Goal: Task Accomplishment & Management: Manage account settings

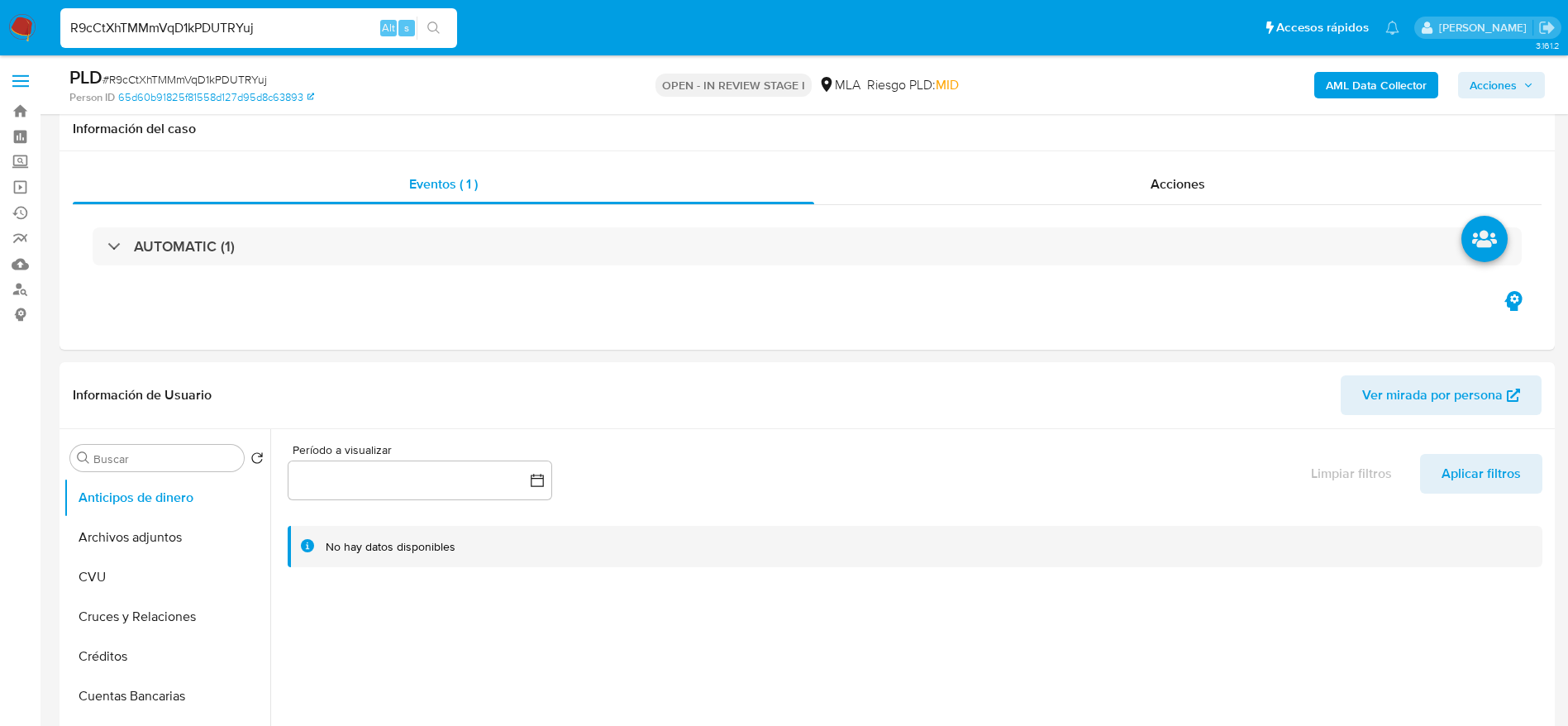
select select "10"
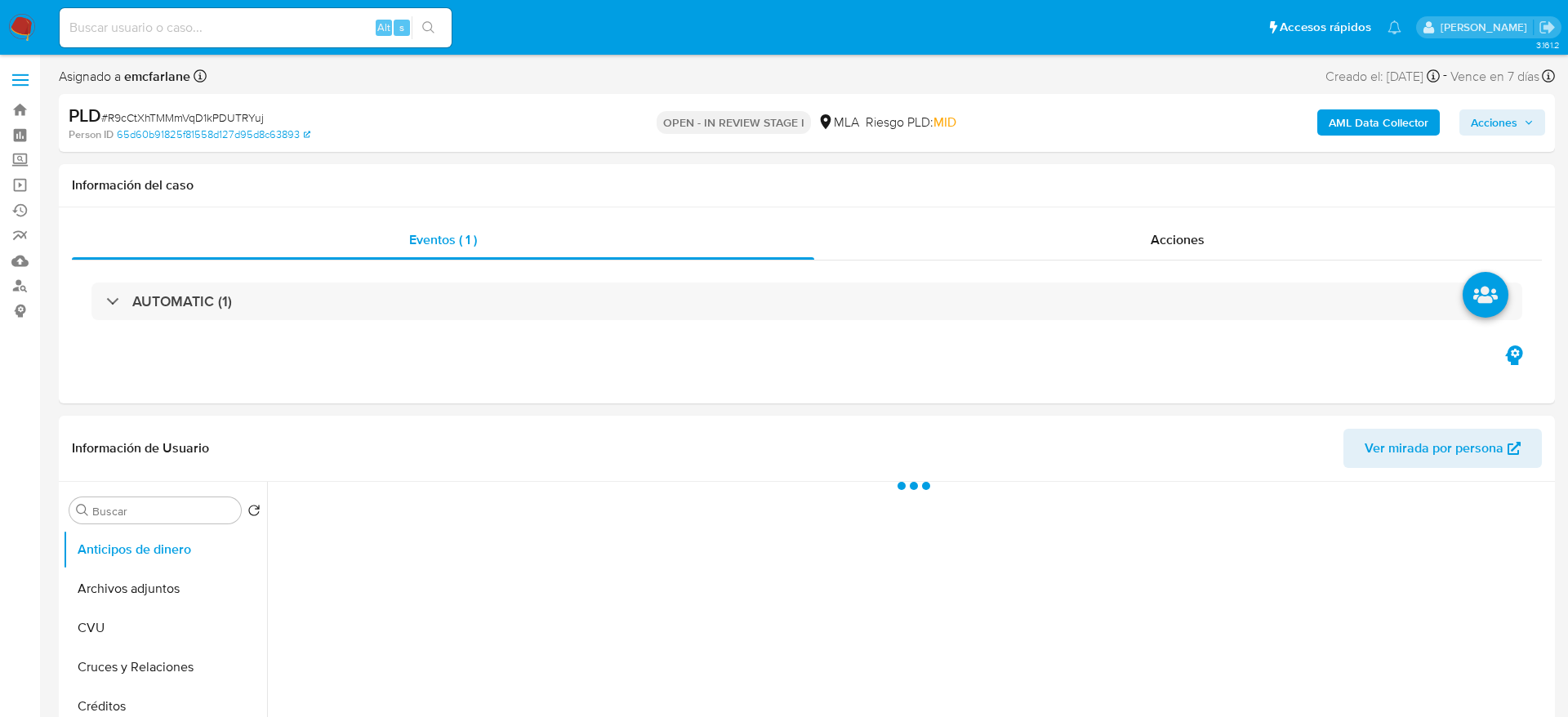
select select "10"
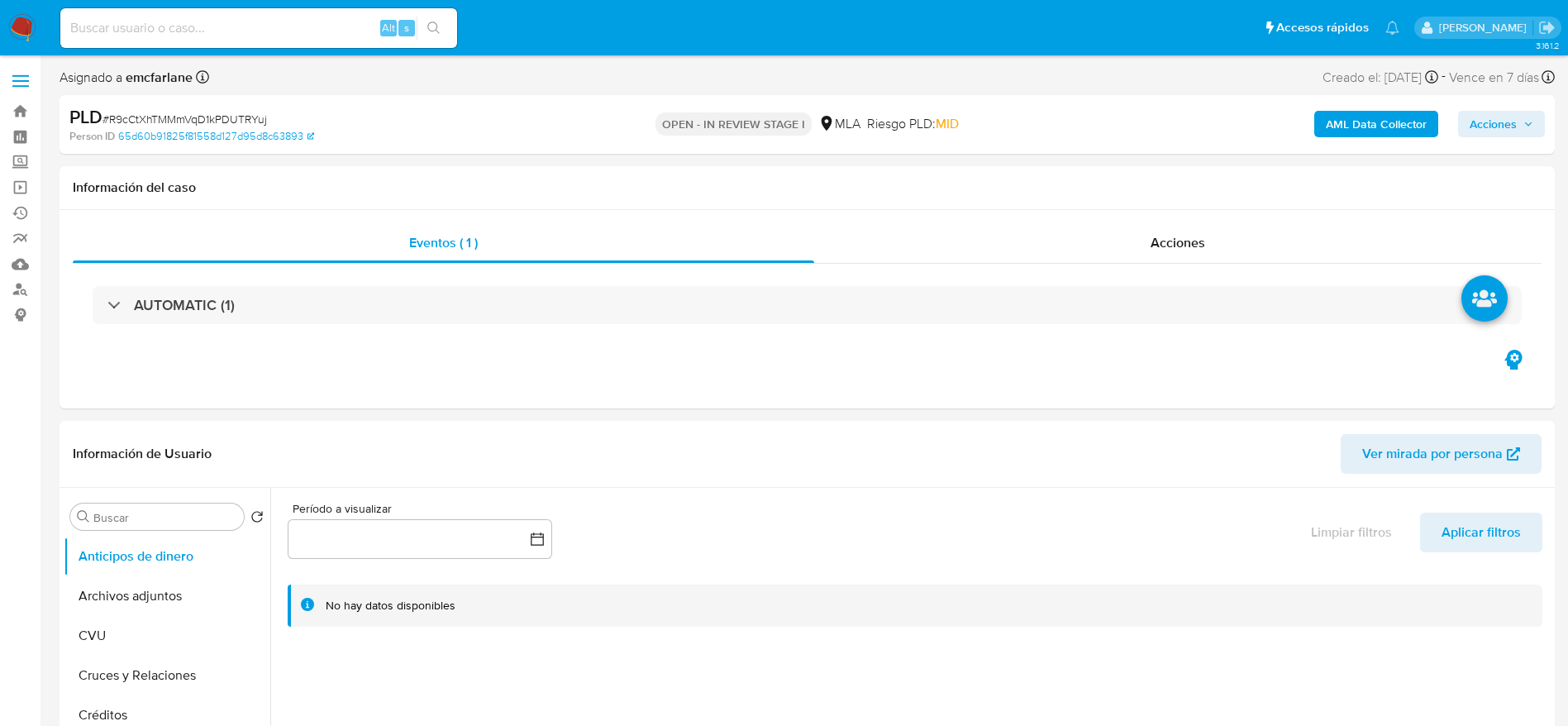
click at [295, 19] on input at bounding box center [258, 28] width 397 height 22
paste input "R9cCtXhTMMmVqD1kPDUTRYuj"
type input "R9cCtXhTMMmVqD1kPDUTRYuj"
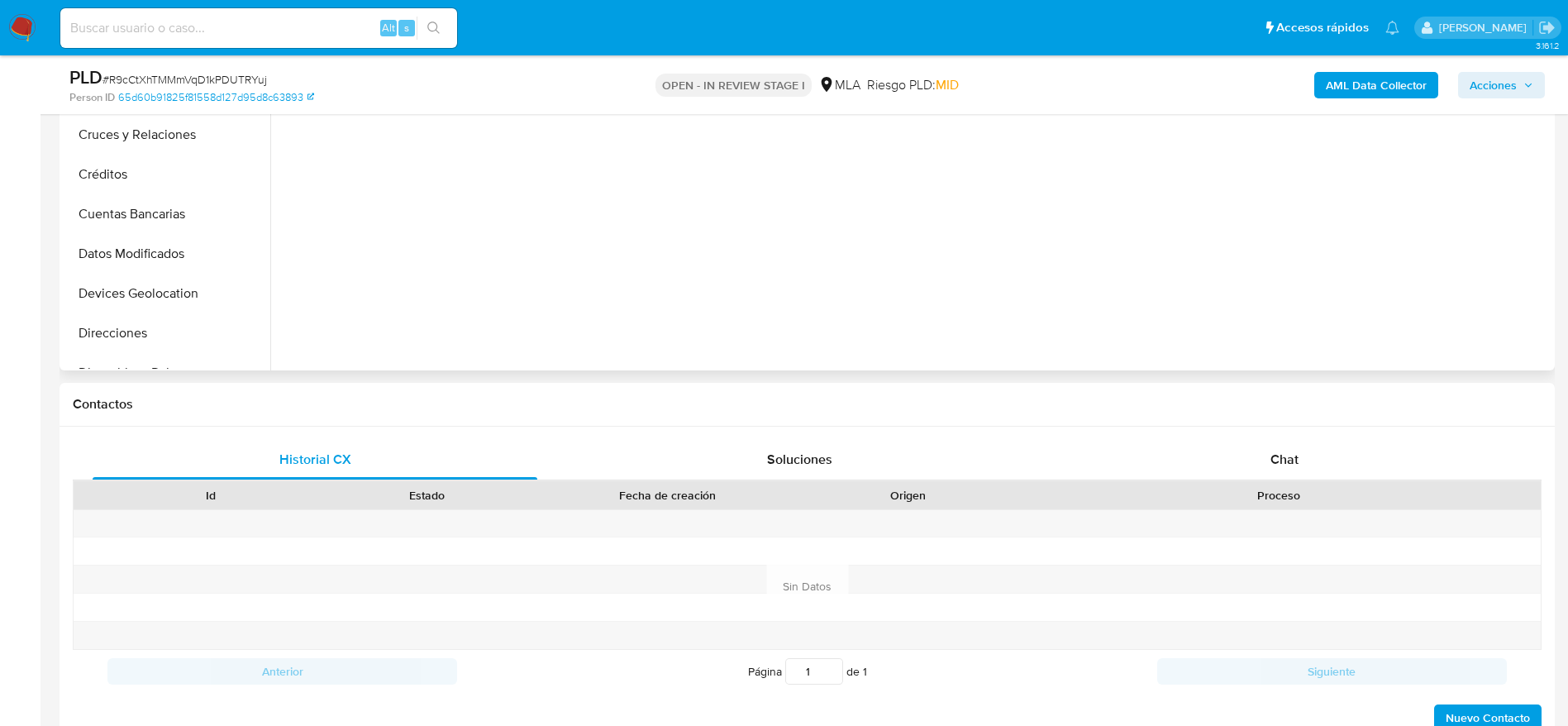
scroll to position [496, 0]
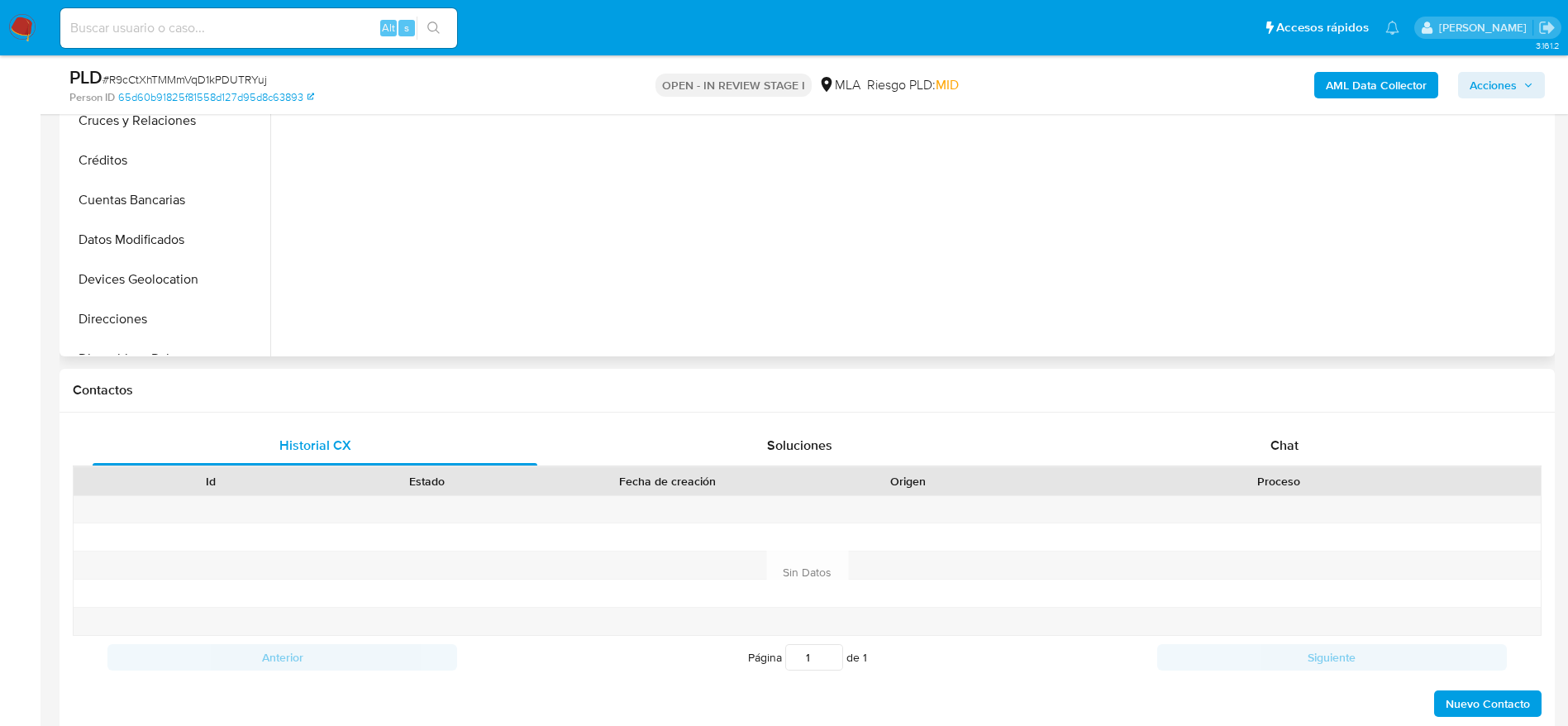
click at [1300, 437] on div "Chat" at bounding box center [1284, 446] width 445 height 39
select select "10"
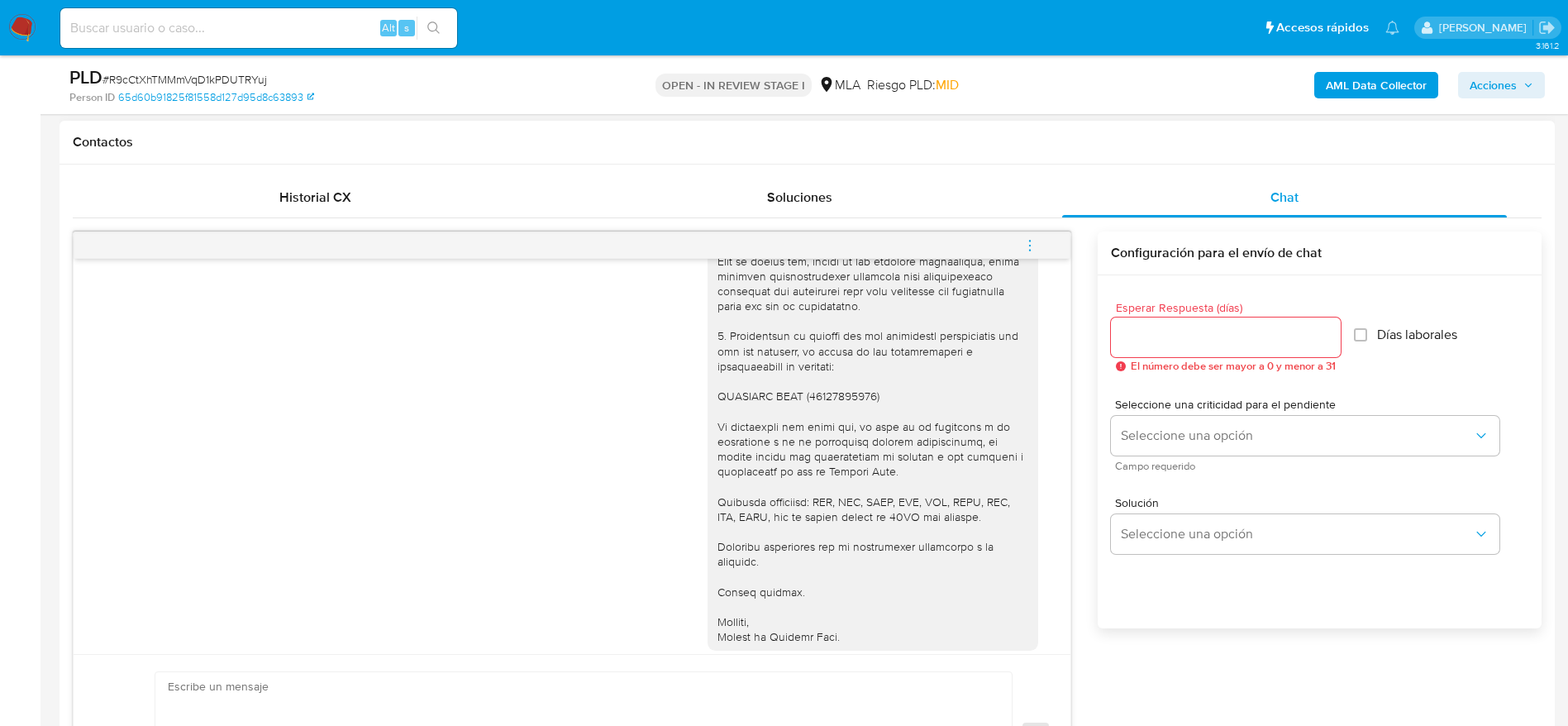
scroll to position [1401, 0]
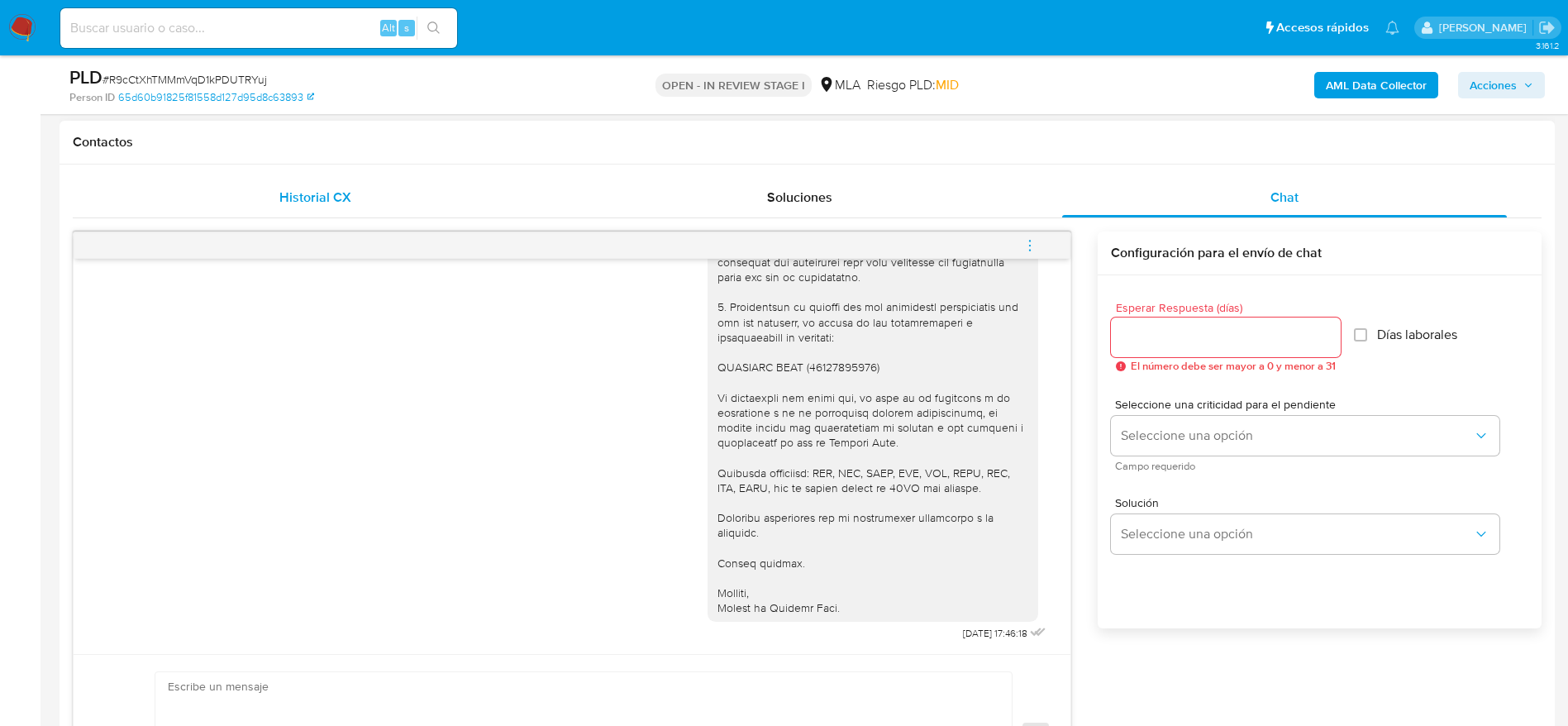
click at [309, 213] on div "Historial CX" at bounding box center [315, 197] width 445 height 39
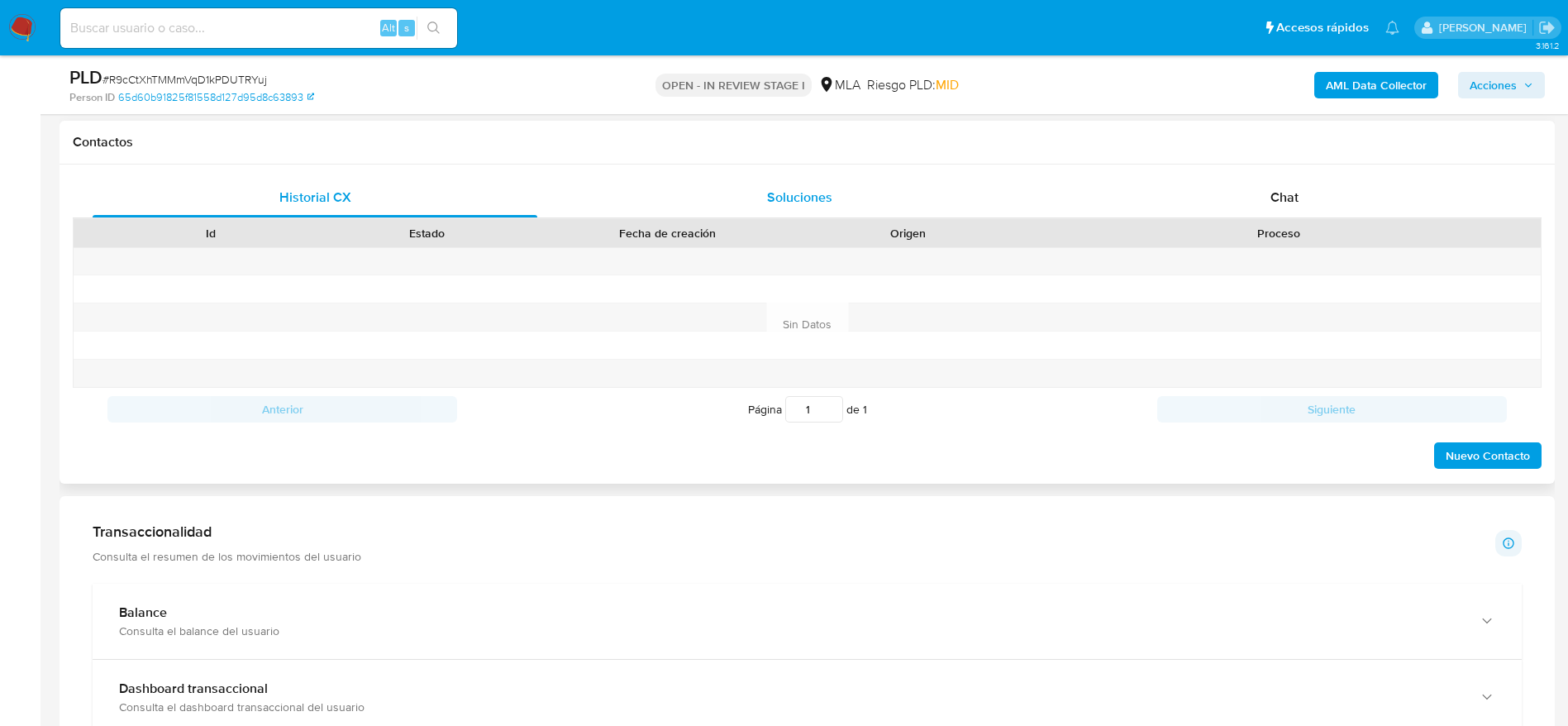
click at [762, 191] on div "Soluciones" at bounding box center [799, 197] width 445 height 39
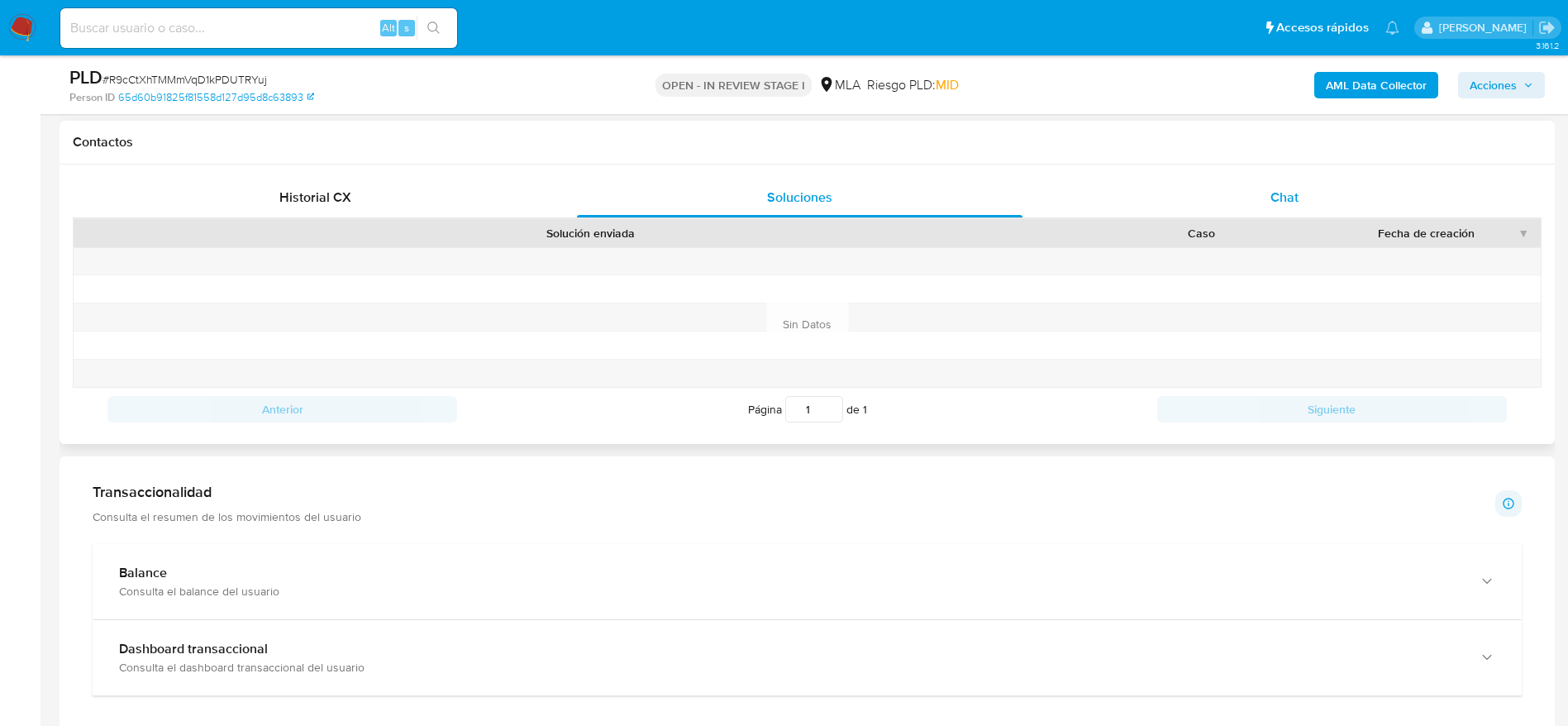
click at [1330, 199] on div "Chat" at bounding box center [1284, 197] width 445 height 39
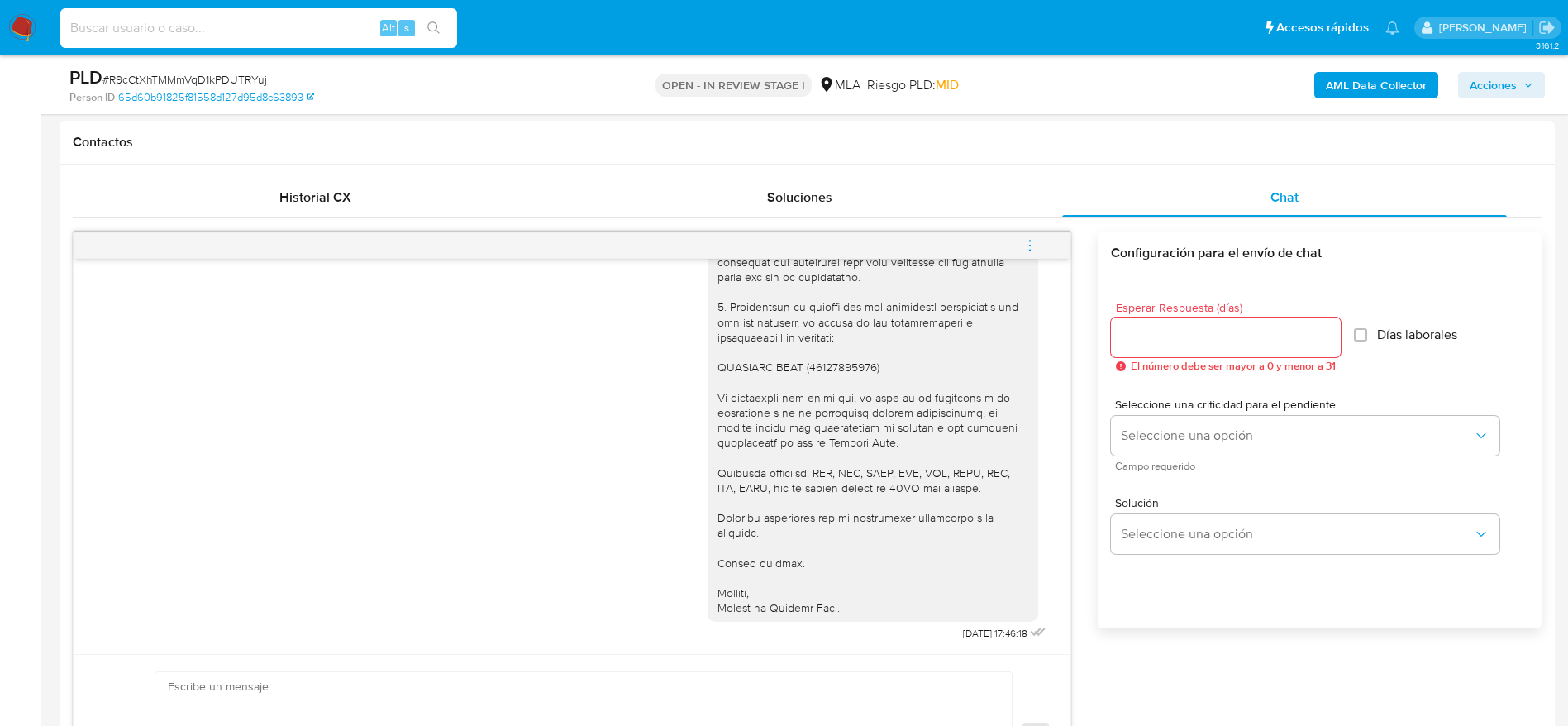
click at [283, 30] on input at bounding box center [258, 28] width 397 height 22
paste input "IkhE1YlshnDwjDCLYOwdvObP"
type input "IkhE1YlshnDwjDCLYOwdvObP"
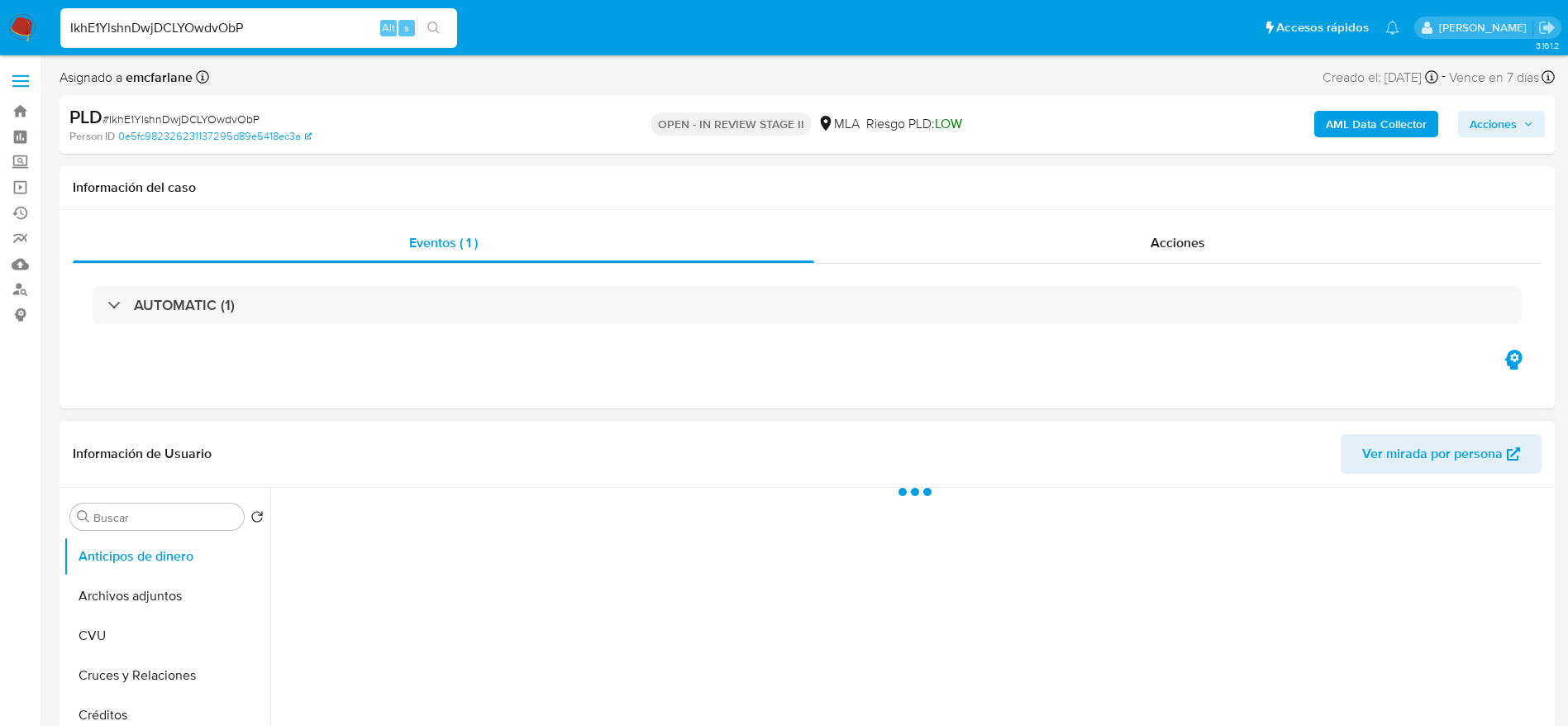
select select "10"
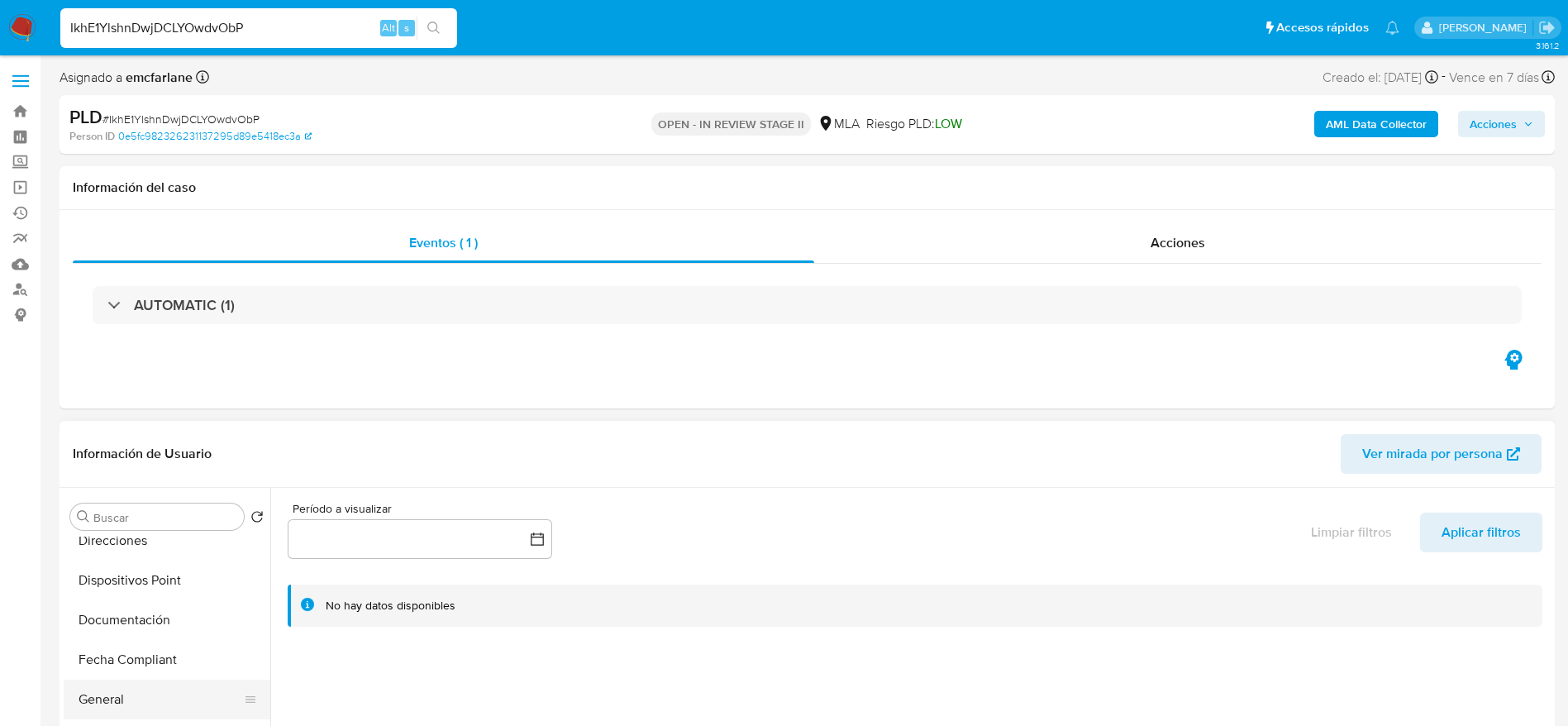
scroll to position [372, 0]
click at [161, 673] on ul "Anticipos de dinero Archivos adjuntos CVU Cruces y Relaciones Créditos Cuentas …" at bounding box center [167, 722] width 206 height 372
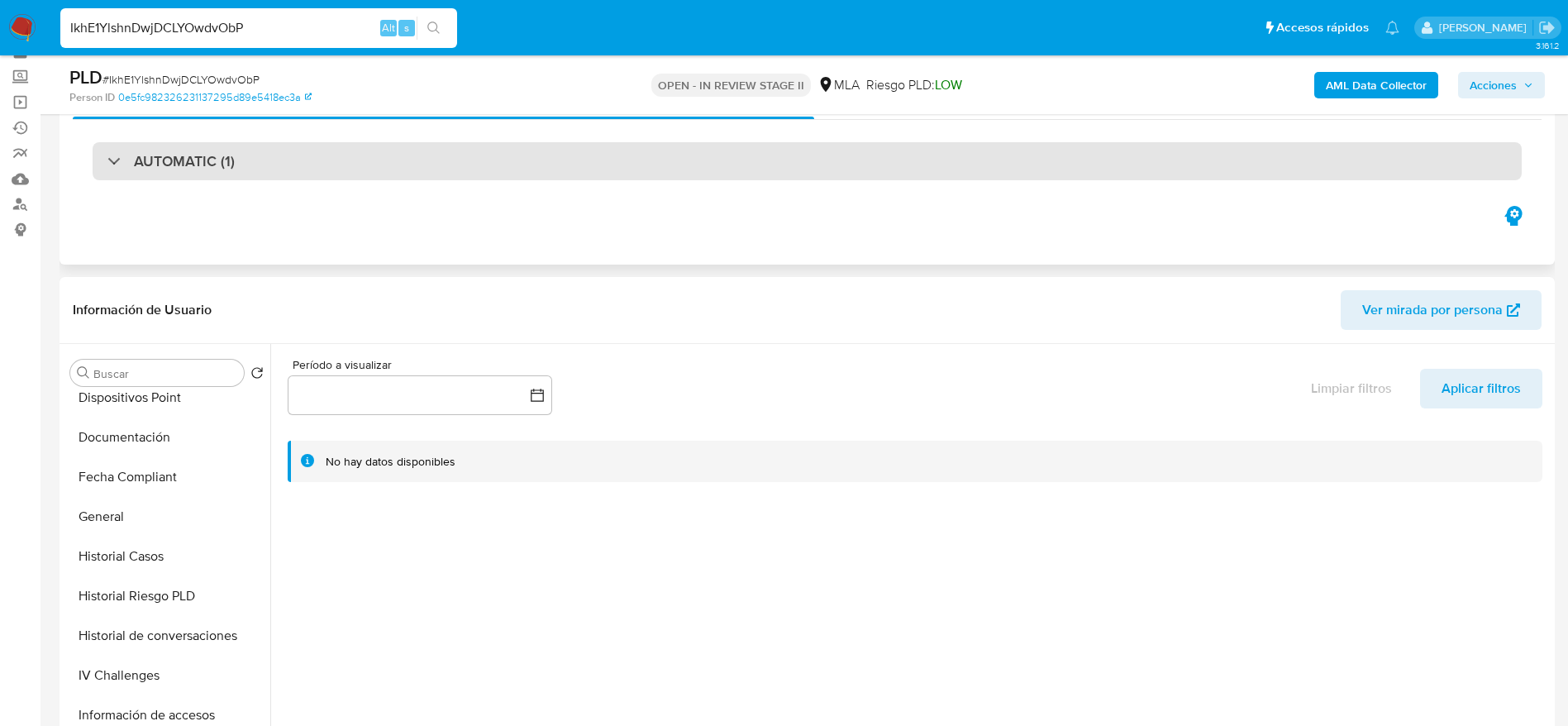
scroll to position [124, 0]
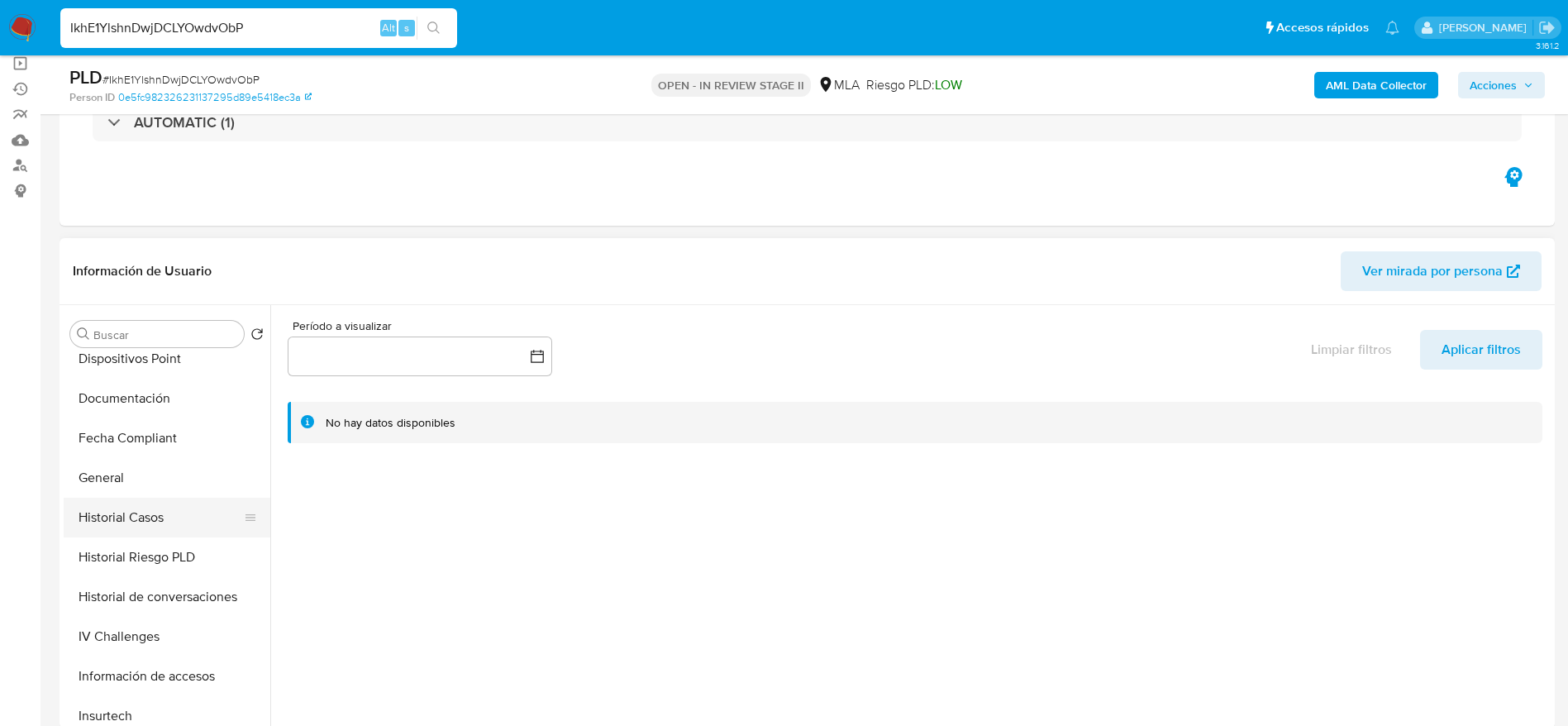
click at [114, 532] on button "Historial Casos" at bounding box center [160, 517] width 193 height 39
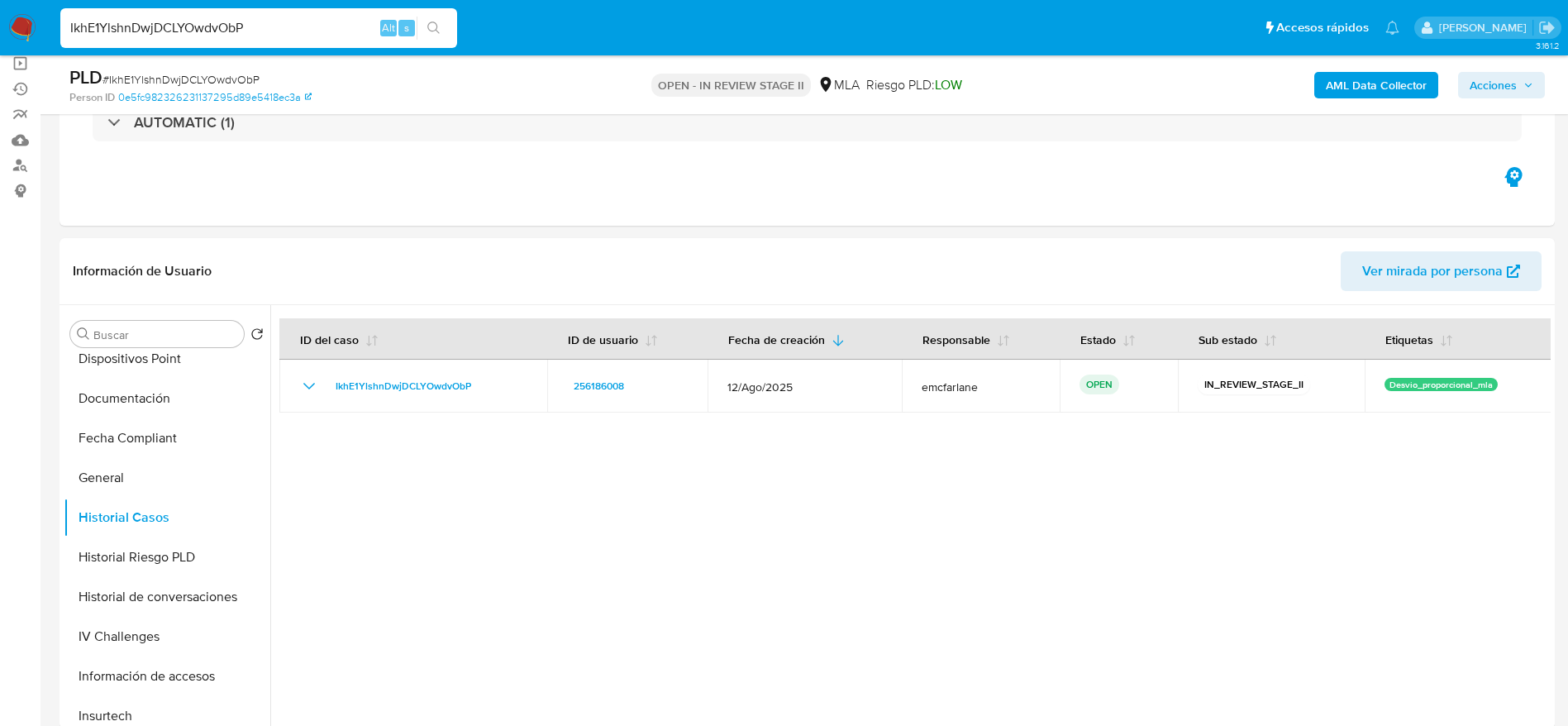
drag, startPoint x: 1512, startPoint y: 68, endPoint x: 1214, endPoint y: 129, distance: 304.2
click at [1510, 68] on div "AML Data Collector Acciones" at bounding box center [1301, 84] width 488 height 38
drag, startPoint x: 1486, startPoint y: 81, endPoint x: 1439, endPoint y: 94, distance: 48.8
click at [1485, 81] on span "Acciones" at bounding box center [1493, 85] width 47 height 26
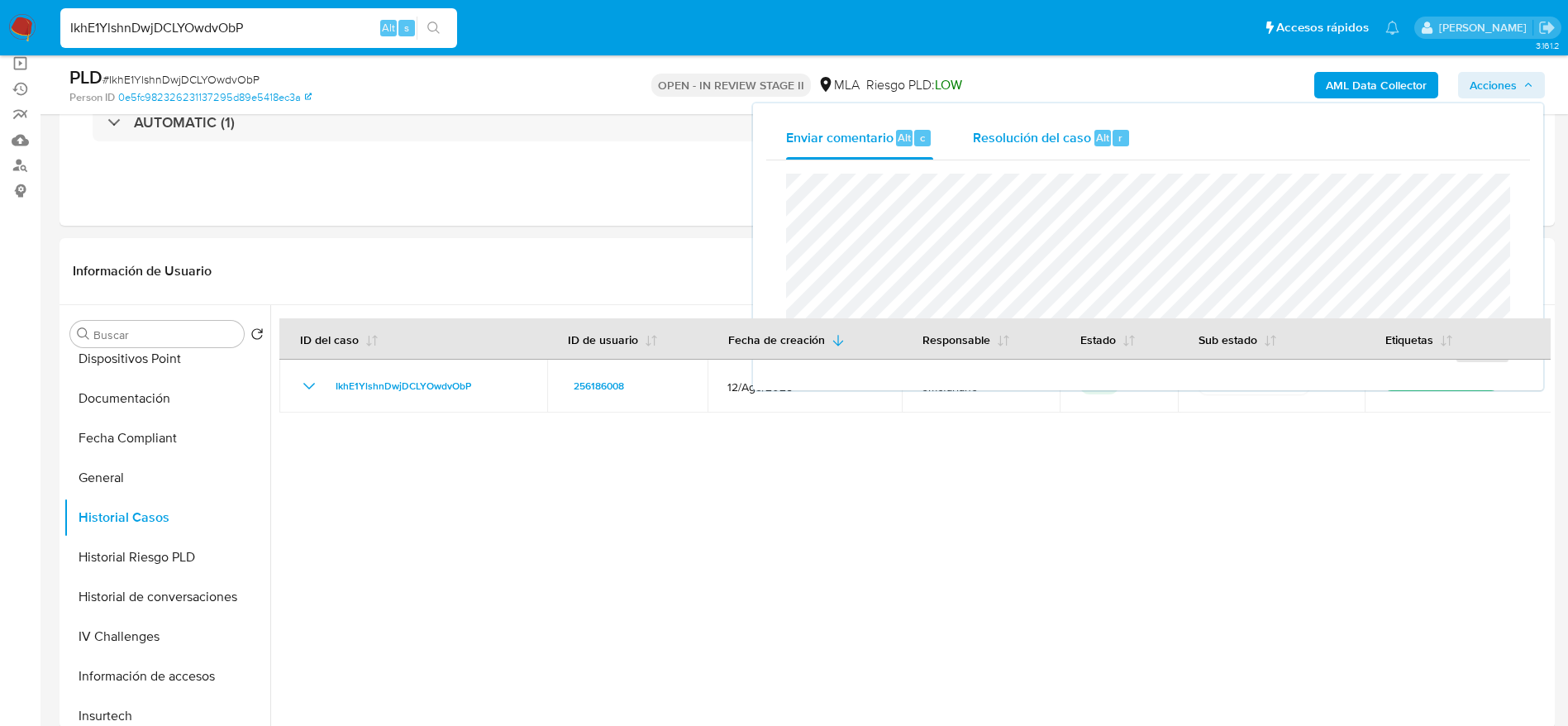
click at [1136, 137] on button "Resolución del caso Alt r" at bounding box center [1051, 138] width 198 height 43
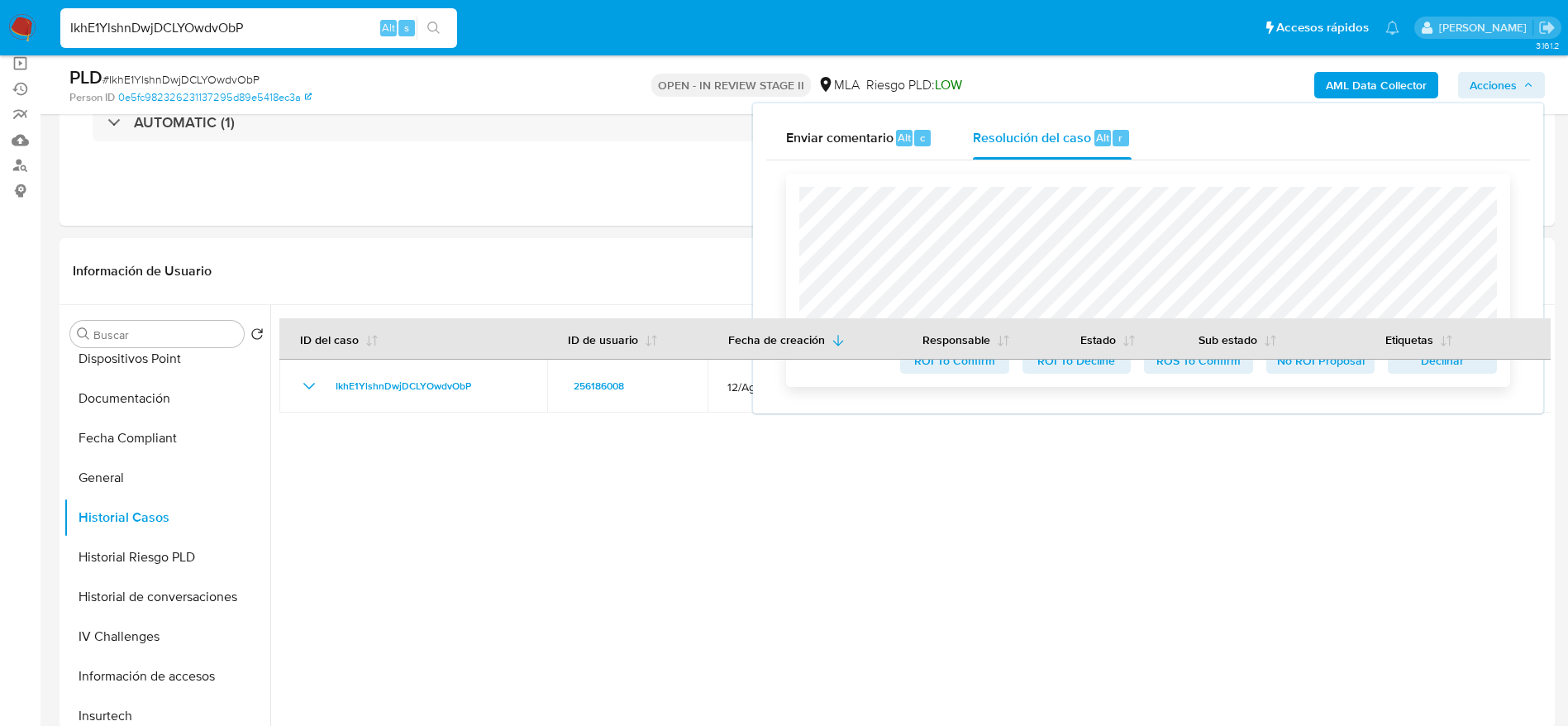
click at [1442, 370] on span "Declinar" at bounding box center [1442, 360] width 86 height 23
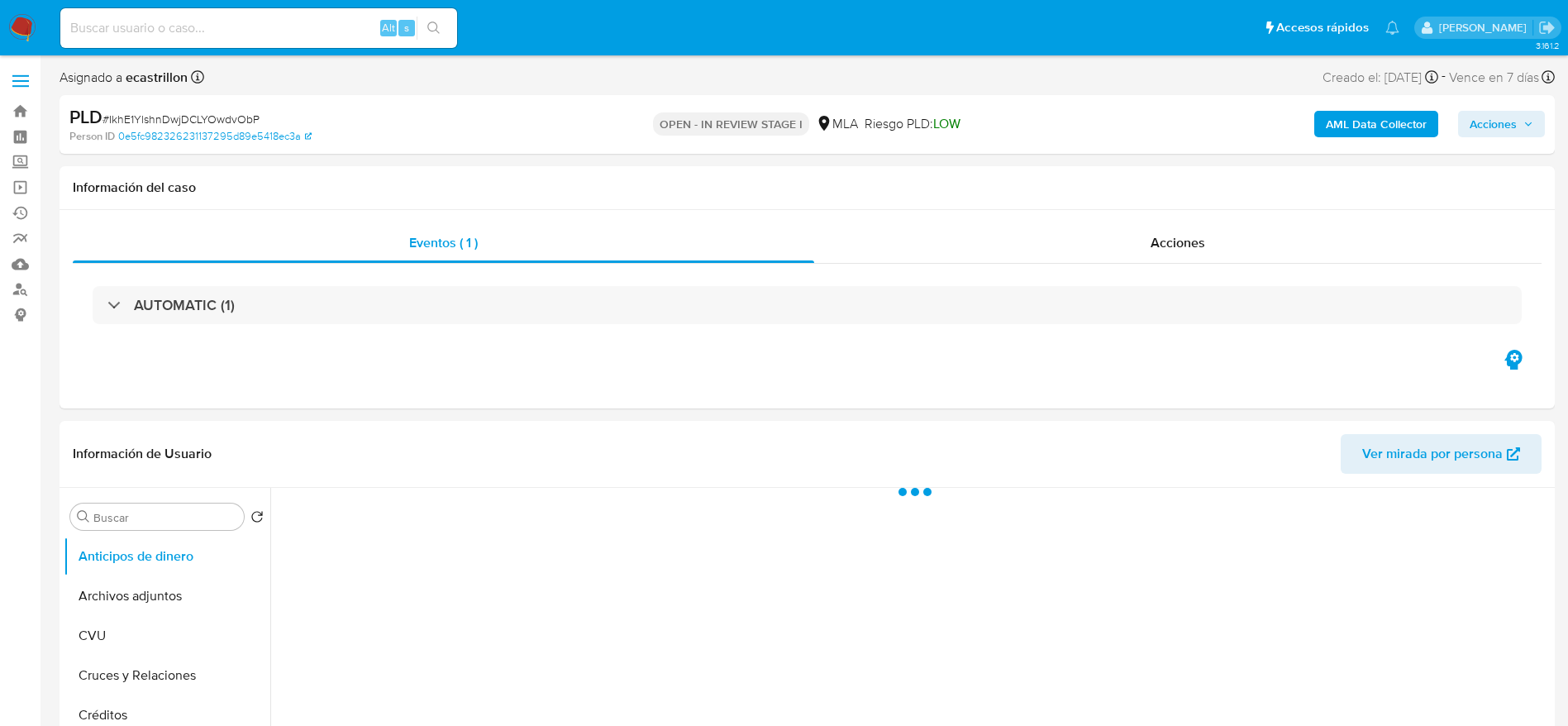
select select "10"
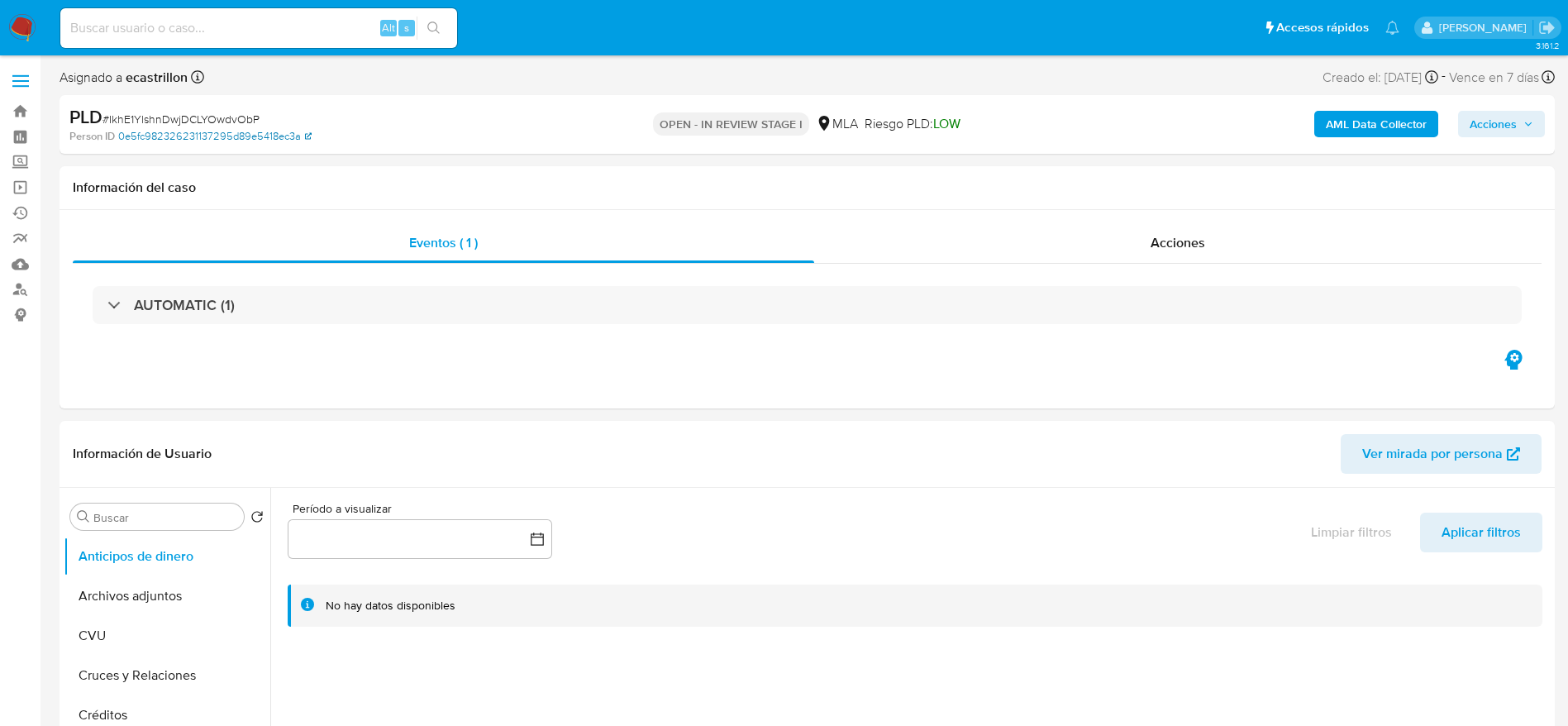
click at [143, 129] on link "0e5fc982326231137295d89e5418ec3a" at bounding box center [215, 136] width 193 height 15
click at [246, 111] on span "# IkhE1YlshnDwjDCLYOwdvObP" at bounding box center [180, 119] width 157 height 17
copy span "IkhE1YlshnDwjDCLYOwdvObP"
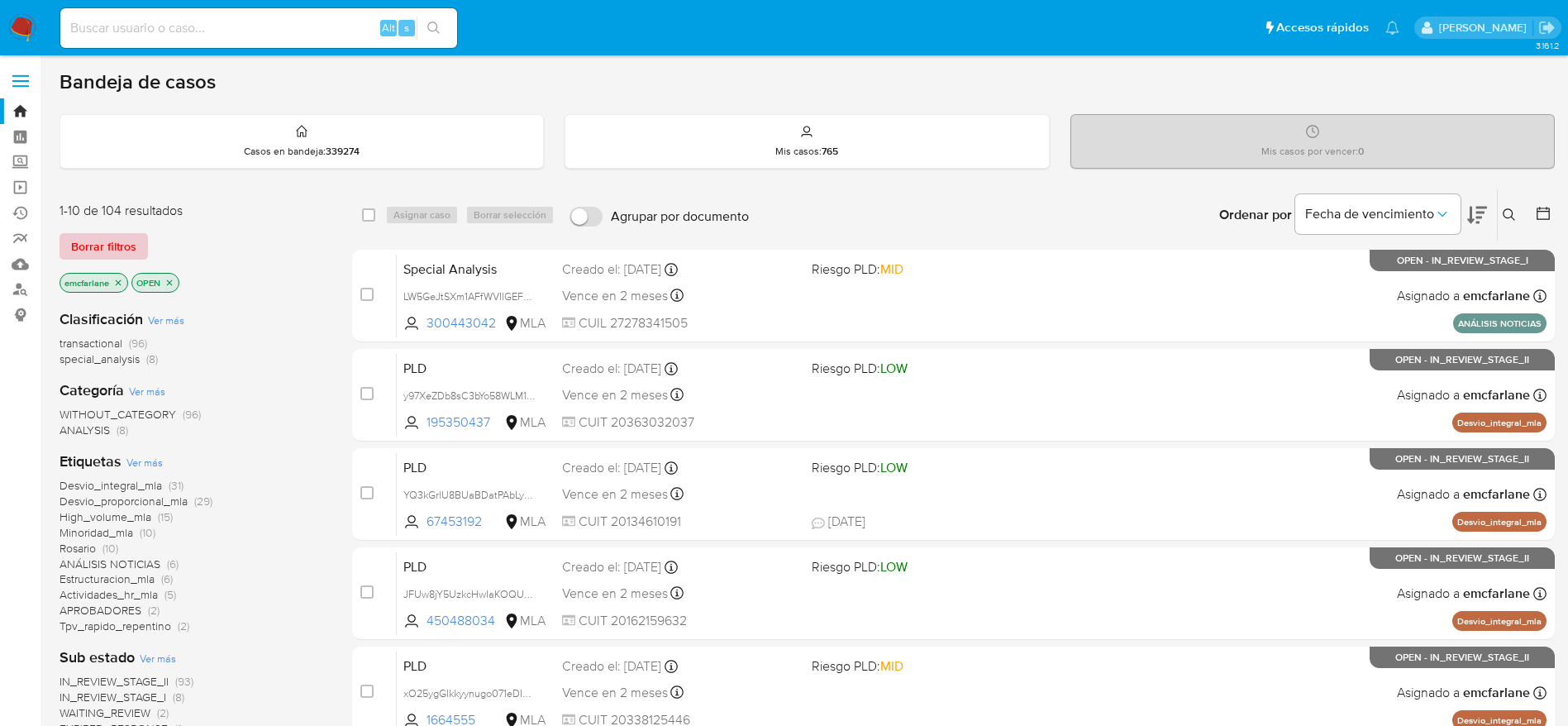
click at [110, 235] on span "Borrar filtros" at bounding box center [104, 246] width 66 height 23
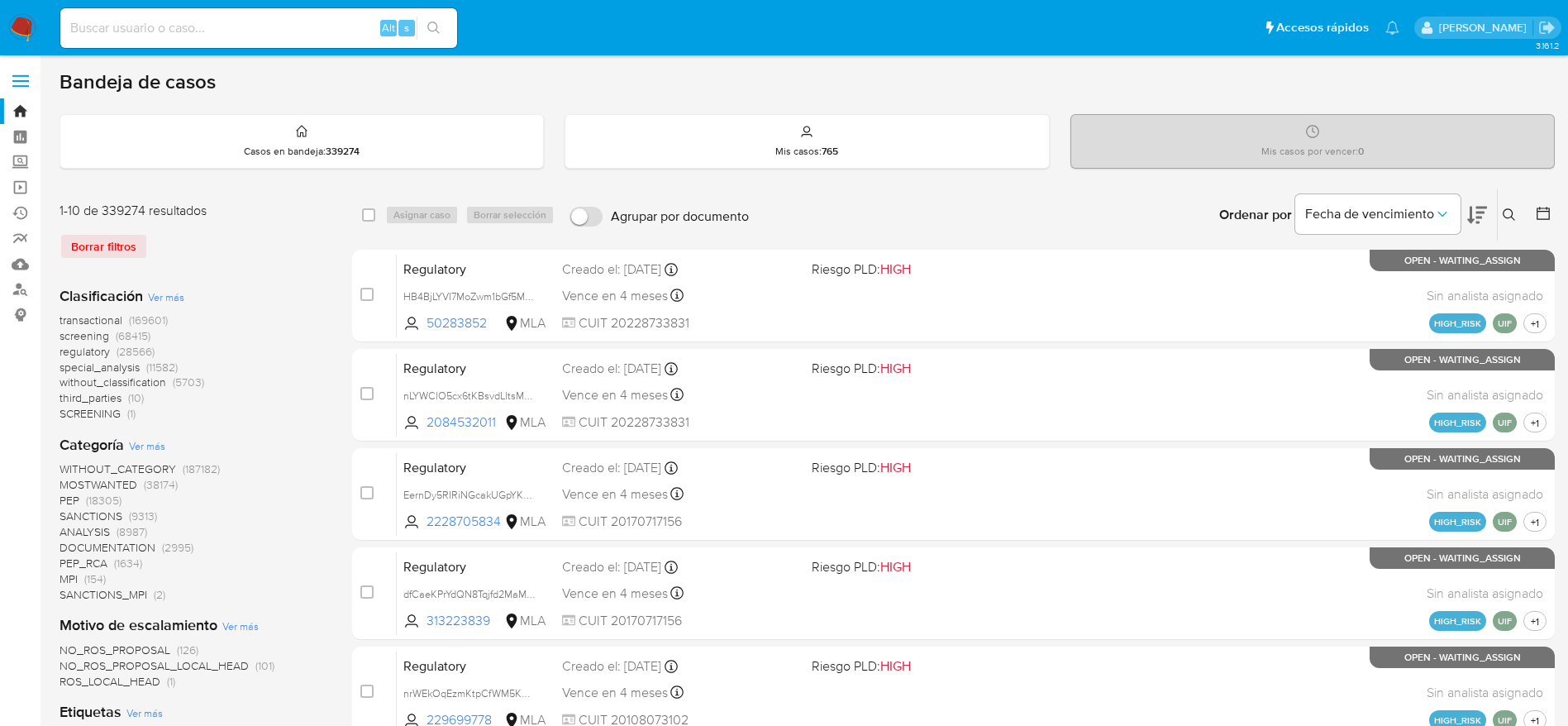
click at [1511, 213] on icon at bounding box center [1509, 215] width 13 height 13
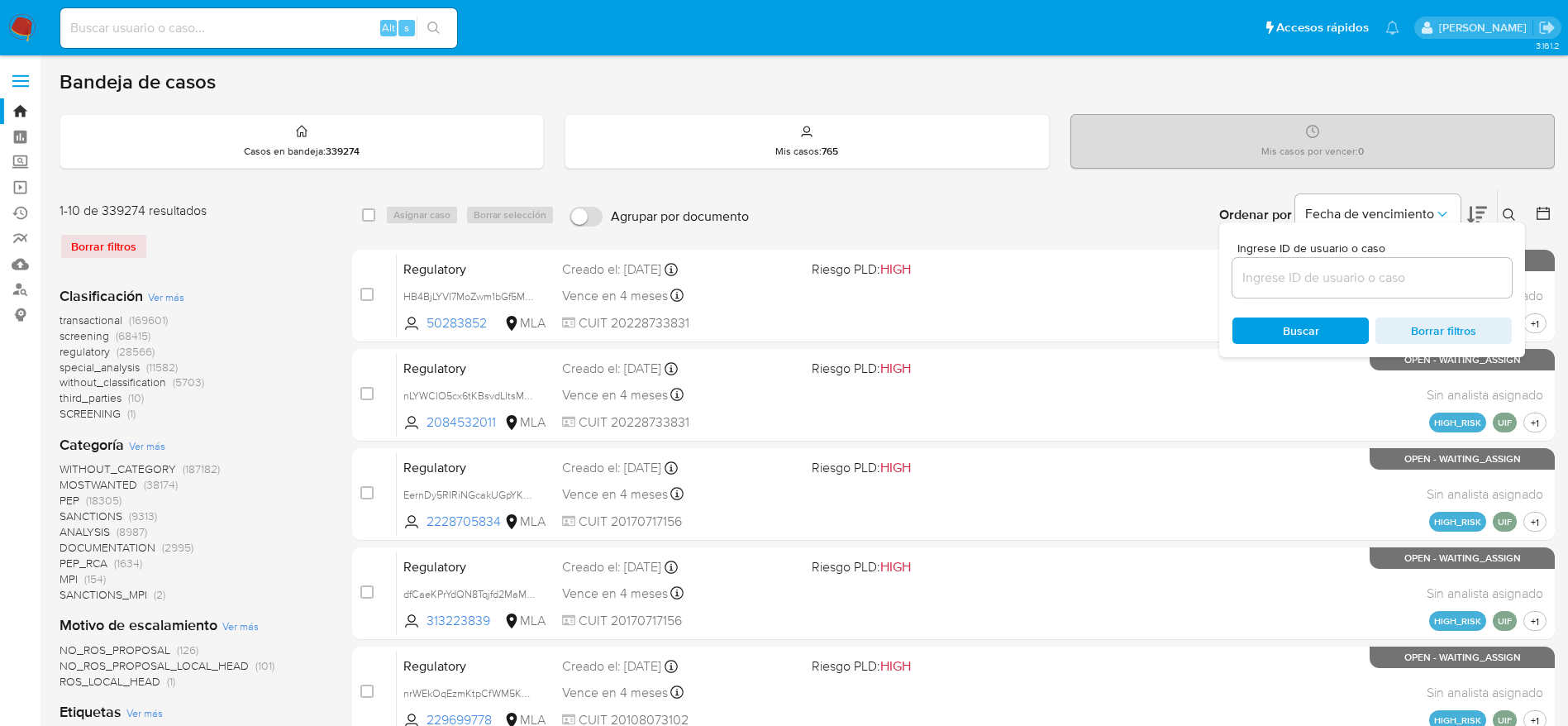
click at [1395, 287] on input at bounding box center [1372, 278] width 279 height 22
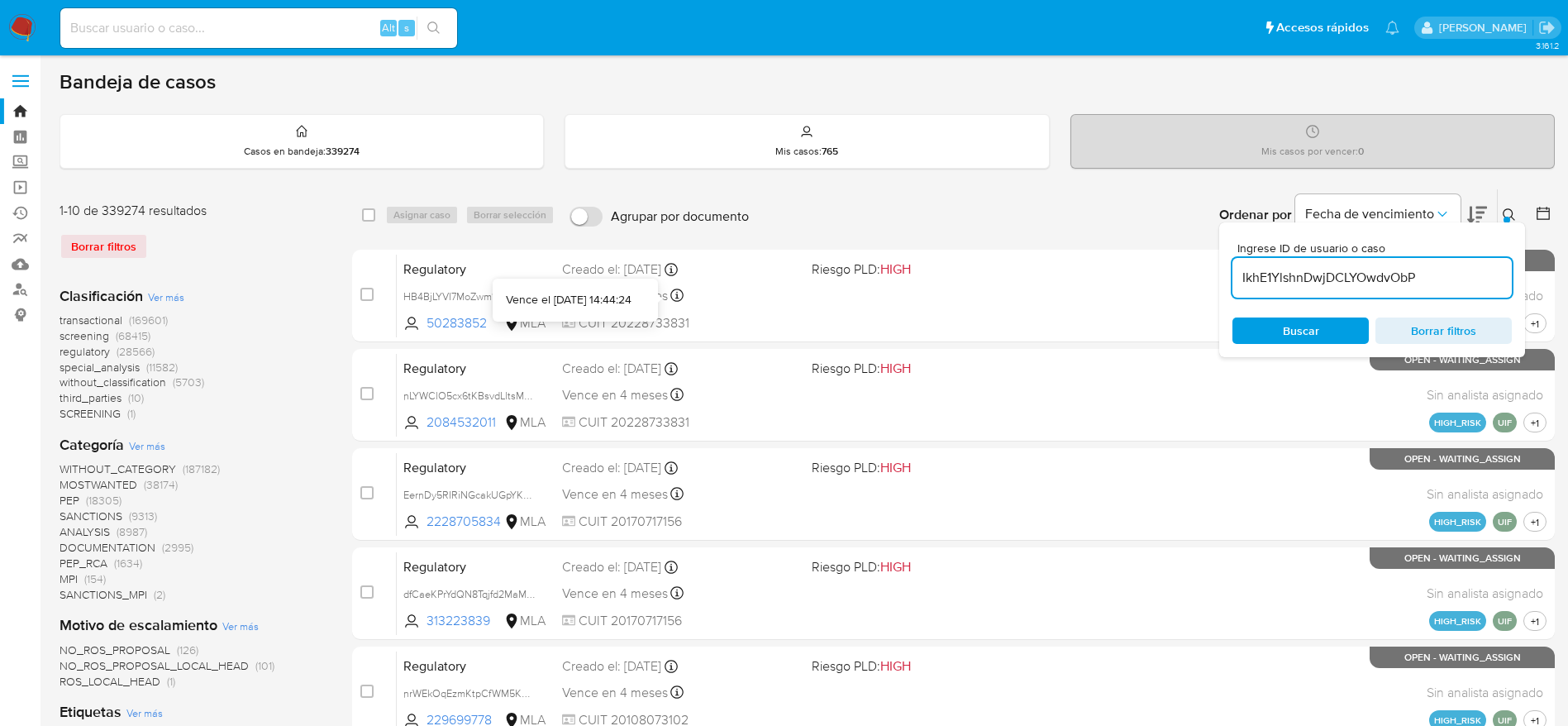
type input "IkhE1YlshnDwjDCLYOwdvObP"
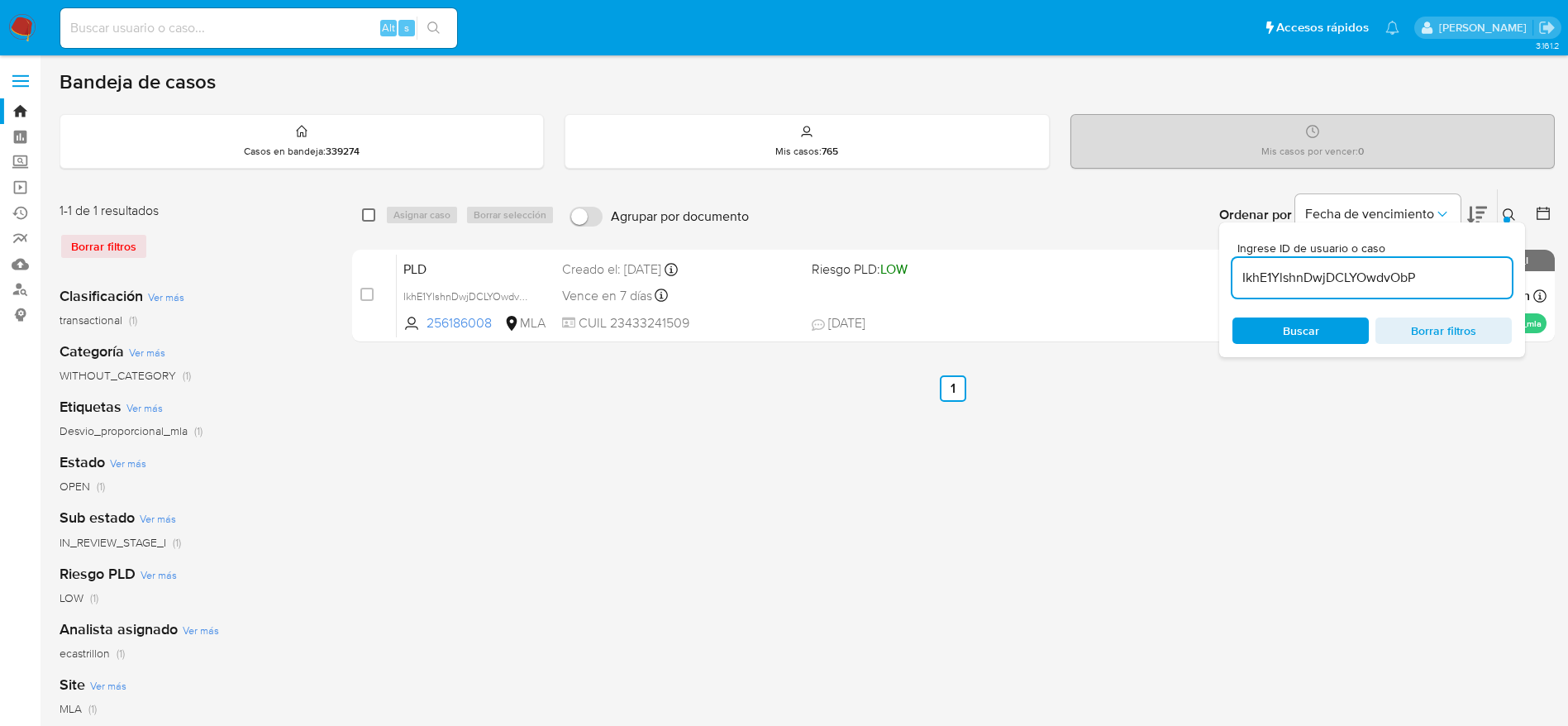
click at [360, 212] on div "select-all-cases-checkbox Asignar caso Borrar selección Agrupar por documento O…" at bounding box center [953, 215] width 1202 height 52
click at [366, 213] on input "checkbox" at bounding box center [369, 215] width 13 height 13
checkbox input "true"
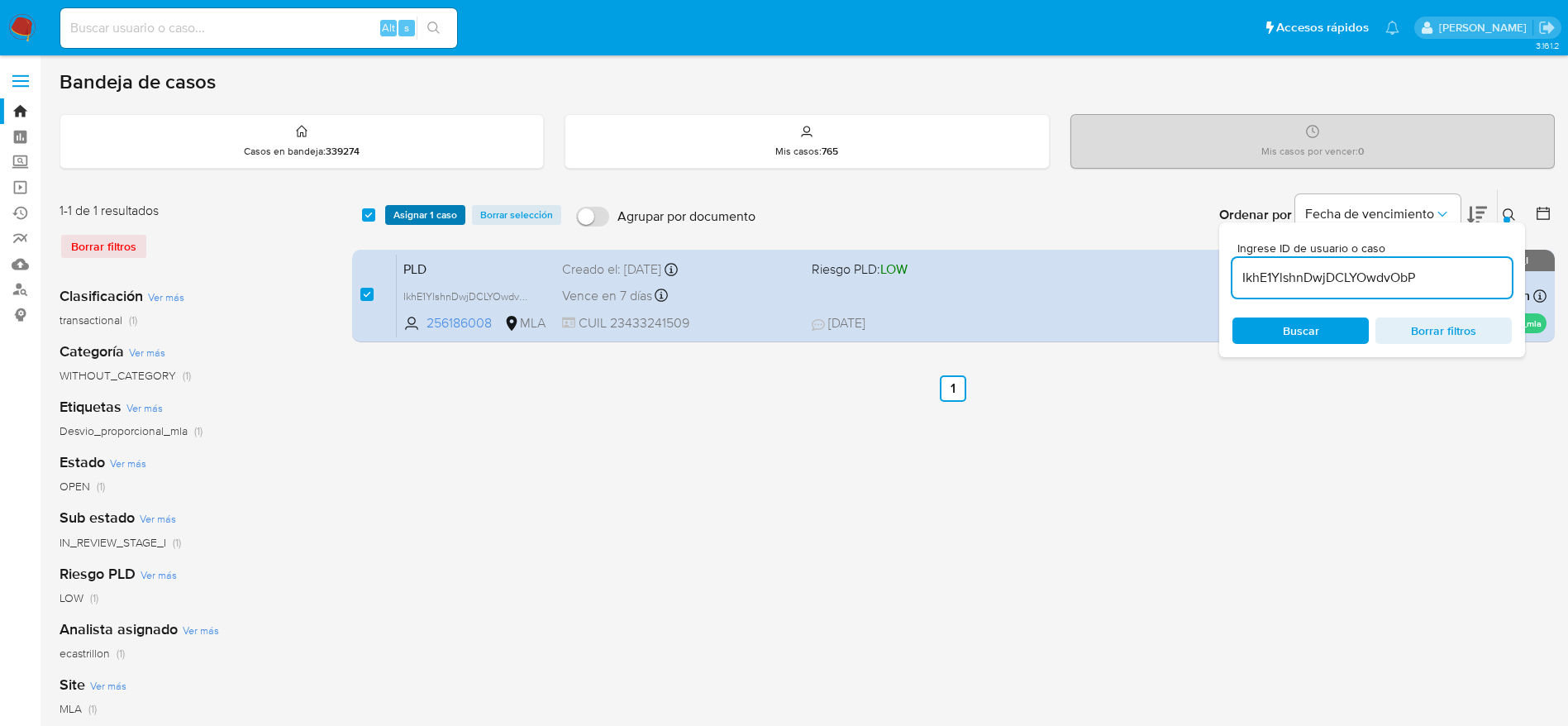
click at [398, 210] on span "Asignar 1 caso" at bounding box center [425, 215] width 64 height 17
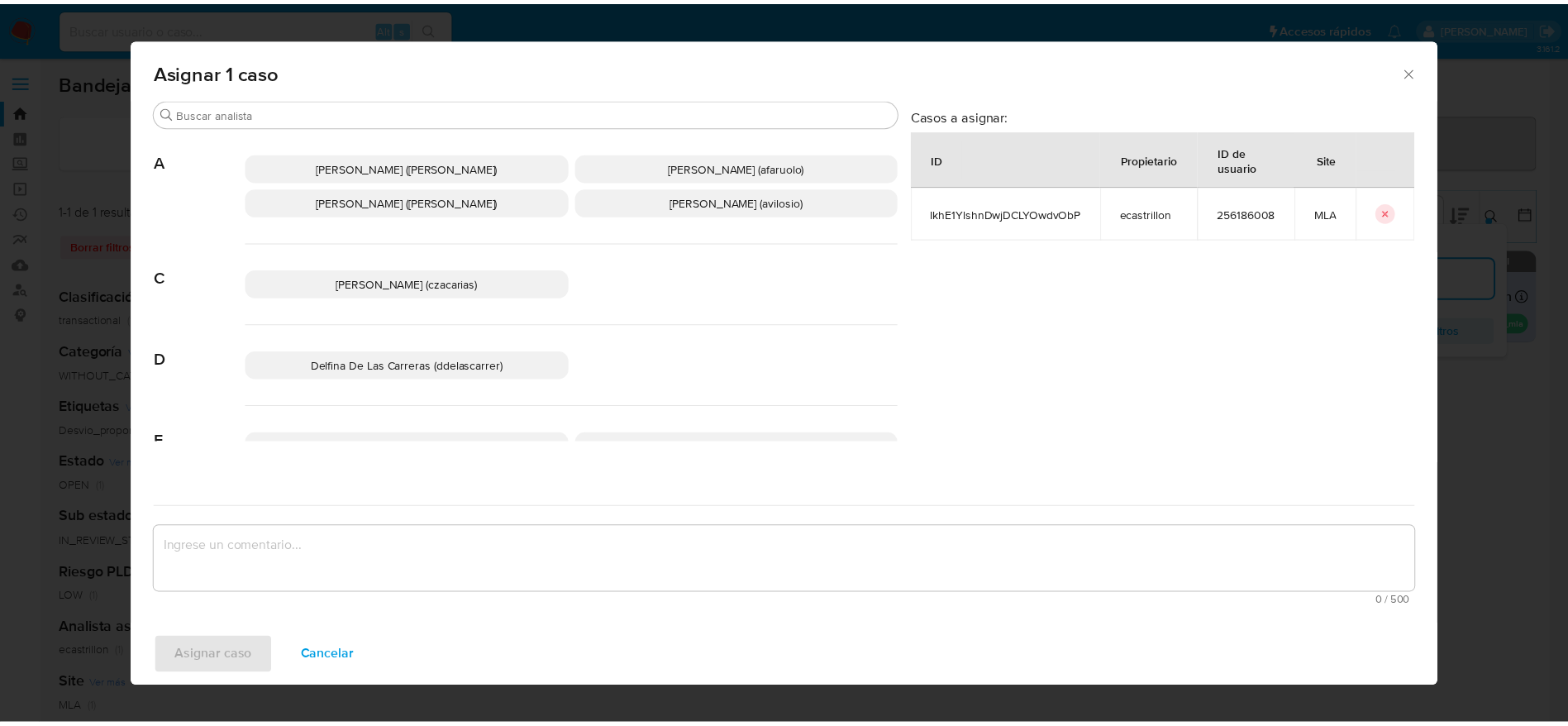
scroll to position [124, 0]
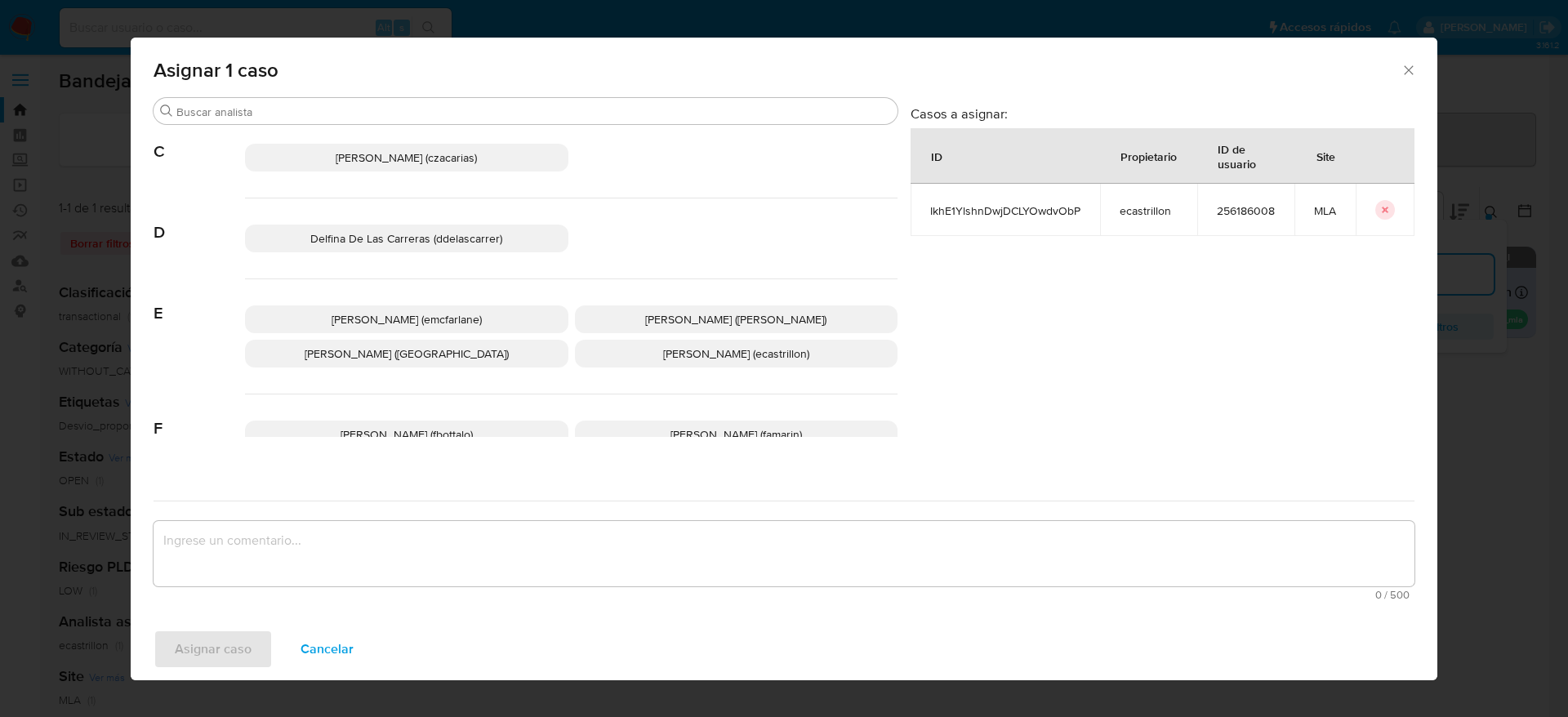
drag, startPoint x: 384, startPoint y: 316, endPoint x: 376, endPoint y: 325, distance: 12.0
click at [382, 317] on span "Elaine Mc Farlane (emcfarlane)" at bounding box center [407, 320] width 150 height 17
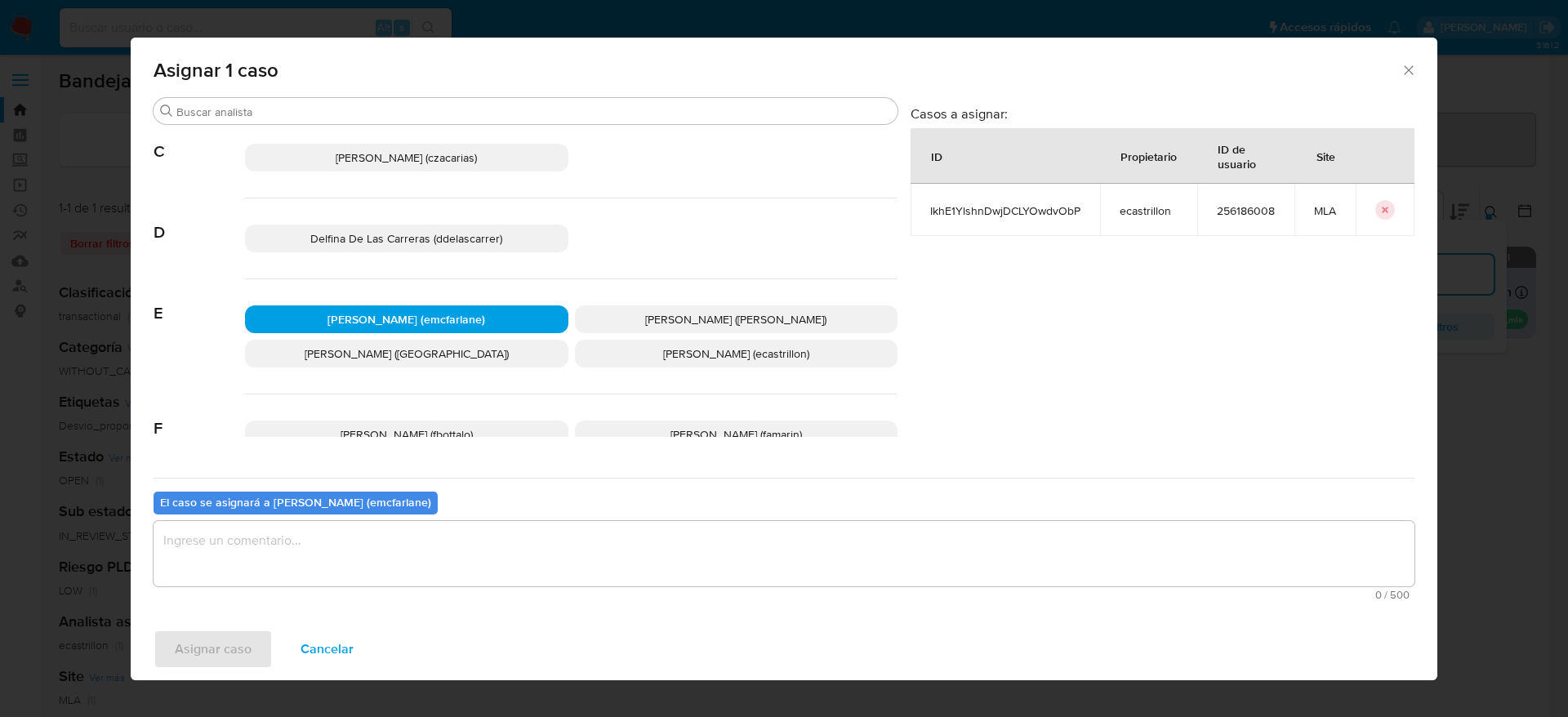
drag, startPoint x: 244, startPoint y: 622, endPoint x: 234, endPoint y: 589, distance: 34.5
click at [239, 609] on div "Asignar 1 caso Buscar A Abril Karina Medzovich (amedzovich) Agostina Dinora Far…" at bounding box center [784, 359] width 1307 height 643
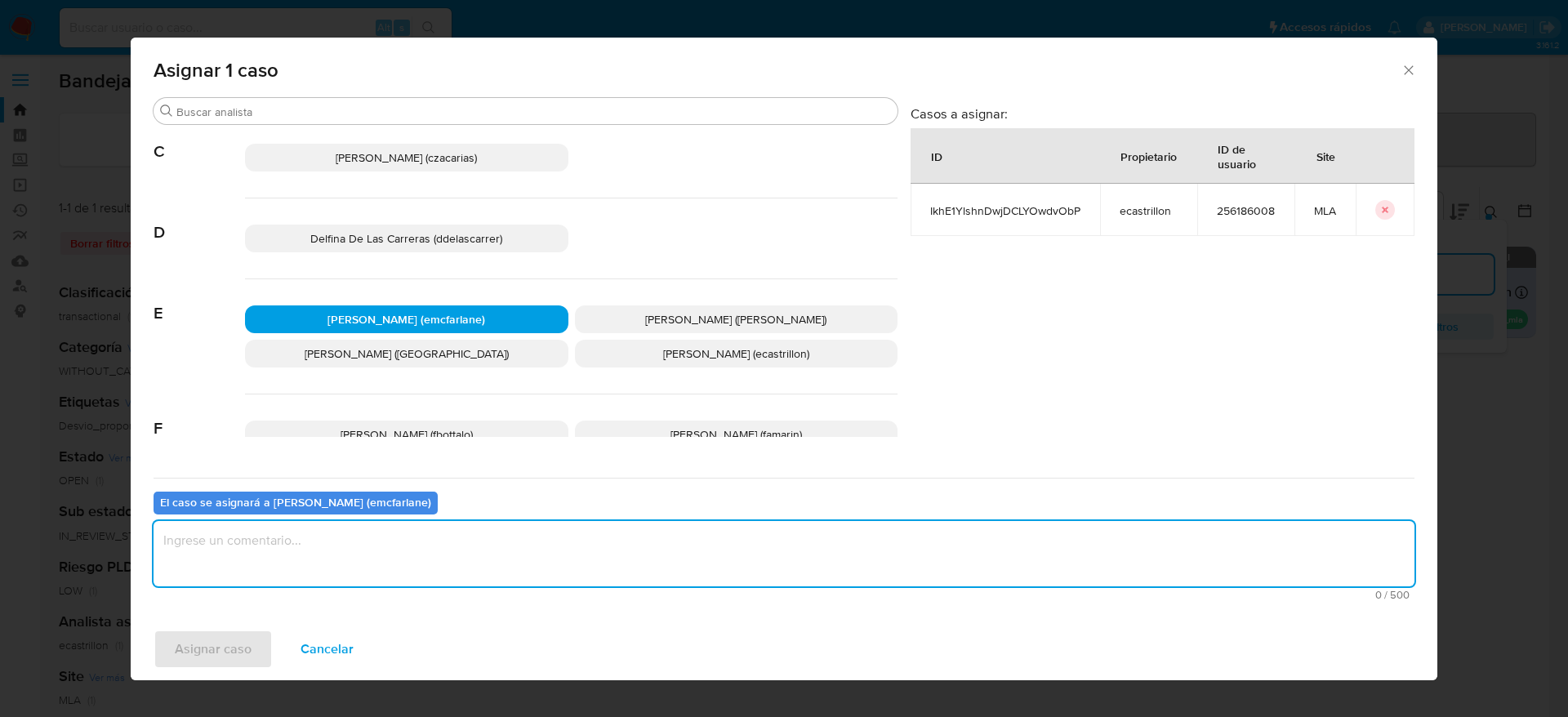
click at [233, 555] on textarea "assign-modal" at bounding box center [784, 553] width 1261 height 65
click at [219, 644] on span "Asignar caso" at bounding box center [213, 648] width 77 height 36
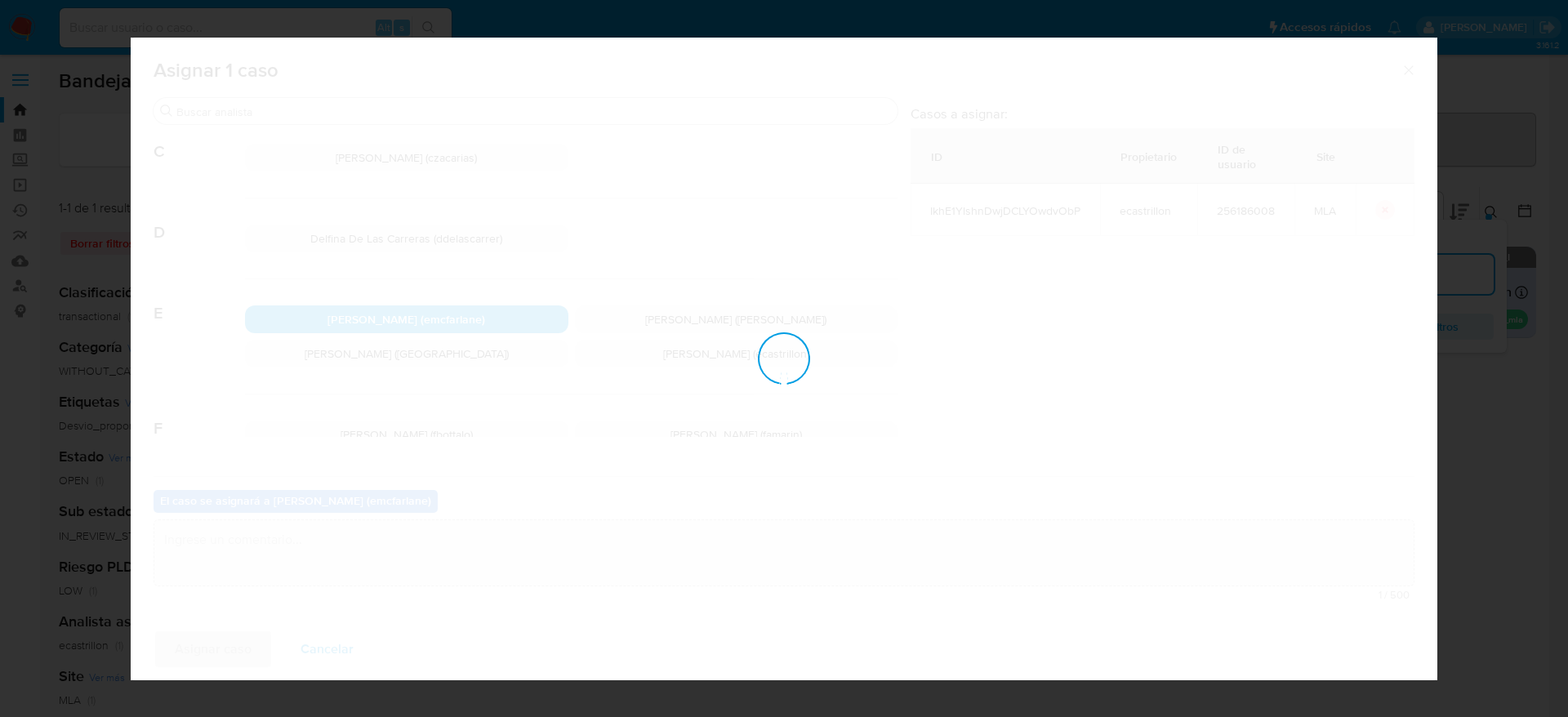
checkbox input "false"
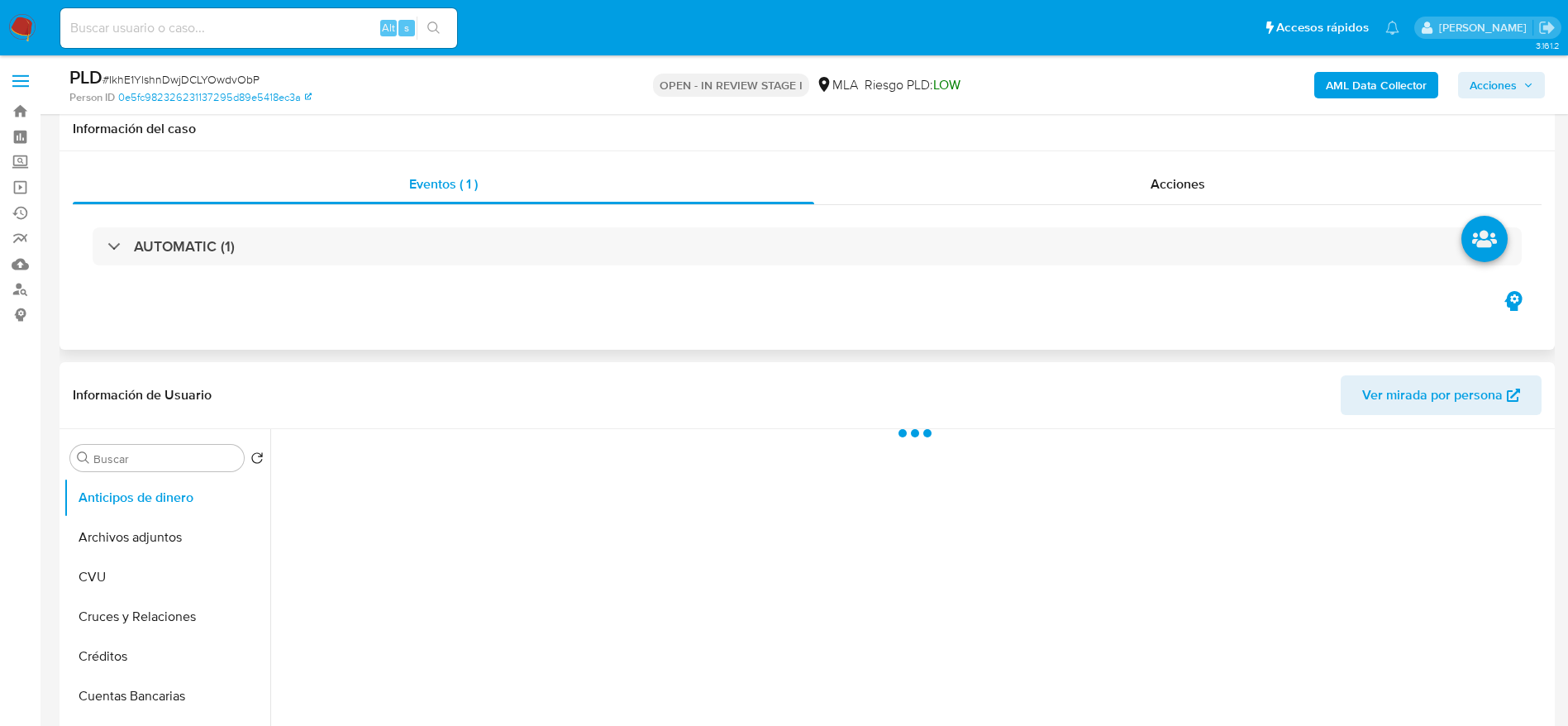
scroll to position [124, 0]
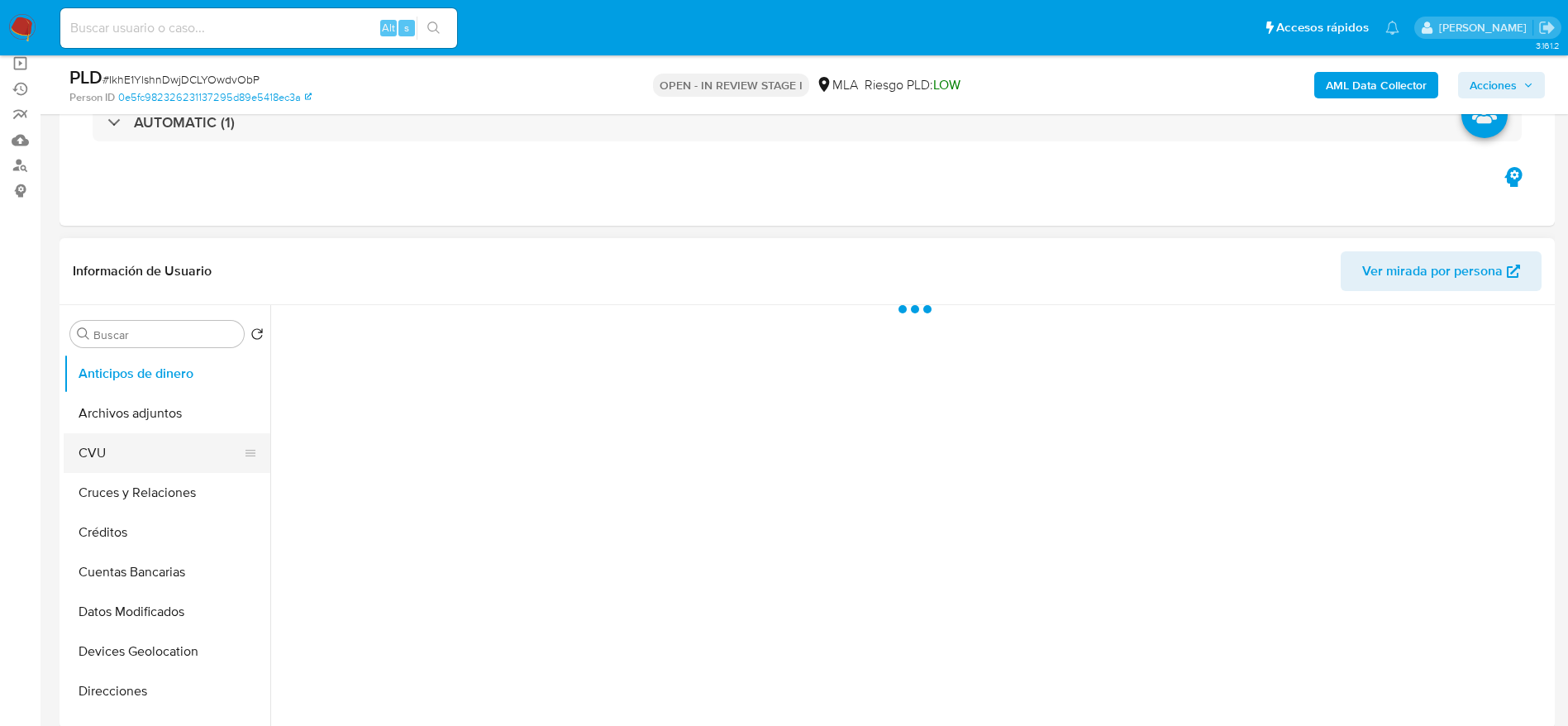
select select "10"
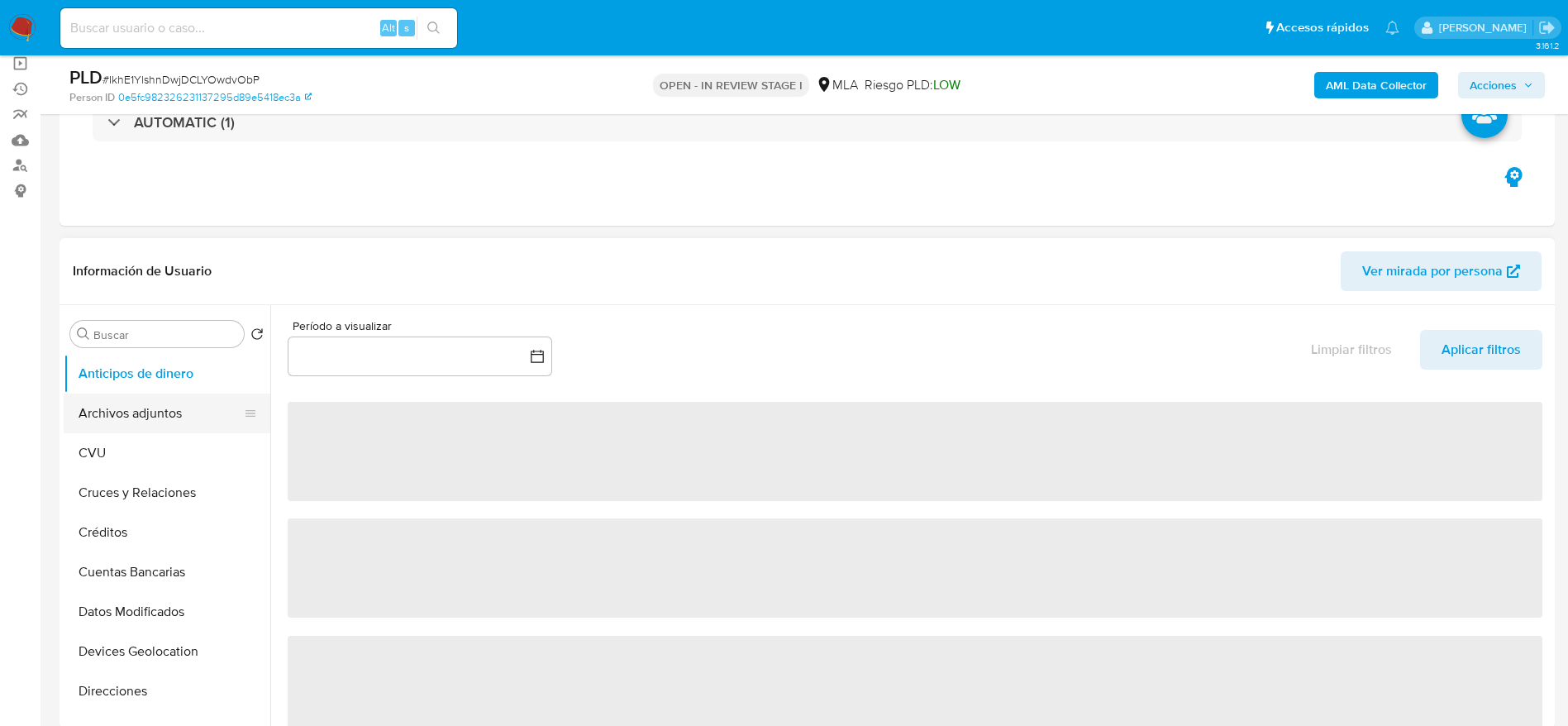
click at [149, 393] on button "Archivos adjuntos" at bounding box center [160, 413] width 193 height 39
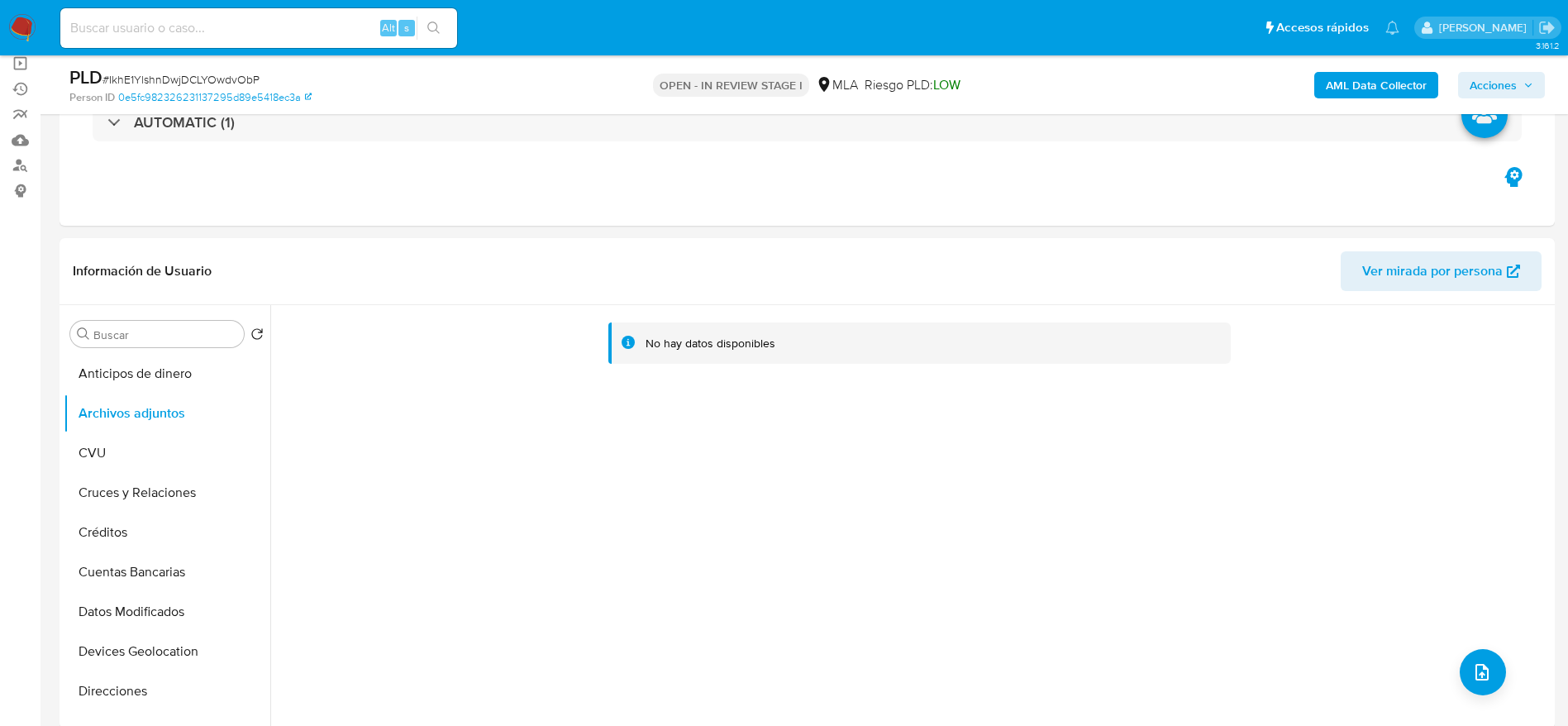
click at [1333, 82] on b "AML Data Collector" at bounding box center [1376, 85] width 101 height 26
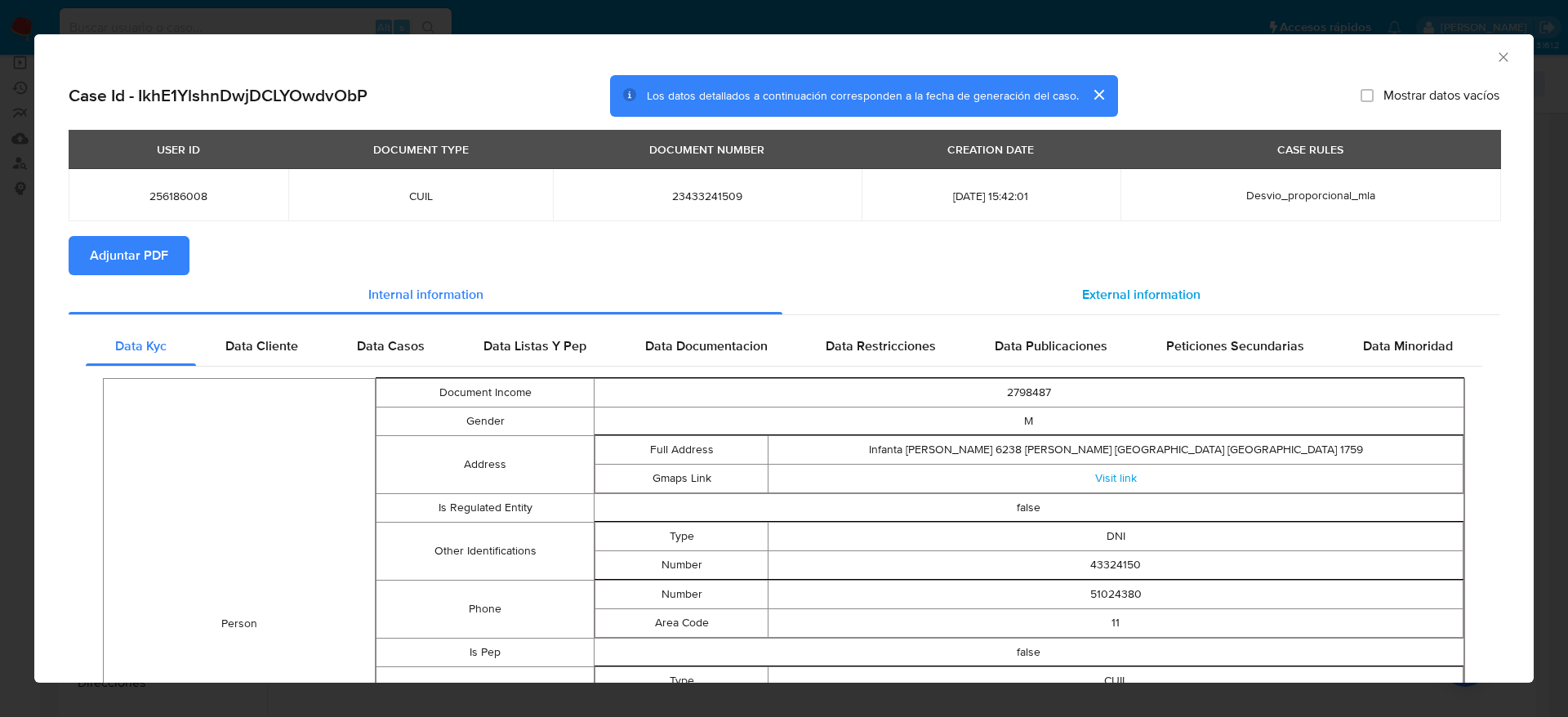
drag, startPoint x: 1111, startPoint y: 292, endPoint x: 1000, endPoint y: 305, distance: 111.8
click at [1110, 292] on span "External information" at bounding box center [1142, 295] width 119 height 19
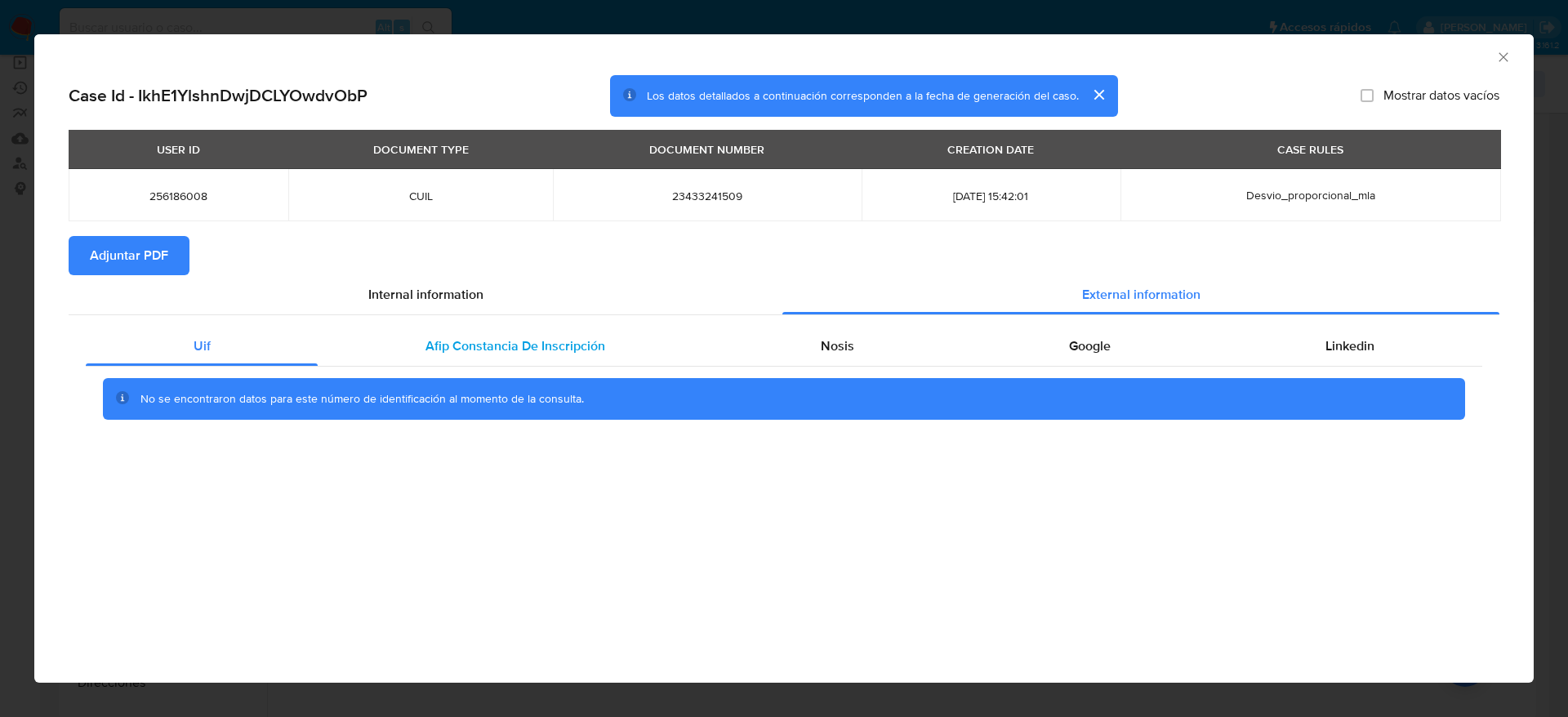
drag, startPoint x: 399, startPoint y: 351, endPoint x: 789, endPoint y: 321, distance: 391.2
click at [400, 353] on div "Afip Constancia De Inscripción" at bounding box center [515, 346] width 395 height 39
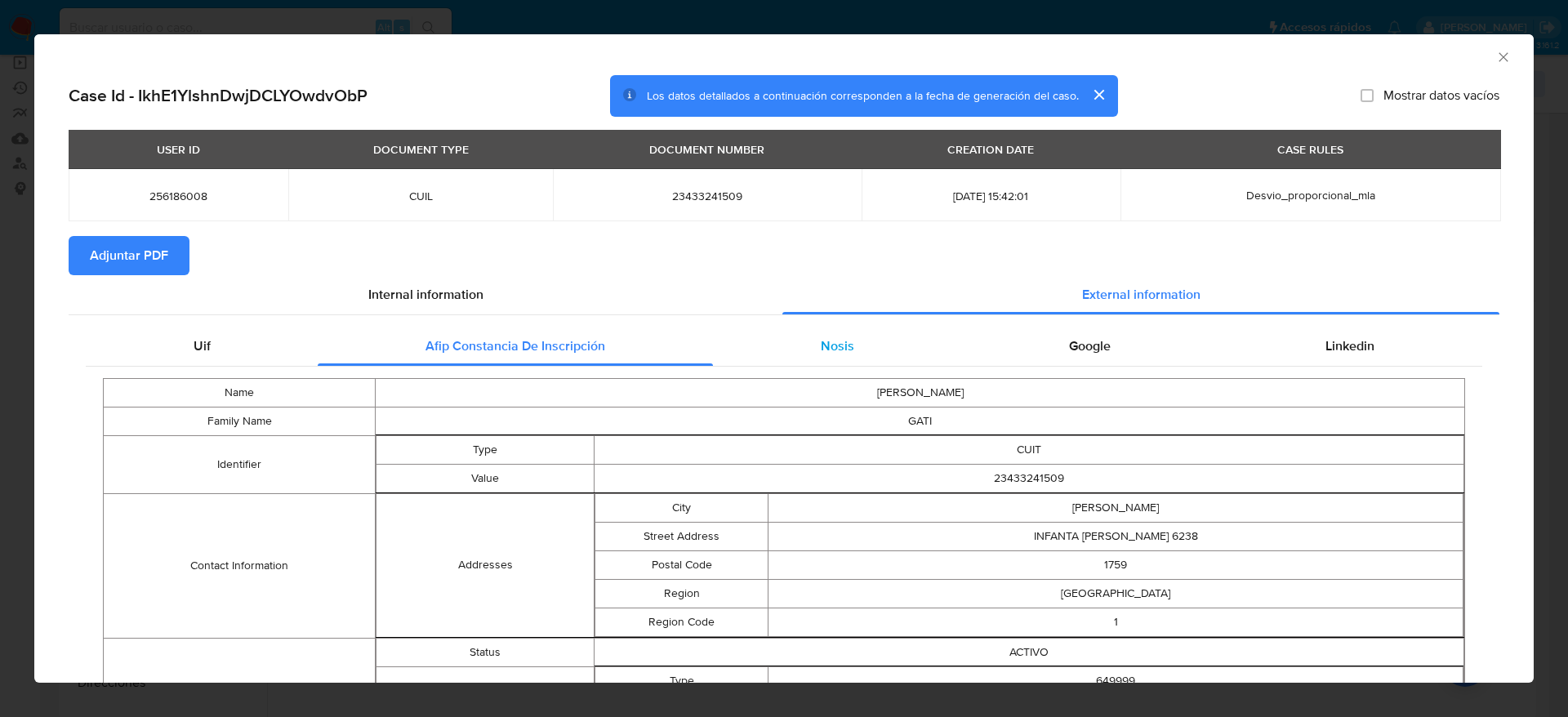
click at [784, 324] on div "Uif Afip Constancia De Inscripción Nosis Google Linkedin Name SANTIAGO NICOLAS …" at bounding box center [784, 674] width 1431 height 720
click at [868, 343] on div "Nosis" at bounding box center [837, 346] width 248 height 39
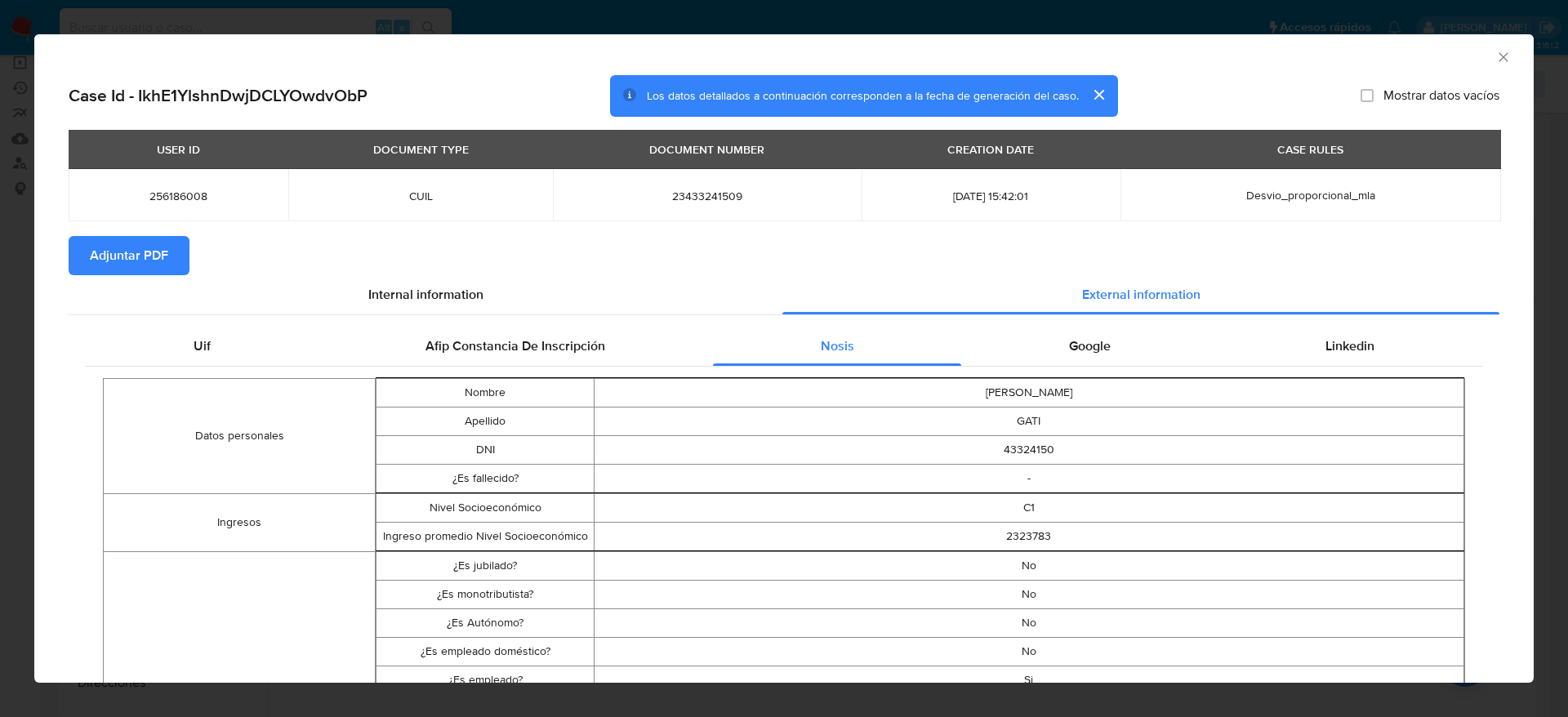
click at [1095, 337] on span "Google" at bounding box center [1089, 346] width 42 height 19
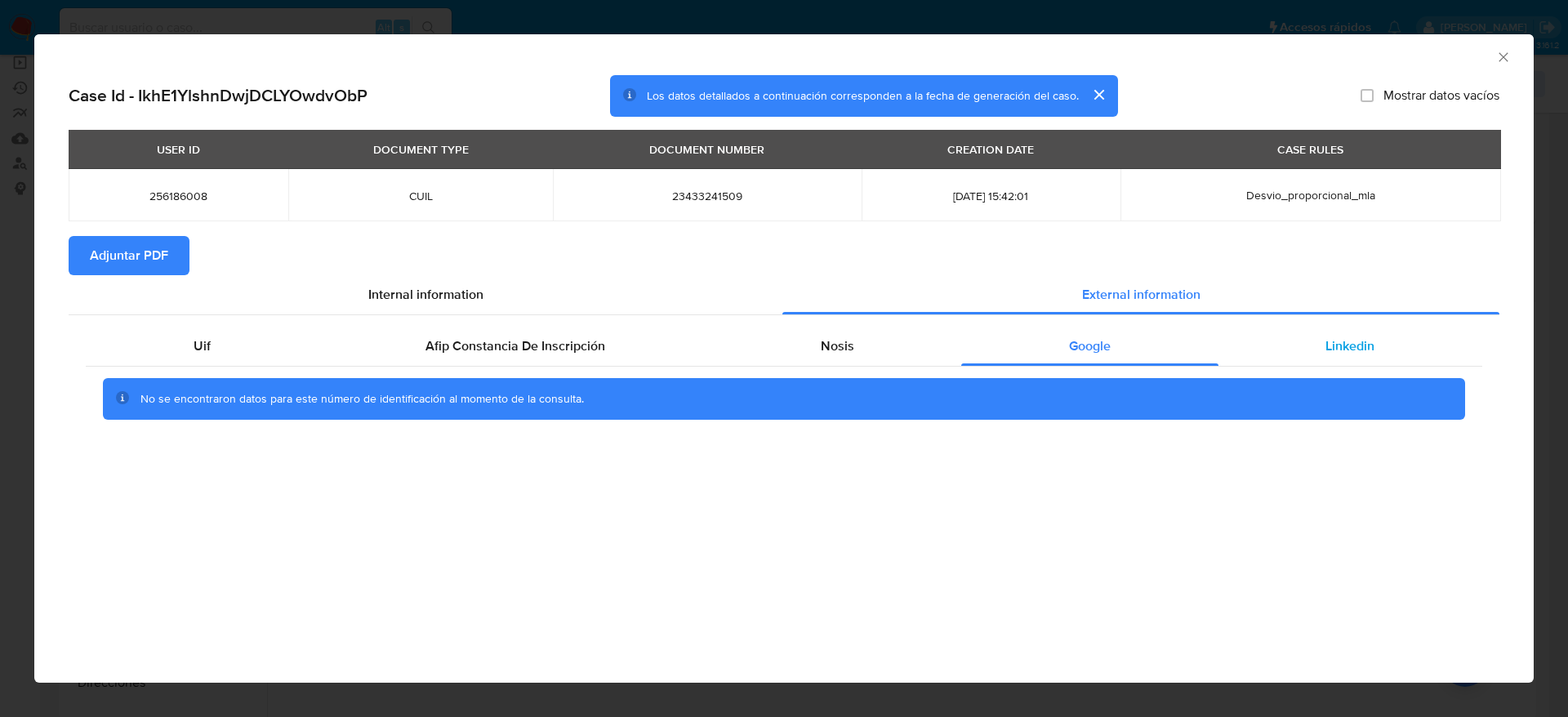
drag, startPoint x: 1345, startPoint y: 348, endPoint x: 1218, endPoint y: 351, distance: 127.0
click at [1345, 349] on span "Linkedin" at bounding box center [1349, 346] width 49 height 19
click at [115, 258] on span "Adjuntar PDF" at bounding box center [129, 255] width 79 height 36
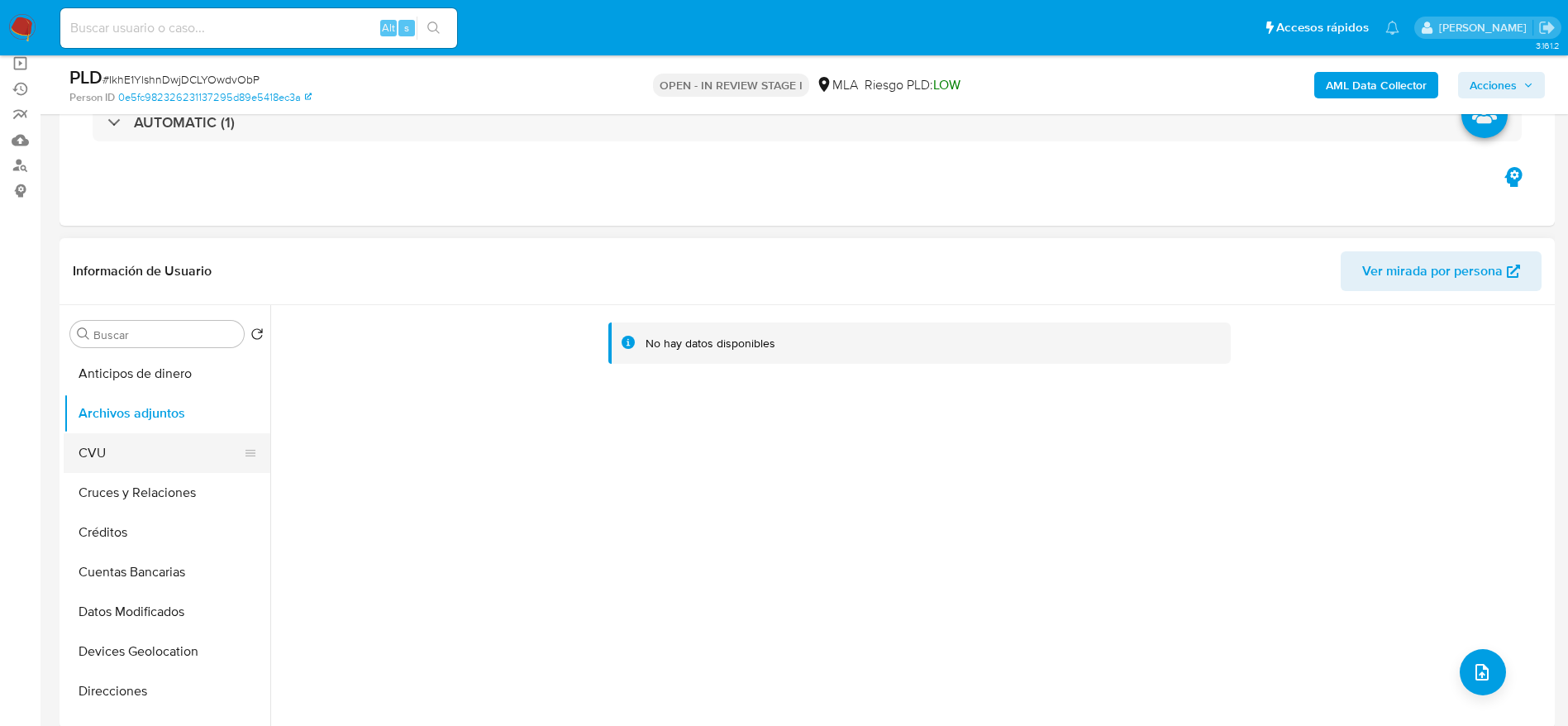
click at [158, 436] on button "CVU" at bounding box center [160, 453] width 193 height 39
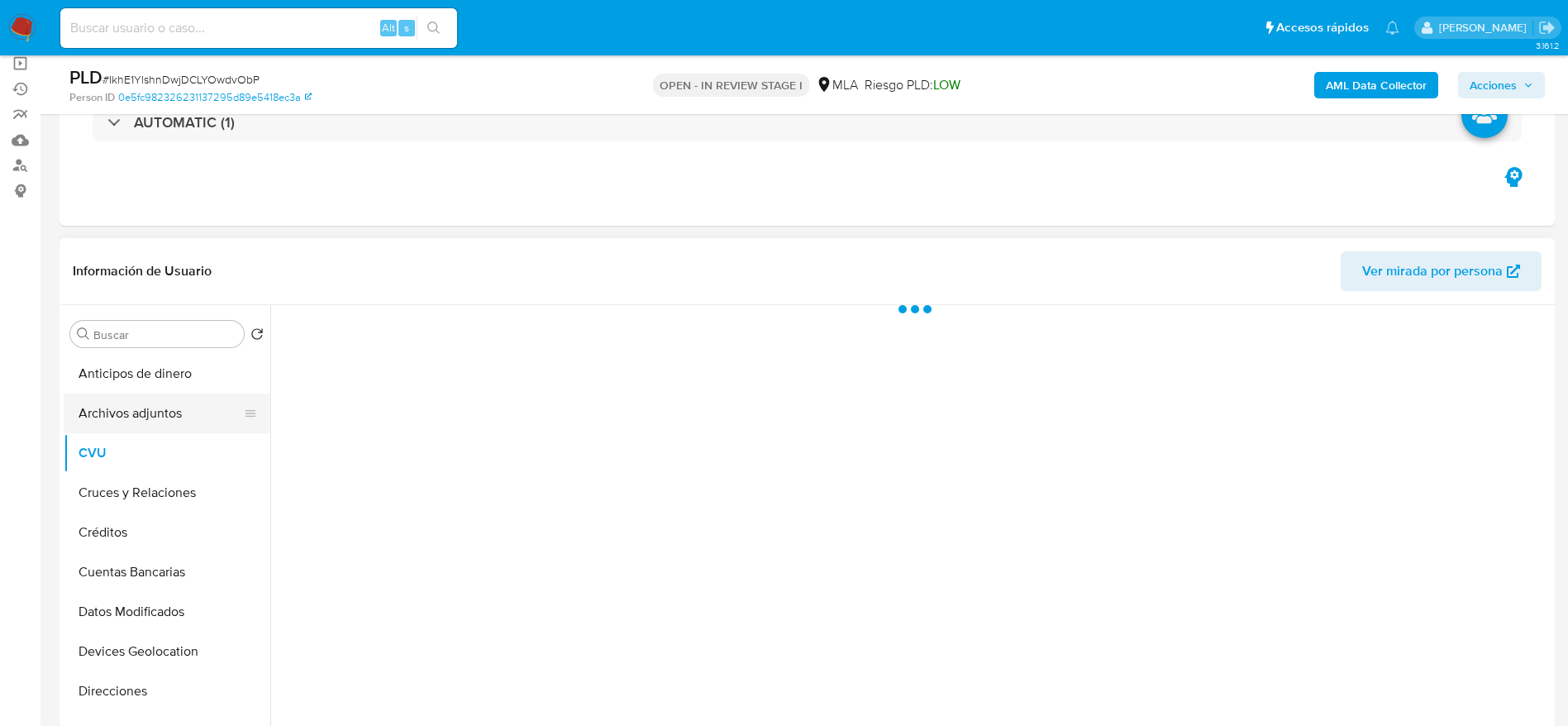
click at [152, 411] on button "Archivos adjuntos" at bounding box center [160, 413] width 193 height 39
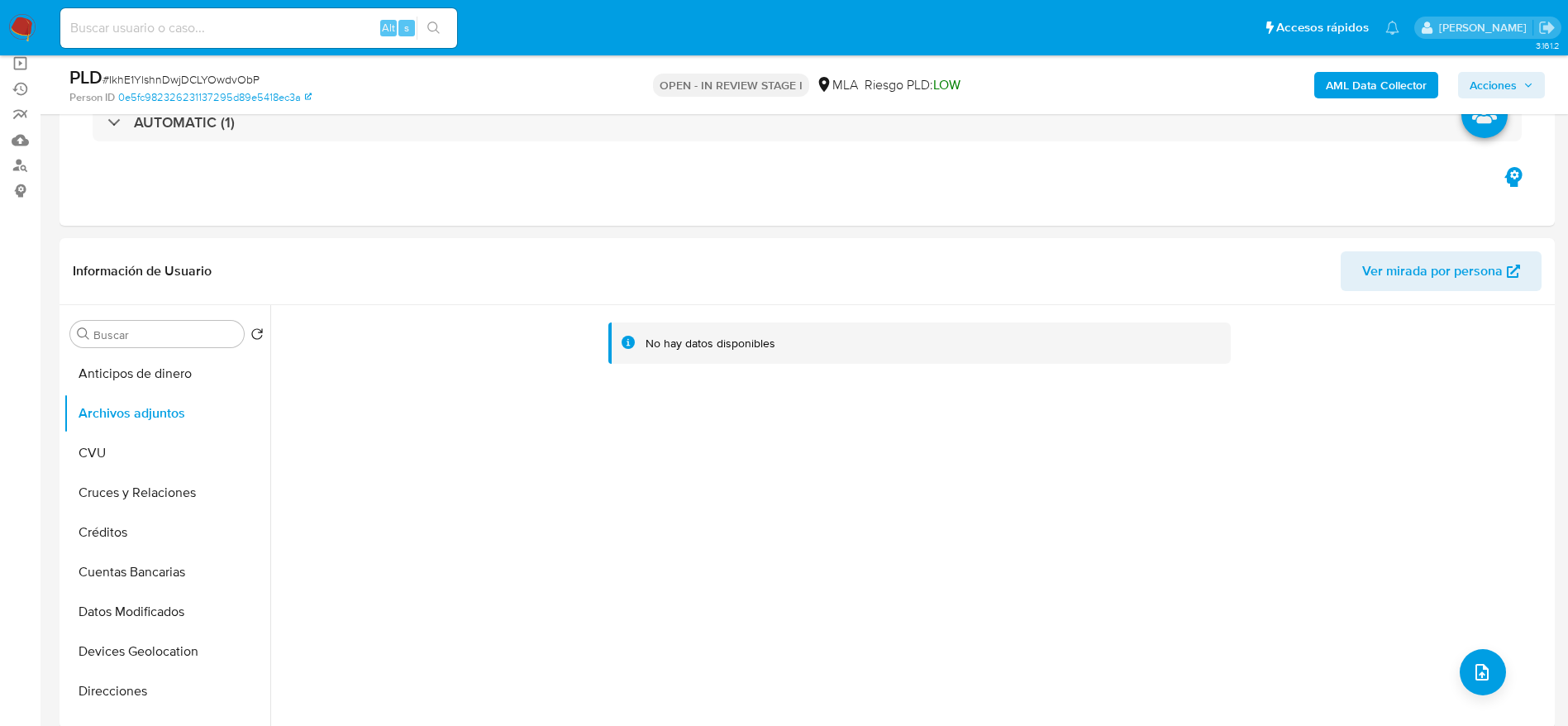
click at [328, 30] on input at bounding box center [258, 28] width 397 height 22
paste input "uaseMQBPhcXPu8mUAOZOw7Ql"
type input "uaseMQBPhcXPu8mUAOZOw7Ql"
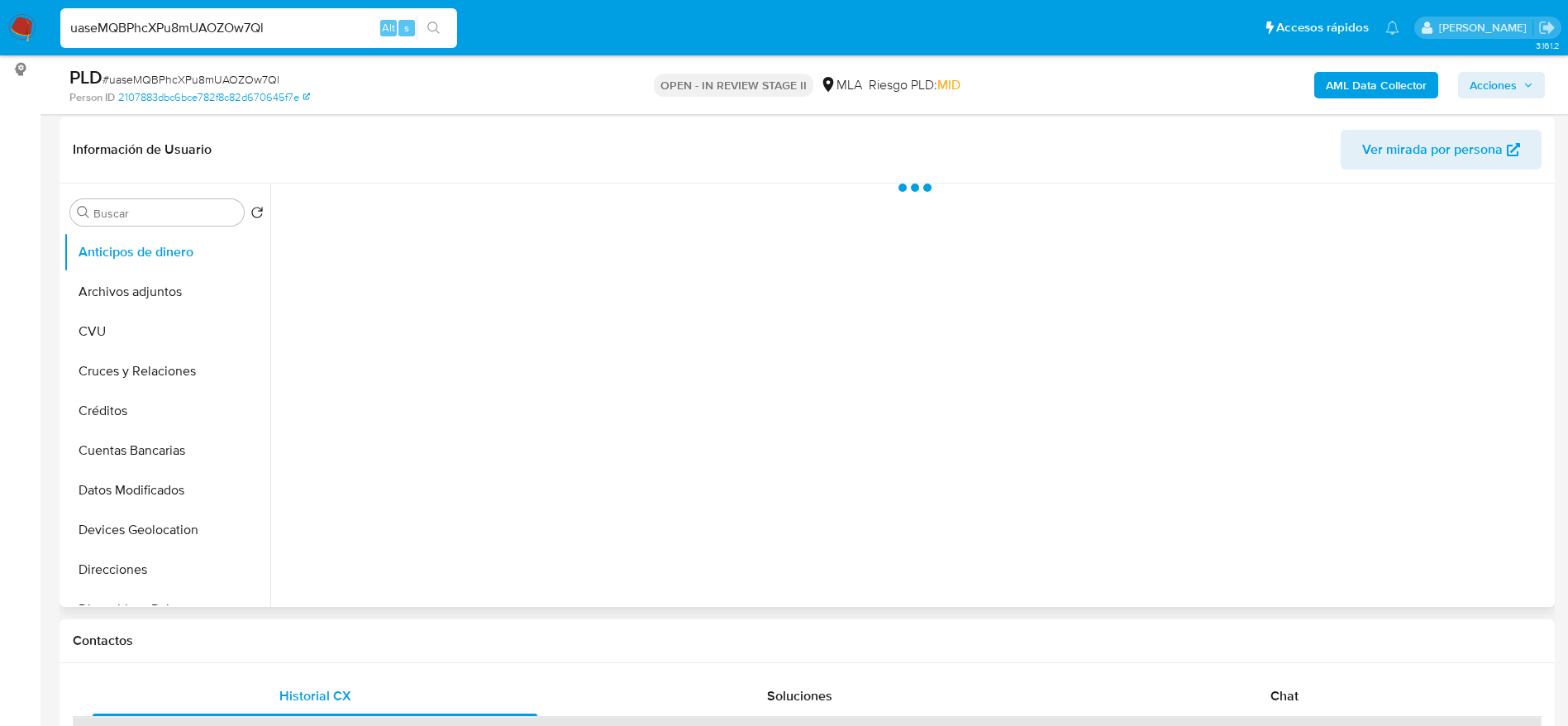
scroll to position [248, 0]
click at [131, 287] on button "Archivos adjuntos" at bounding box center [160, 289] width 193 height 39
select select "10"
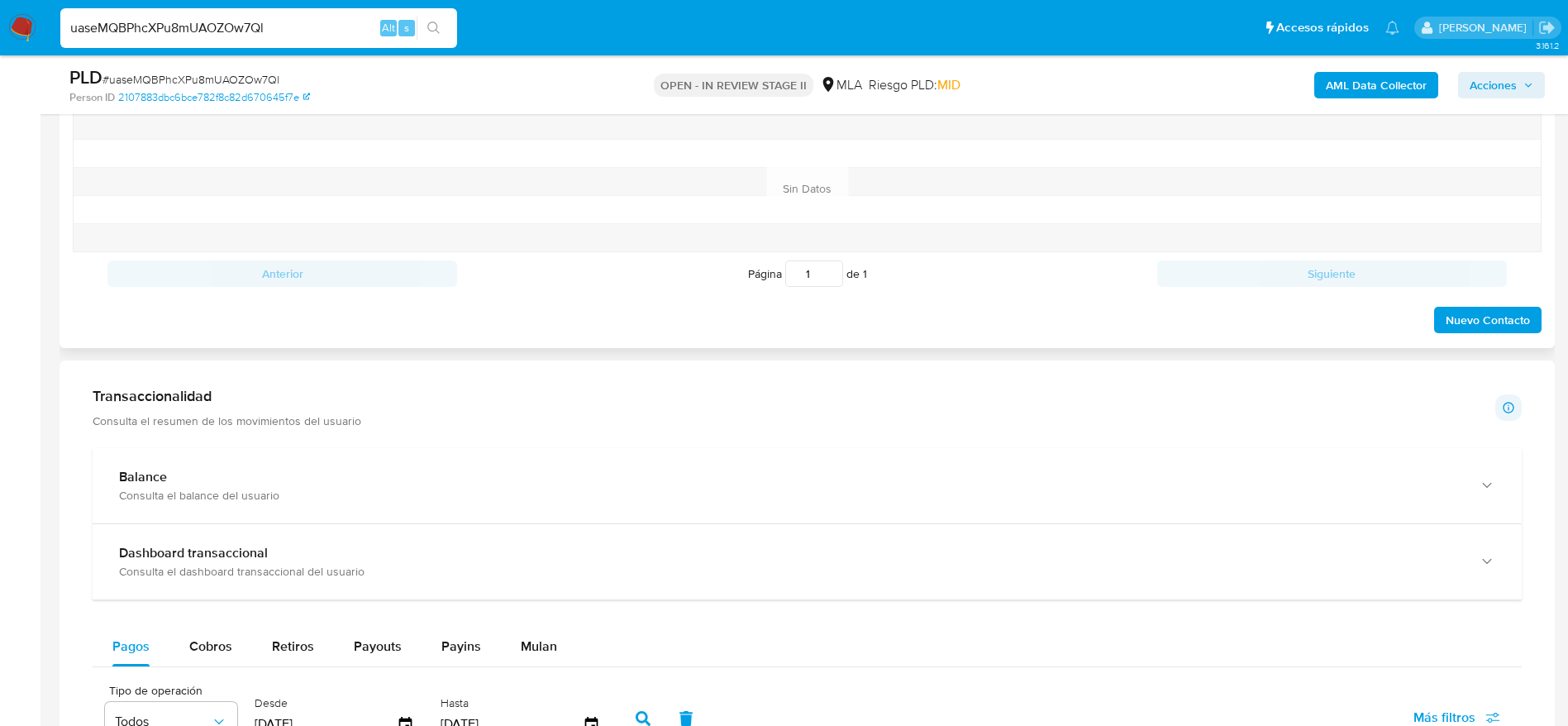
scroll to position [744, 0]
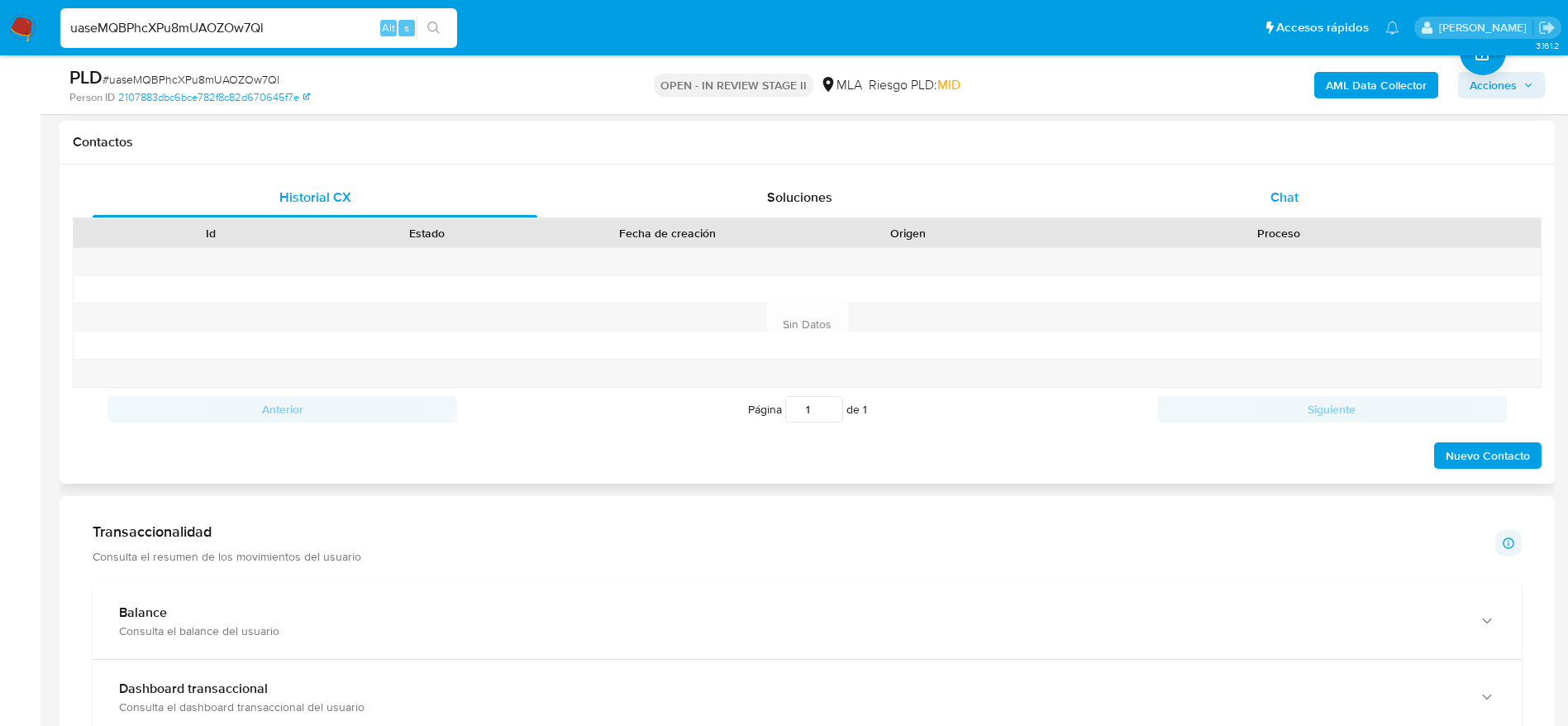
click at [1290, 182] on div "Chat" at bounding box center [1284, 197] width 445 height 39
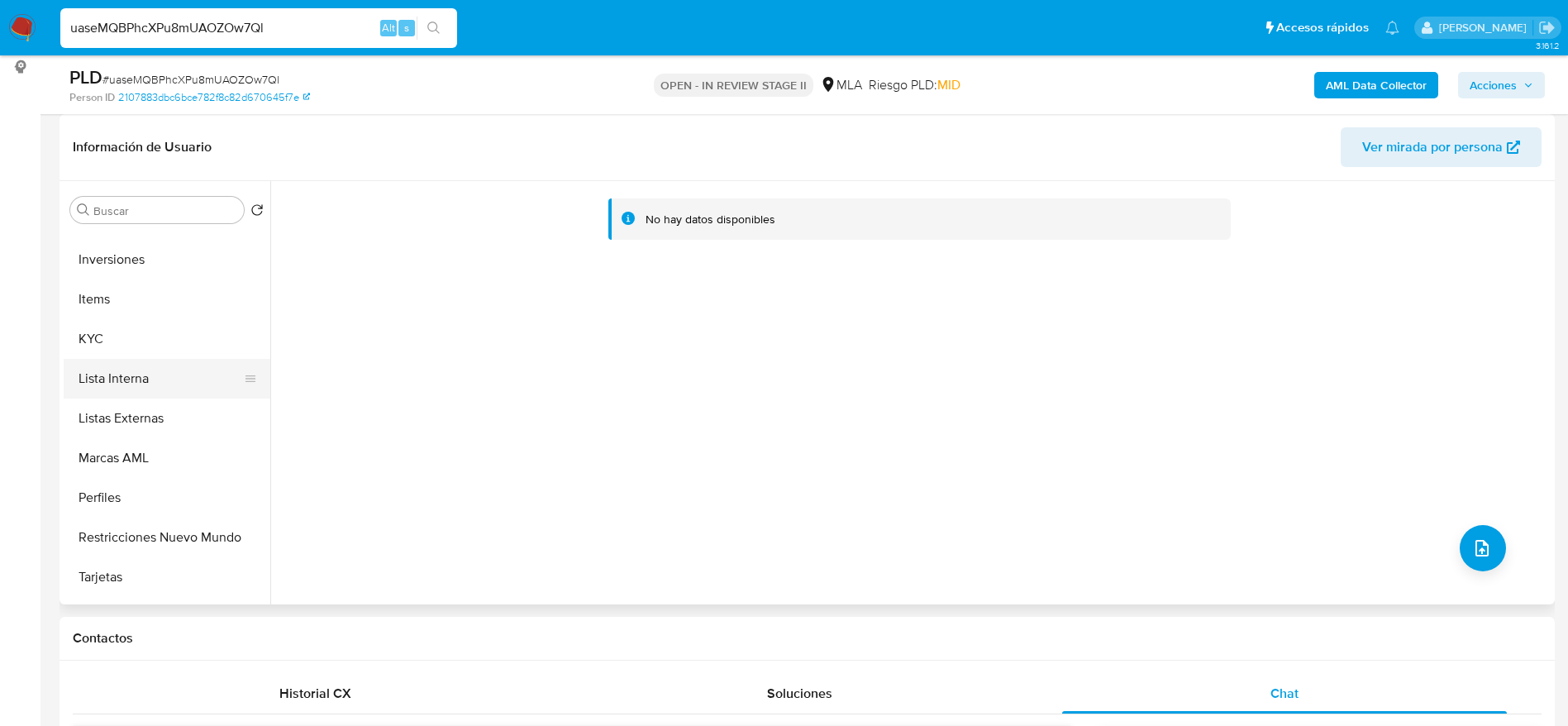
drag, startPoint x: 115, startPoint y: 344, endPoint x: 204, endPoint y: 393, distance: 101.6
click at [115, 344] on button "KYC" at bounding box center [167, 339] width 206 height 39
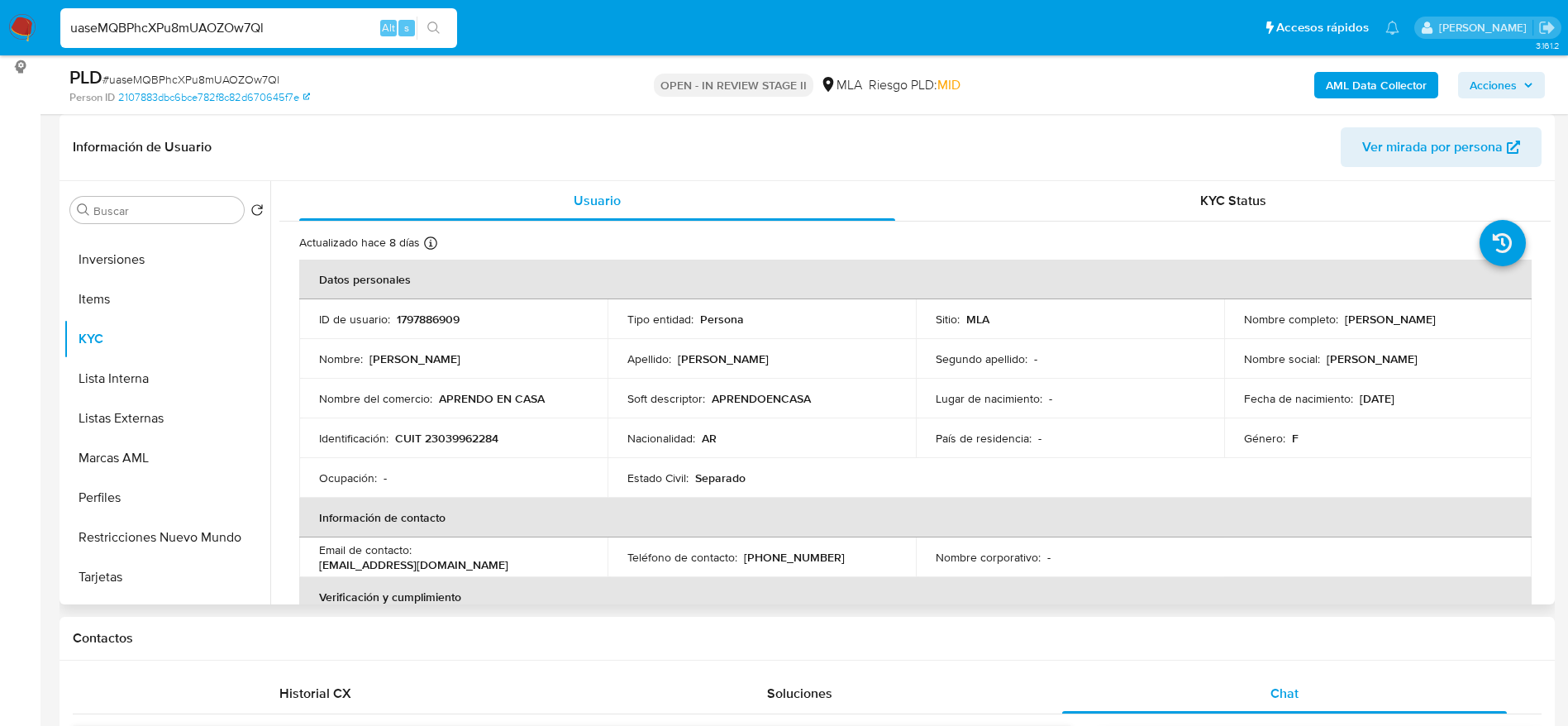
click at [455, 442] on p "CUIT 23039962284" at bounding box center [446, 438] width 103 height 15
copy p "23039962284"
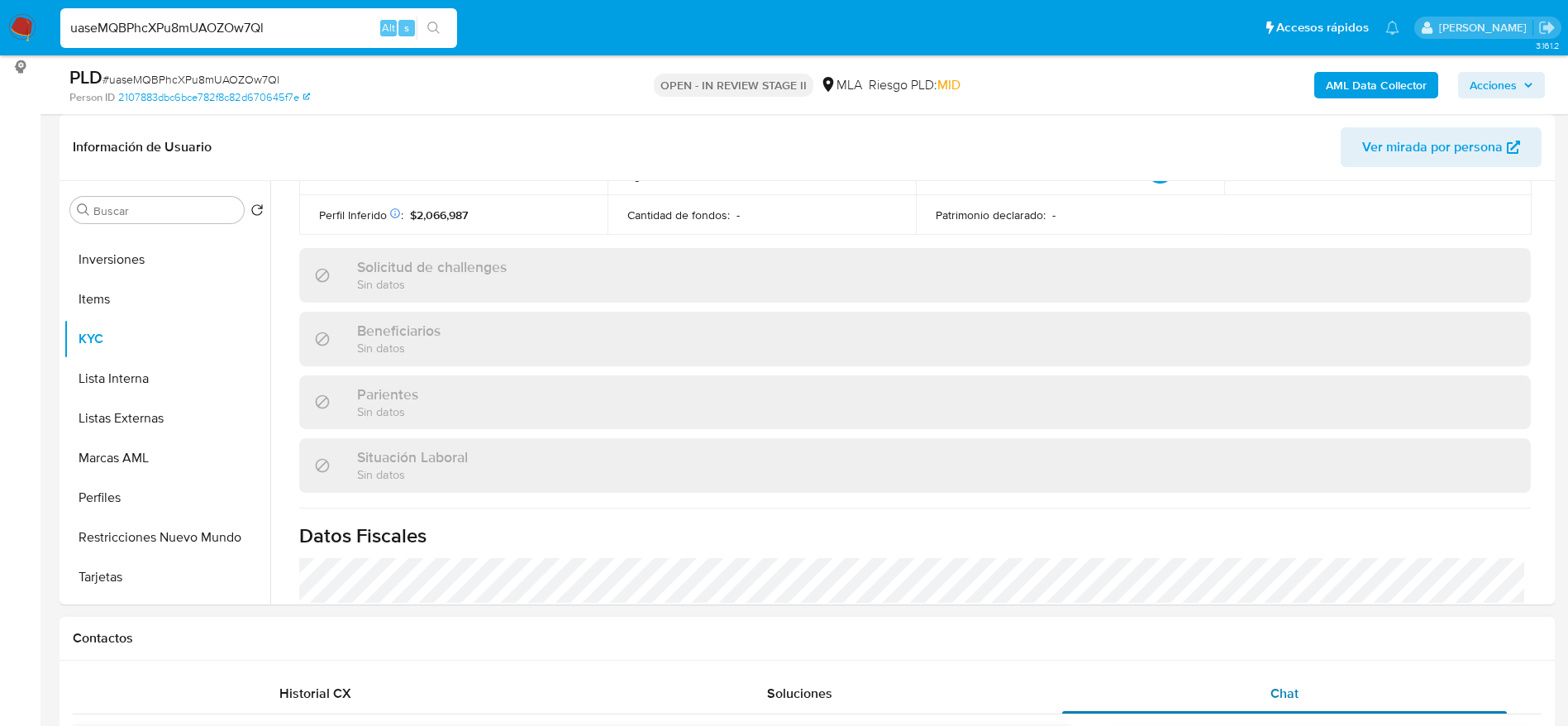
click at [1318, 674] on div "Chat" at bounding box center [1284, 693] width 445 height 39
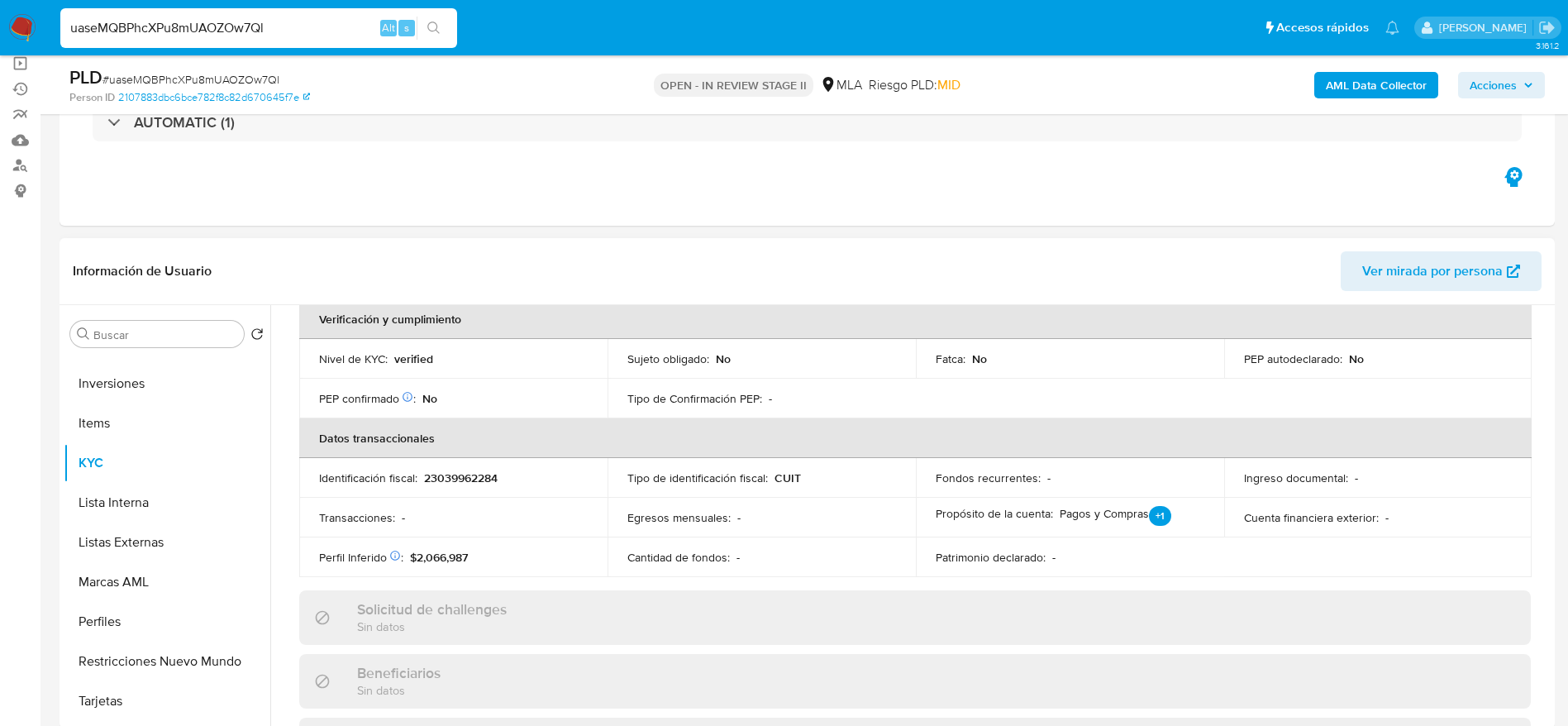
scroll to position [95, 0]
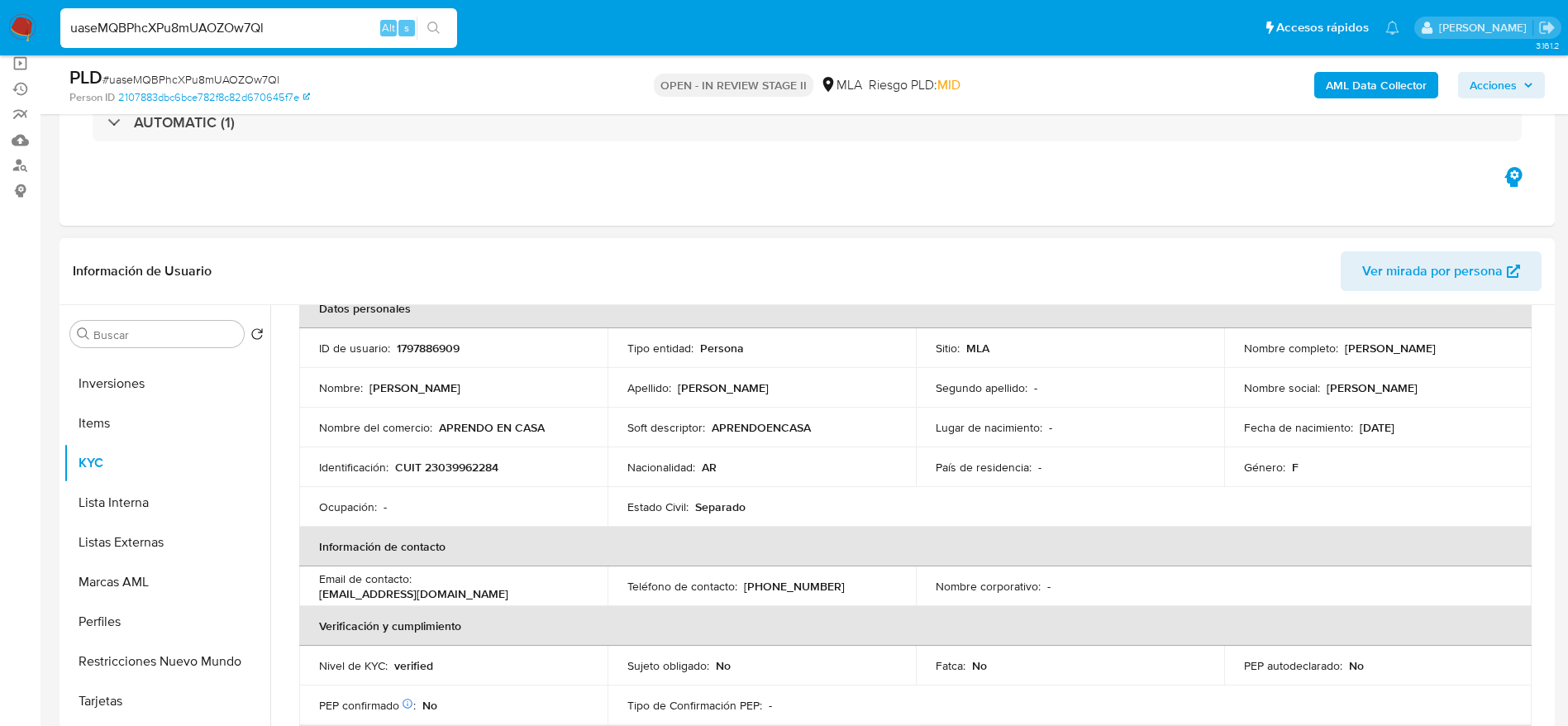
click at [520, 424] on p "APRENDO EN CASA" at bounding box center [491, 428] width 106 height 15
click at [580, 426] on div "Nombre del comercio : APRENDO EN CASA" at bounding box center [453, 428] width 268 height 15
drag, startPoint x: 1339, startPoint y: 347, endPoint x: 1489, endPoint y: 332, distance: 150.7
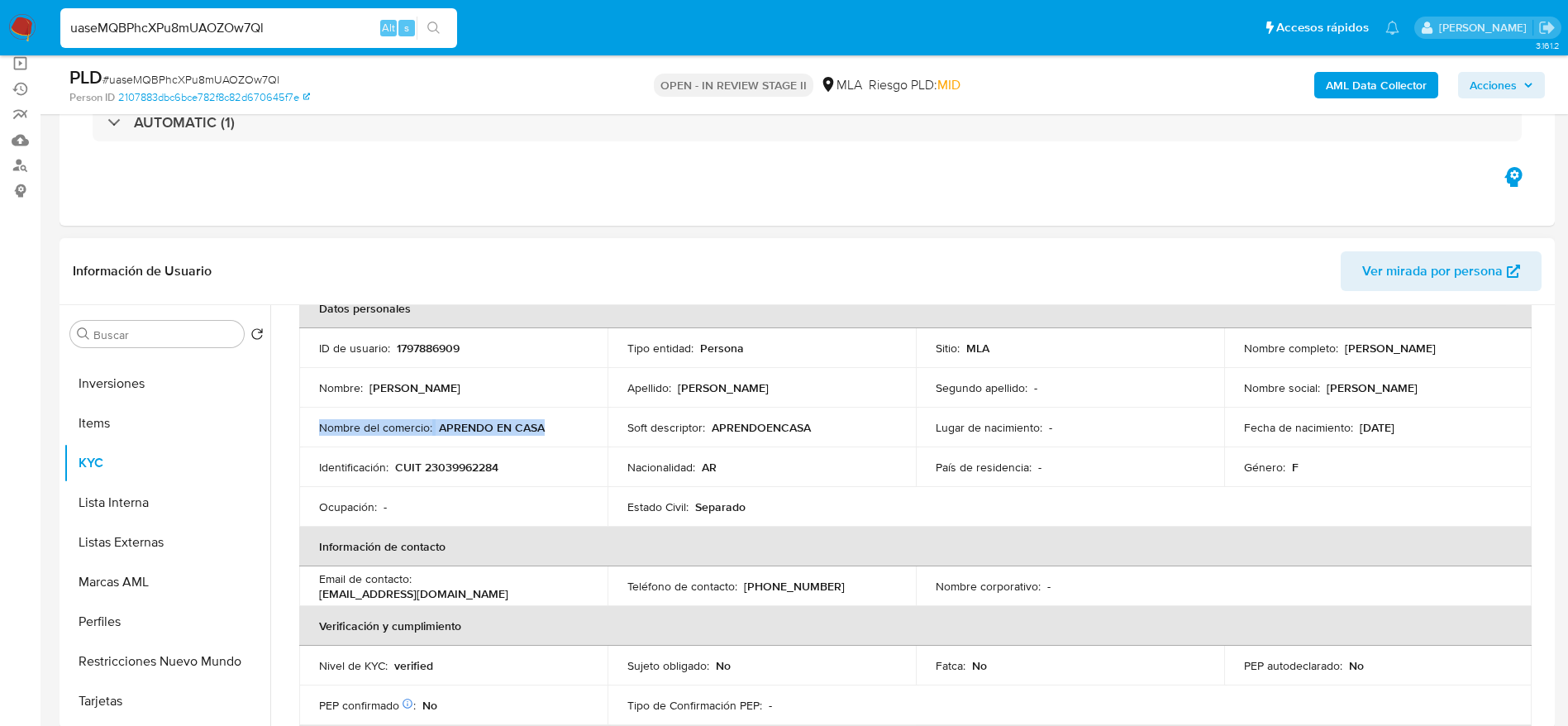
click at [1489, 332] on td "Nombre completo : Beatriz Raquel Merlo" at bounding box center [1378, 348] width 309 height 39
click at [1370, 350] on p "Beatriz Raquel Merlo" at bounding box center [1390, 348] width 91 height 15
drag, startPoint x: 1345, startPoint y: 338, endPoint x: 1346, endPoint y: 355, distance: 17.0
click at [1345, 340] on p "Beatriz Raquel Merlo" at bounding box center [1390, 348] width 91 height 15
drag, startPoint x: 1316, startPoint y: 295, endPoint x: 1363, endPoint y: 358, distance: 78.6
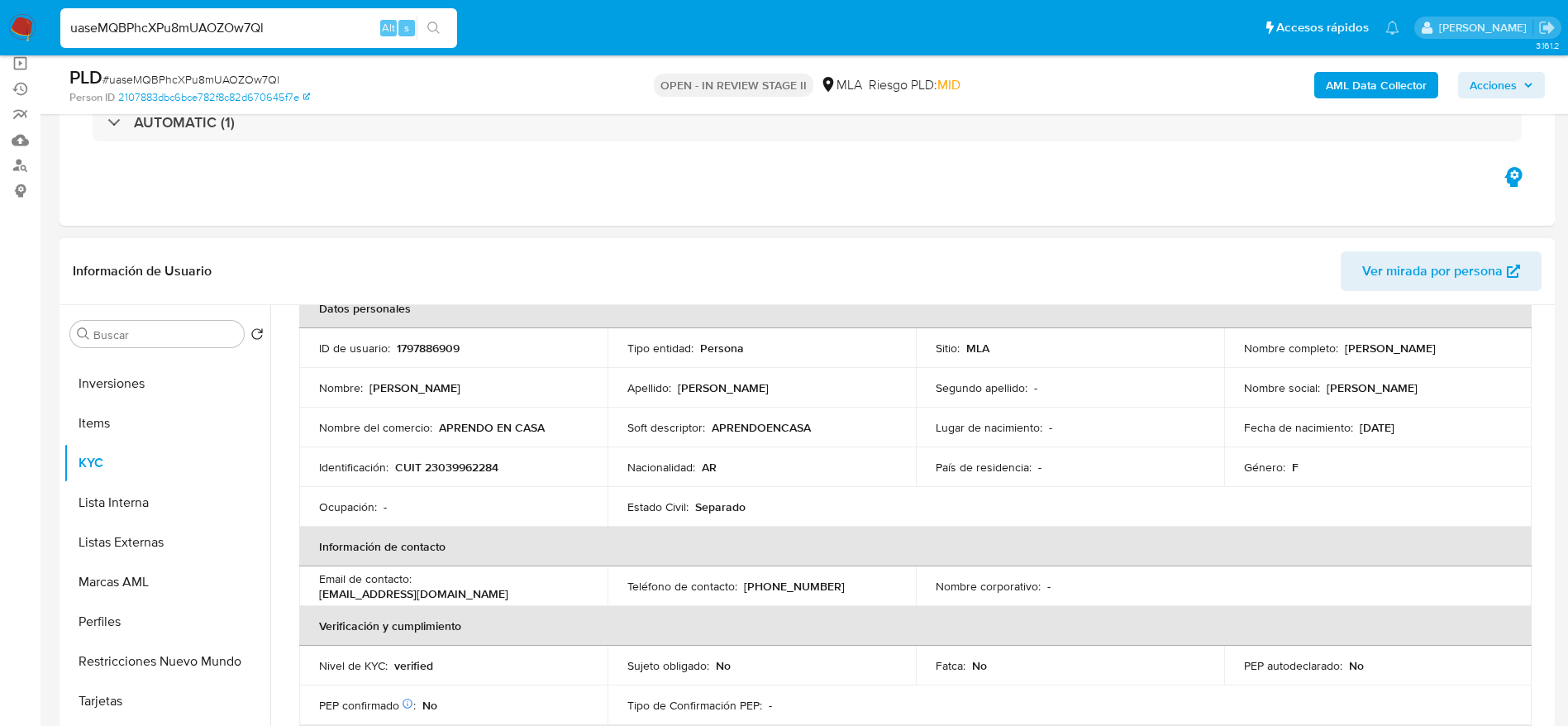
click at [1316, 295] on div "Información de Usuario Ver mirada por persona" at bounding box center [807, 271] width 1495 height 67
drag, startPoint x: 1342, startPoint y: 347, endPoint x: 1453, endPoint y: 352, distance: 111.1
click at [1455, 354] on div "Nombre completo : Beatriz Raquel Merlo" at bounding box center [1378, 348] width 268 height 15
copy p "Beatriz Raquel Merlo"
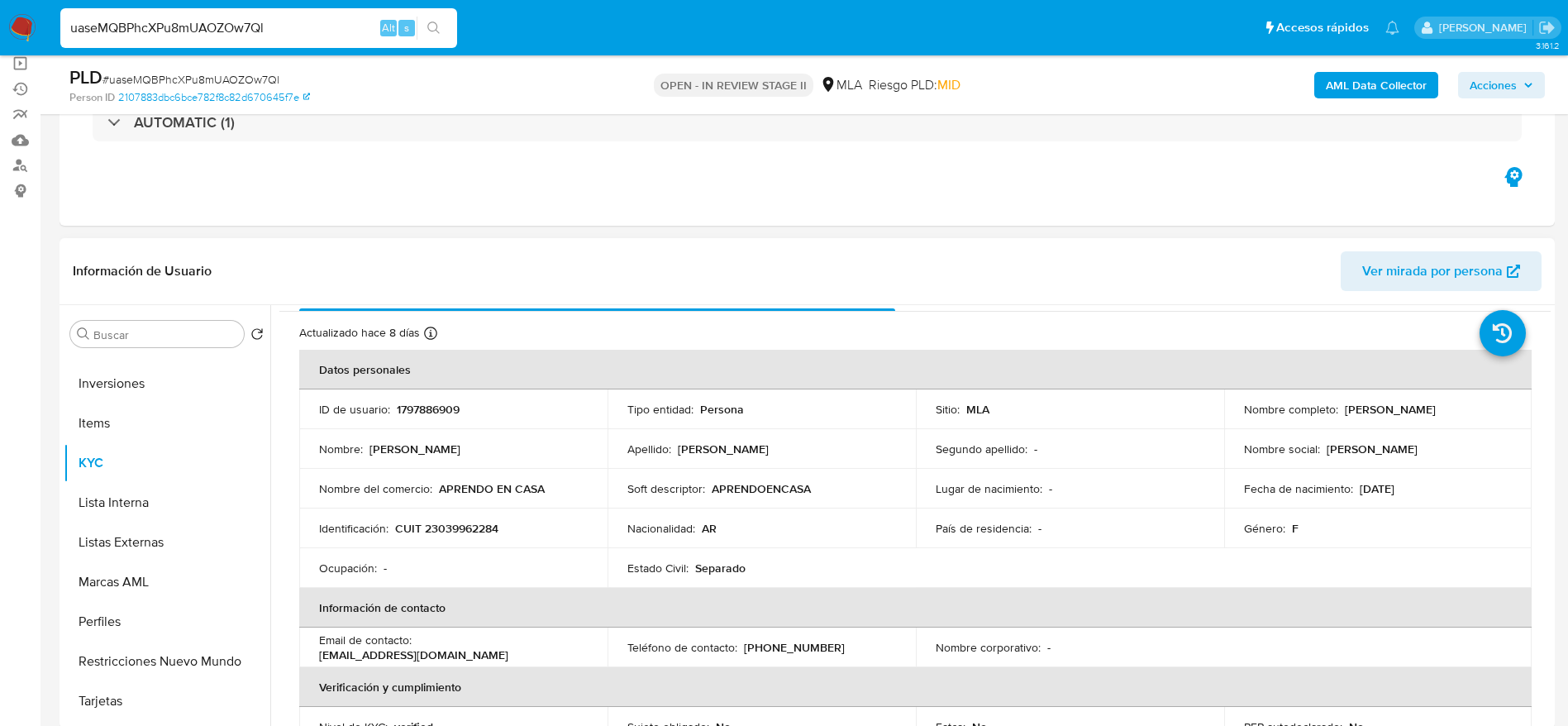
scroll to position [0, 0]
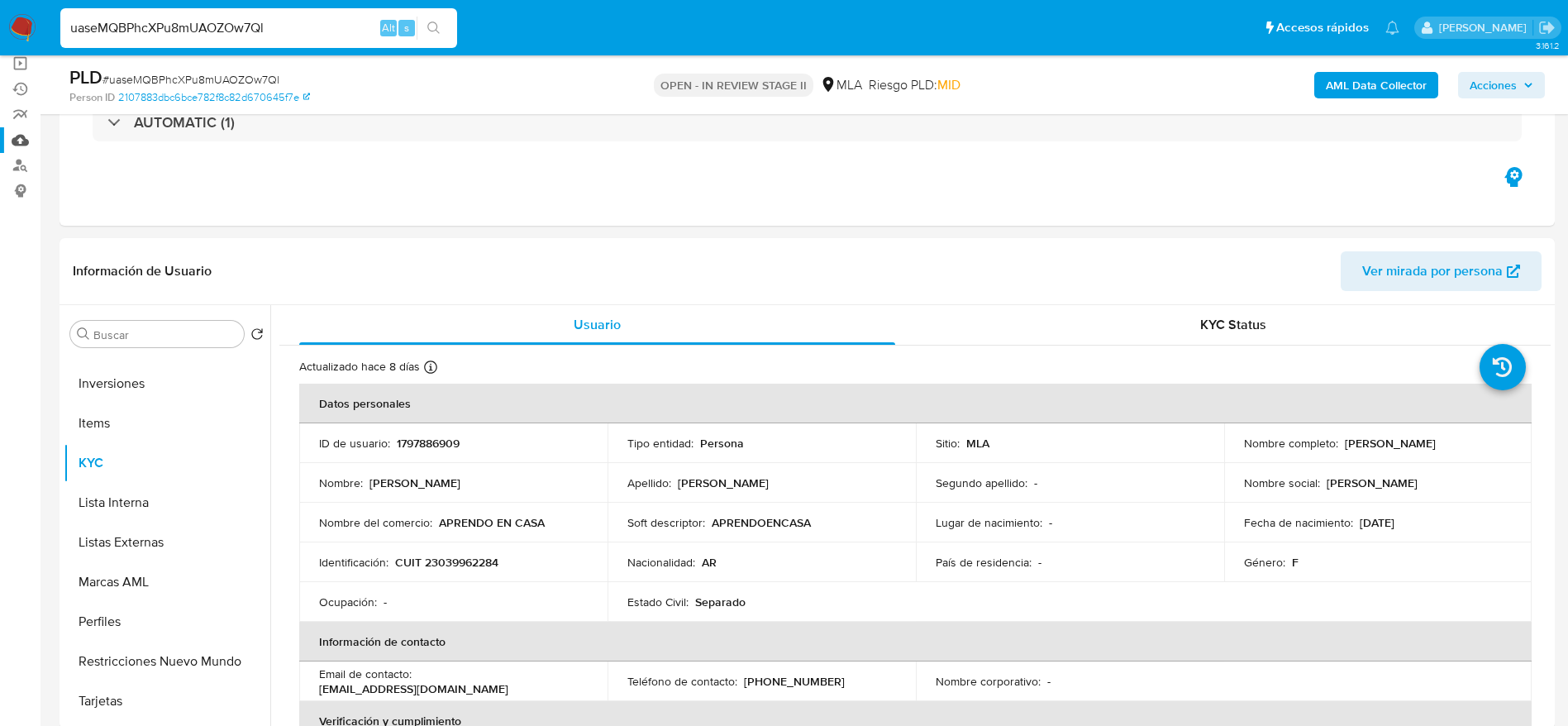
click at [20, 138] on link "Mulan" at bounding box center [98, 140] width 197 height 25
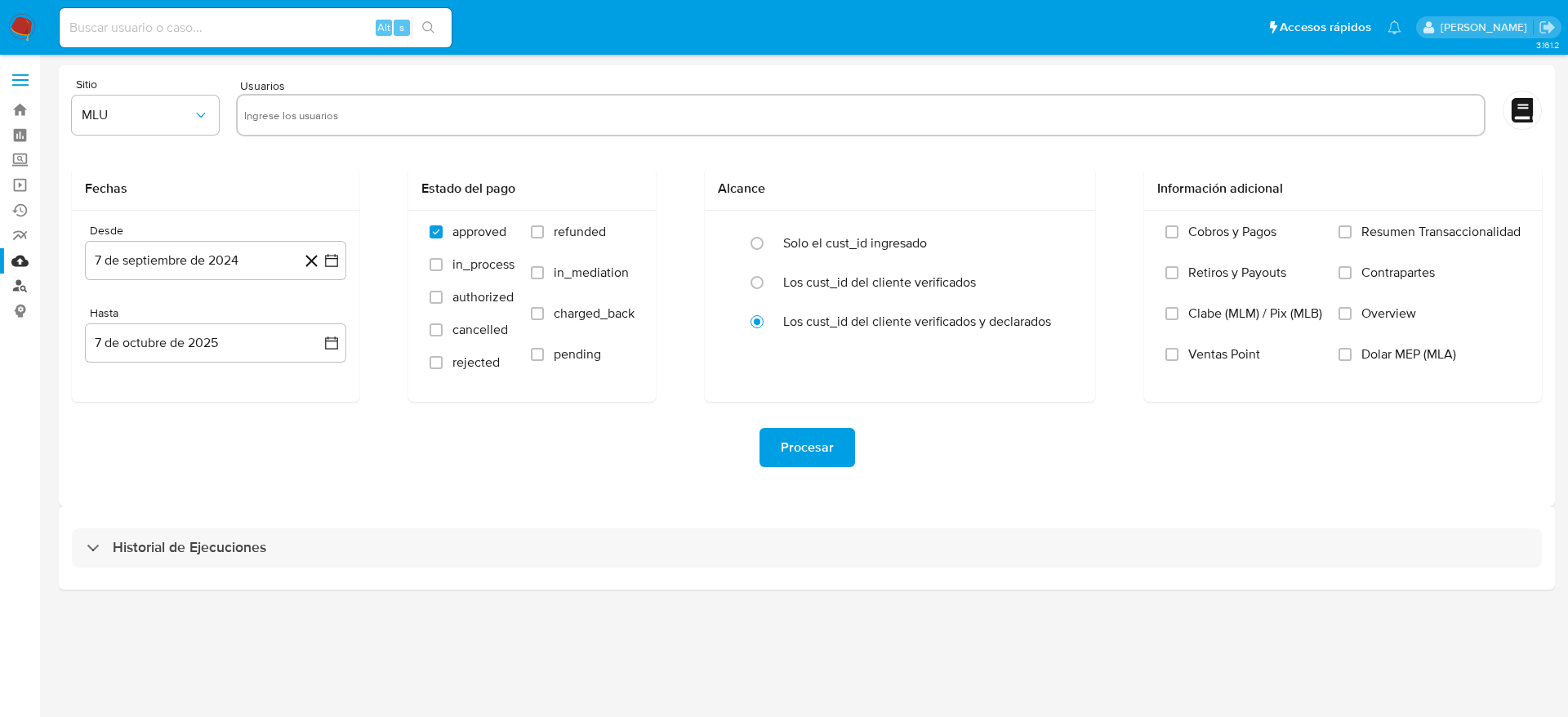
click at [17, 276] on link "Buscador de personas" at bounding box center [97, 285] width 195 height 25
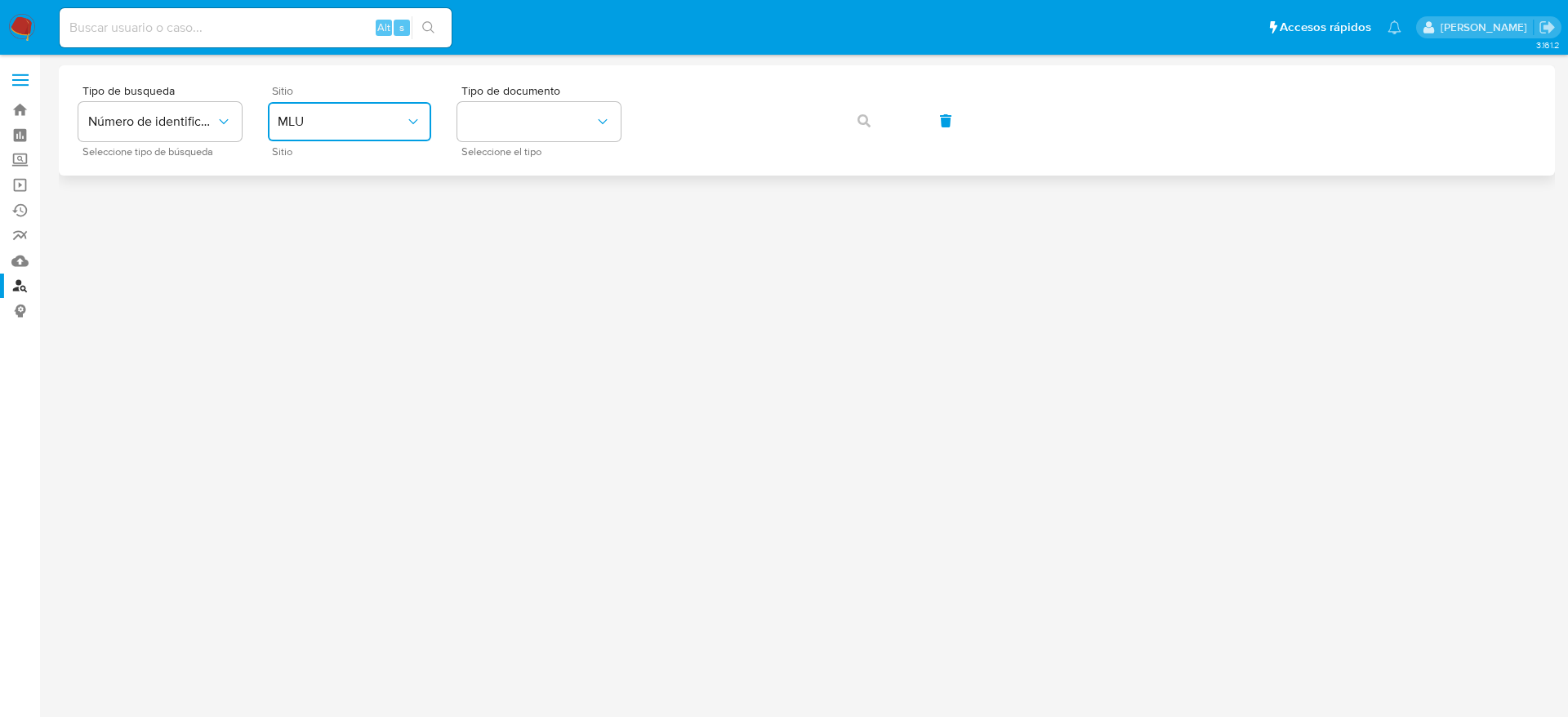
click at [323, 120] on span "MLU" at bounding box center [341, 121] width 127 height 17
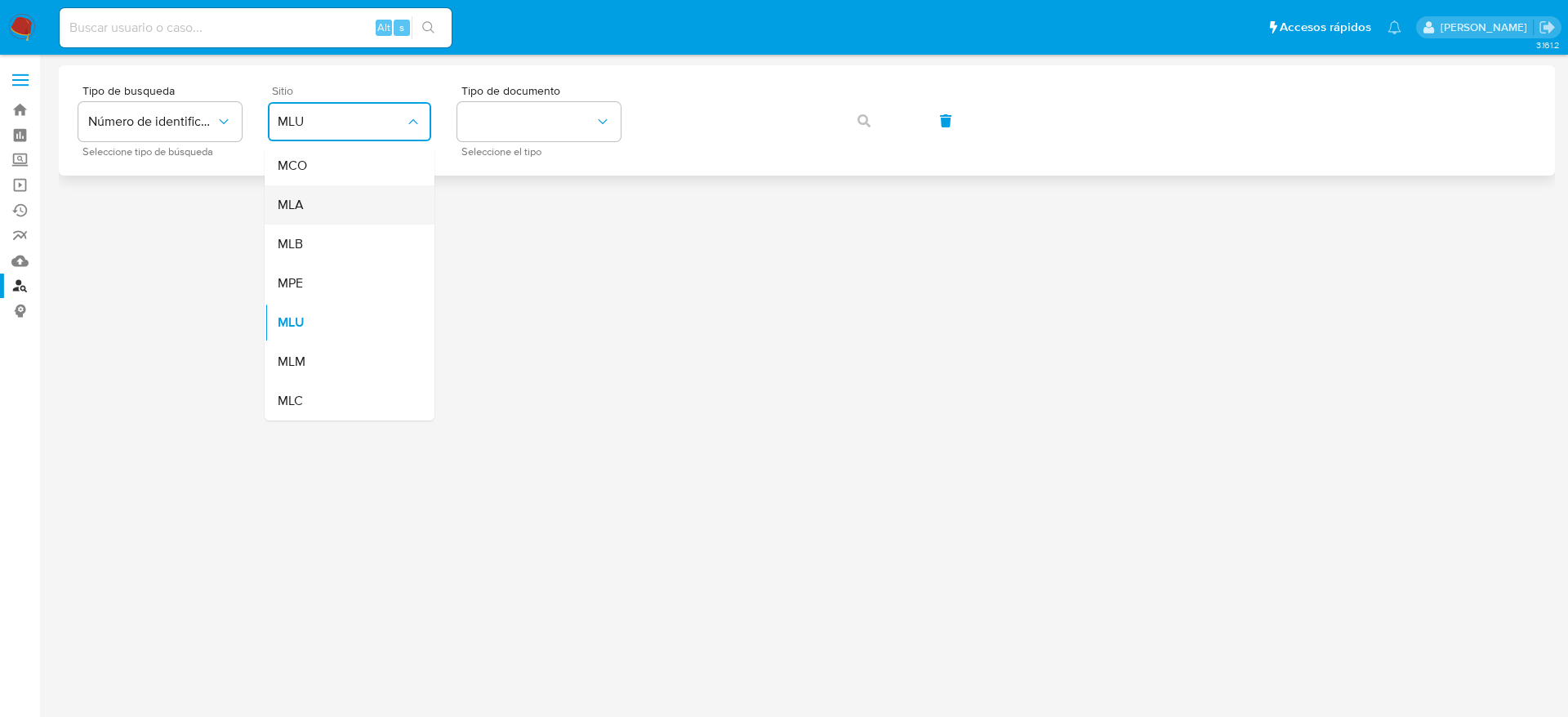
click at [278, 214] on div "MLA" at bounding box center [345, 205] width 134 height 39
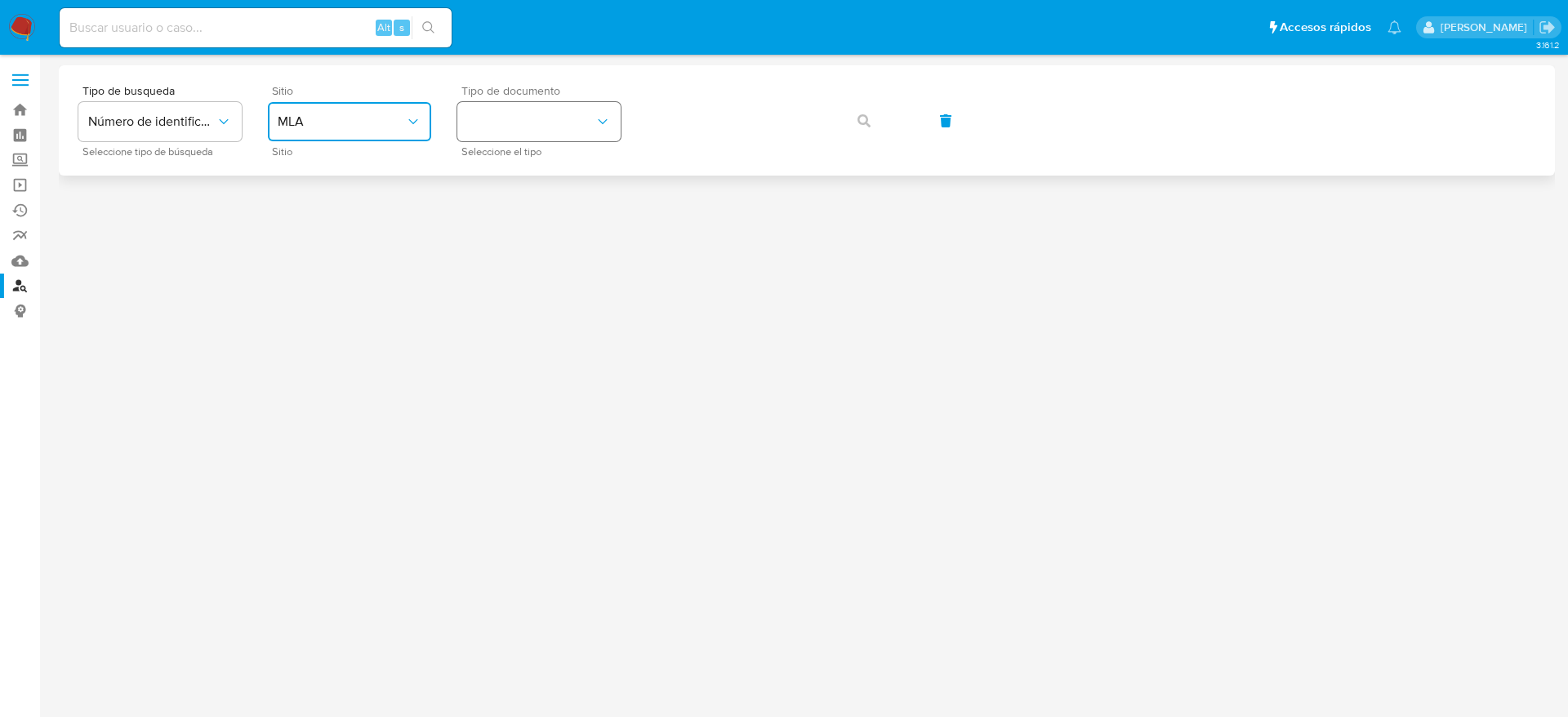
drag, startPoint x: 609, startPoint y: 113, endPoint x: 602, endPoint y: 133, distance: 21.2
click at [609, 115] on icon "identificationType" at bounding box center [603, 121] width 17 height 17
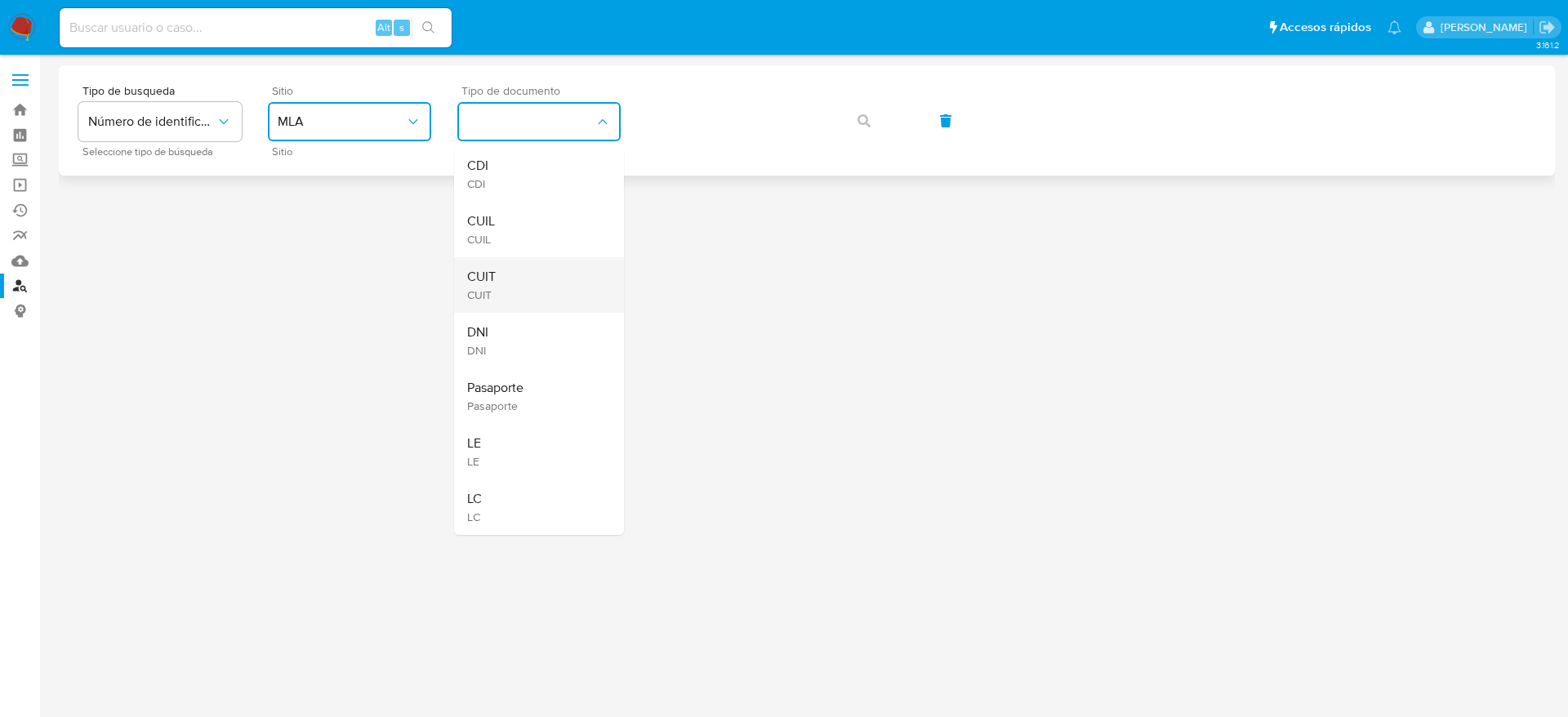
click at [561, 279] on div "CUIT CUIT" at bounding box center [534, 285] width 134 height 56
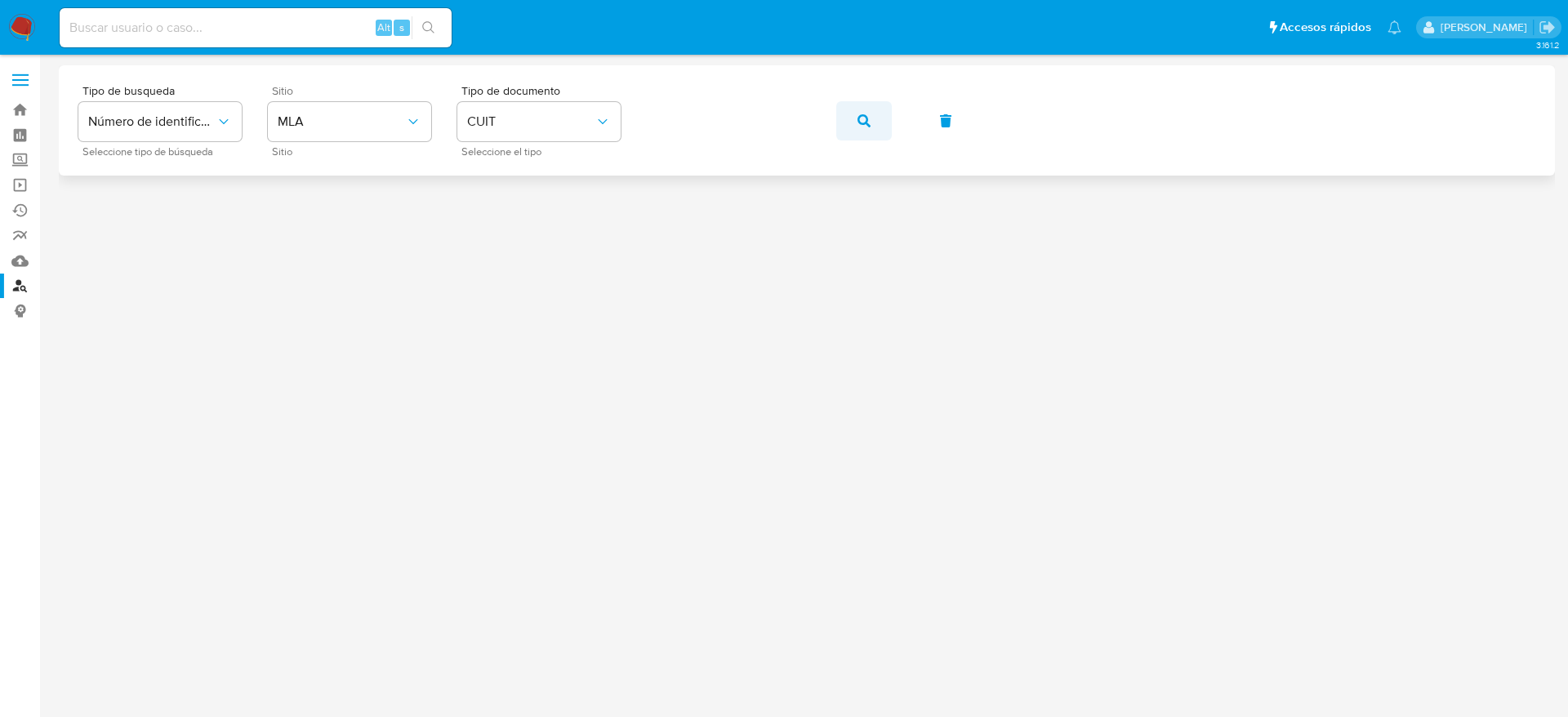
click at [861, 120] on icon "button" at bounding box center [864, 120] width 13 height 13
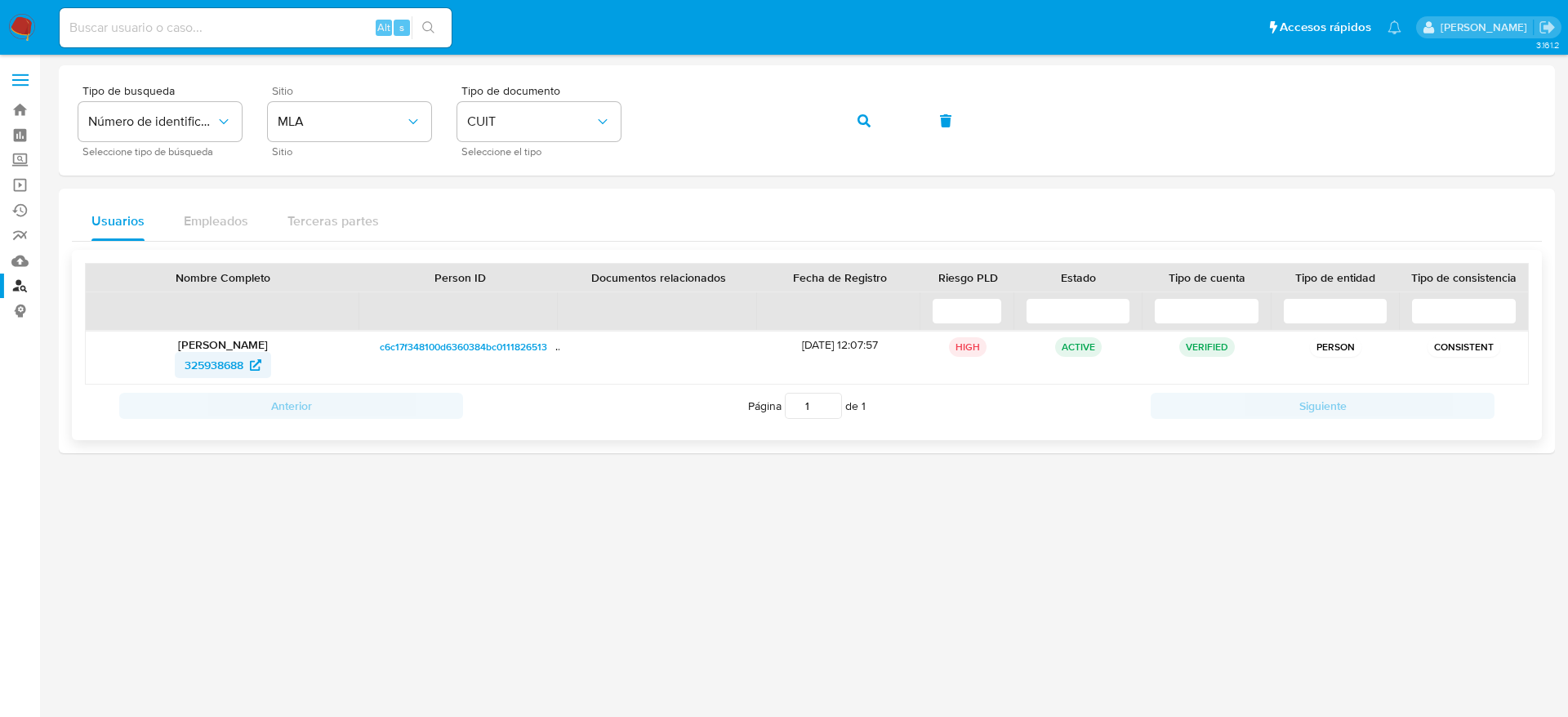
click at [223, 368] on span "325938688" at bounding box center [213, 365] width 58 height 26
drag, startPoint x: 24, startPoint y: 31, endPoint x: 57, endPoint y: 3, distance: 43.3
click at [24, 31] on img at bounding box center [22, 28] width 28 height 28
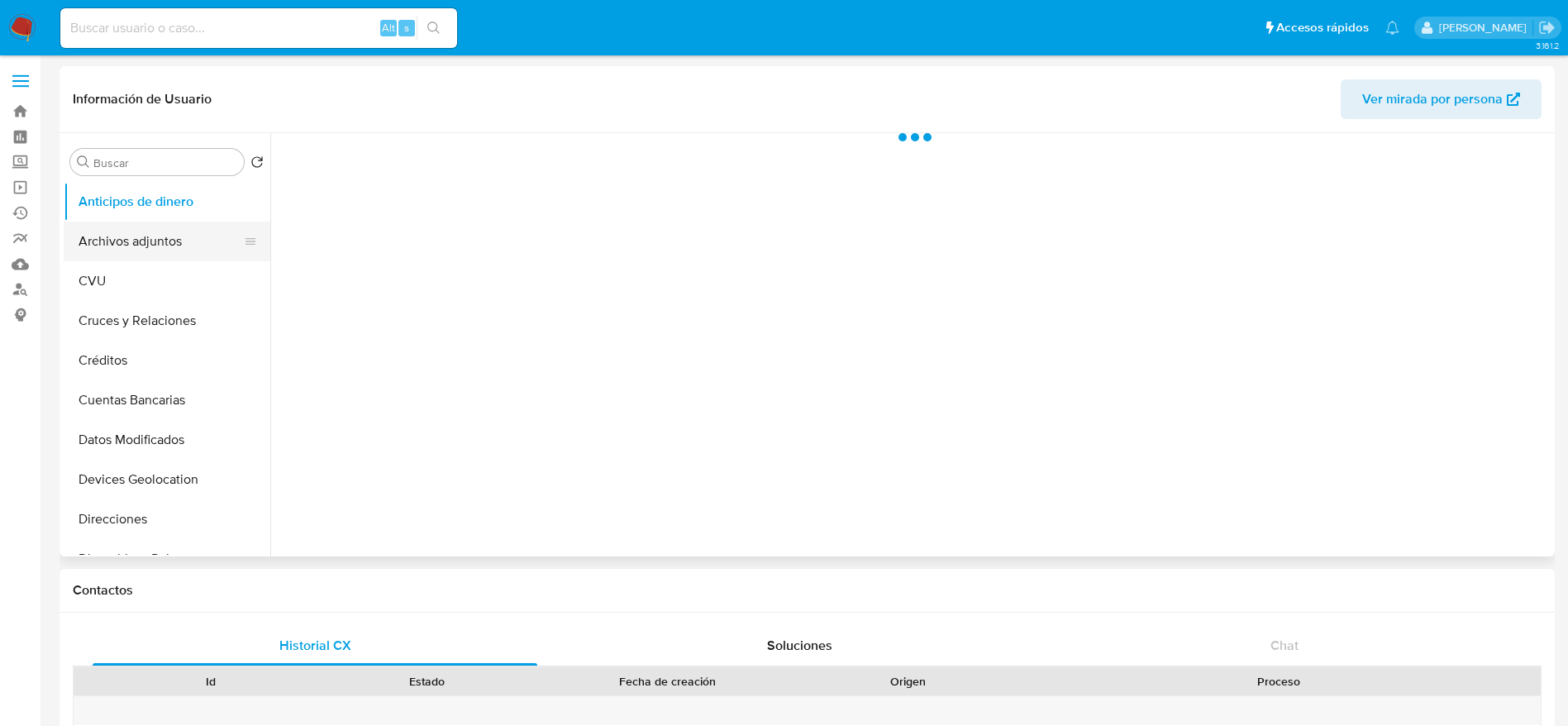
select select "10"
click at [141, 249] on button "Archivos adjuntos" at bounding box center [160, 241] width 193 height 39
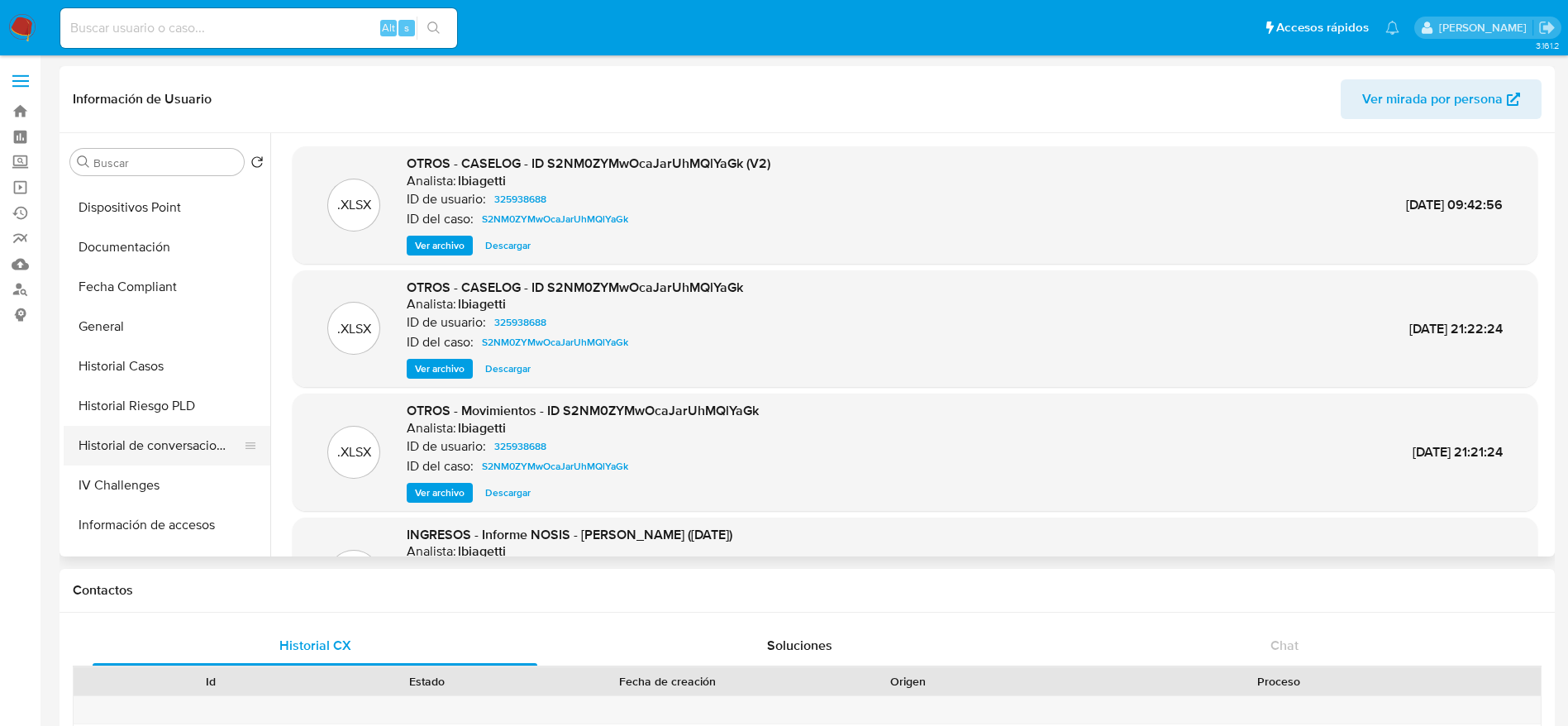
scroll to position [372, 0]
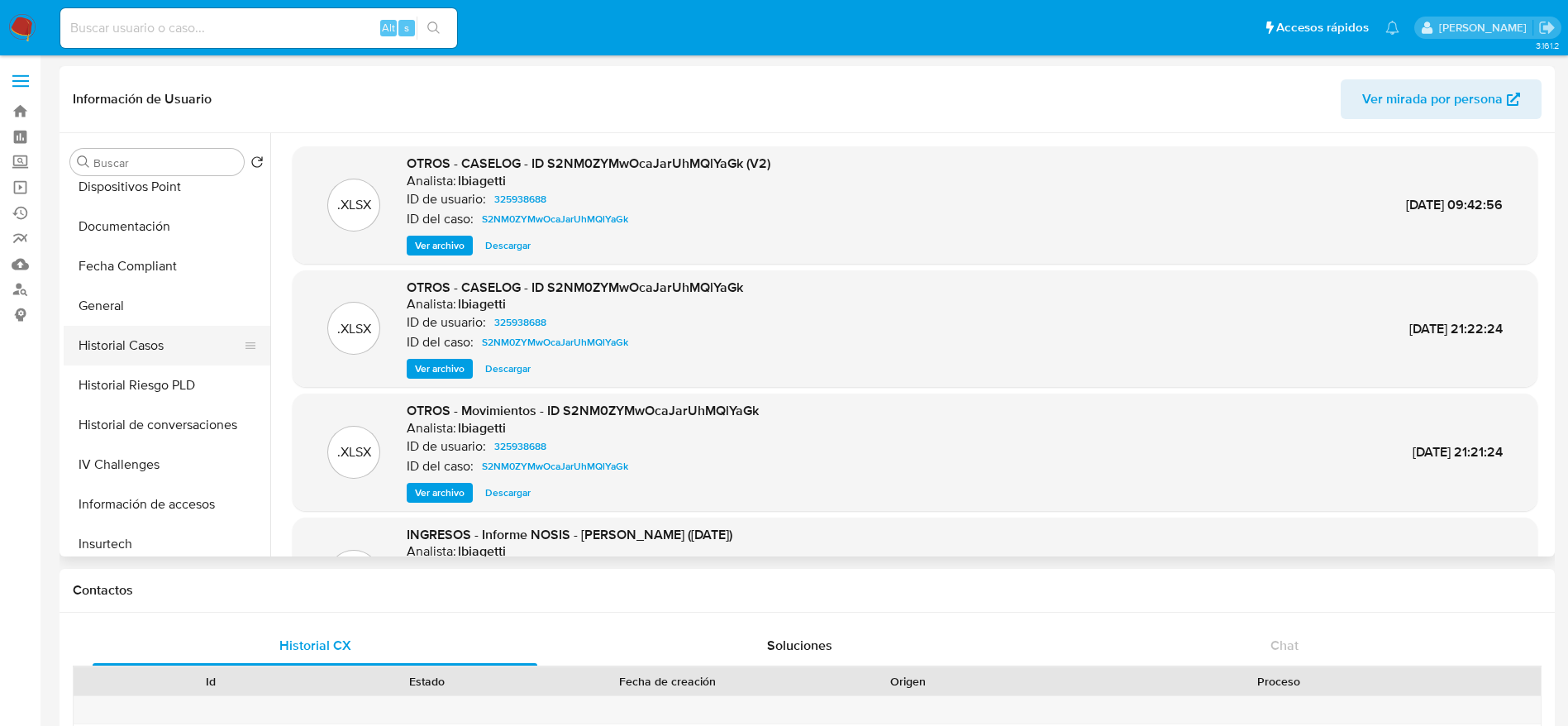
click at [145, 336] on button "Historial Casos" at bounding box center [160, 345] width 193 height 39
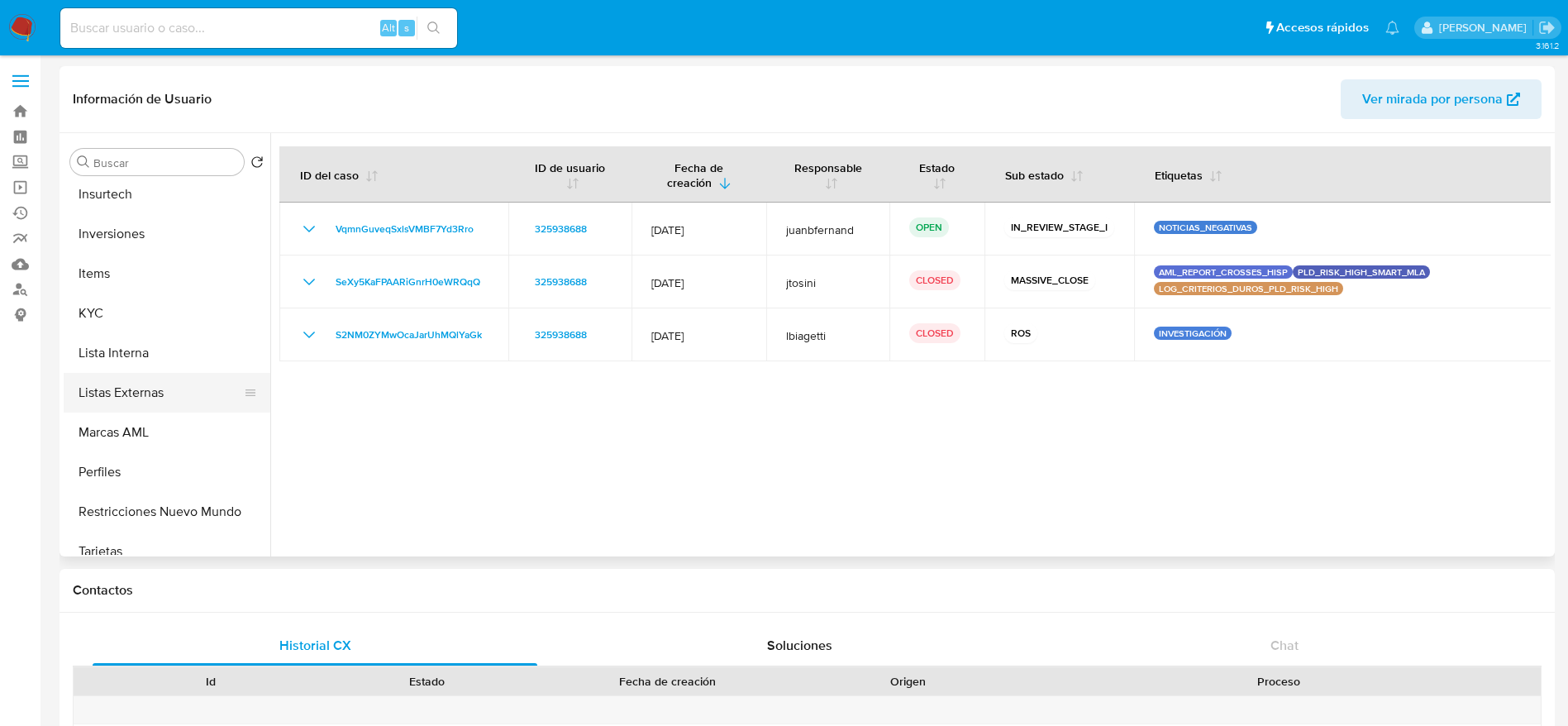
scroll to position [857, 0]
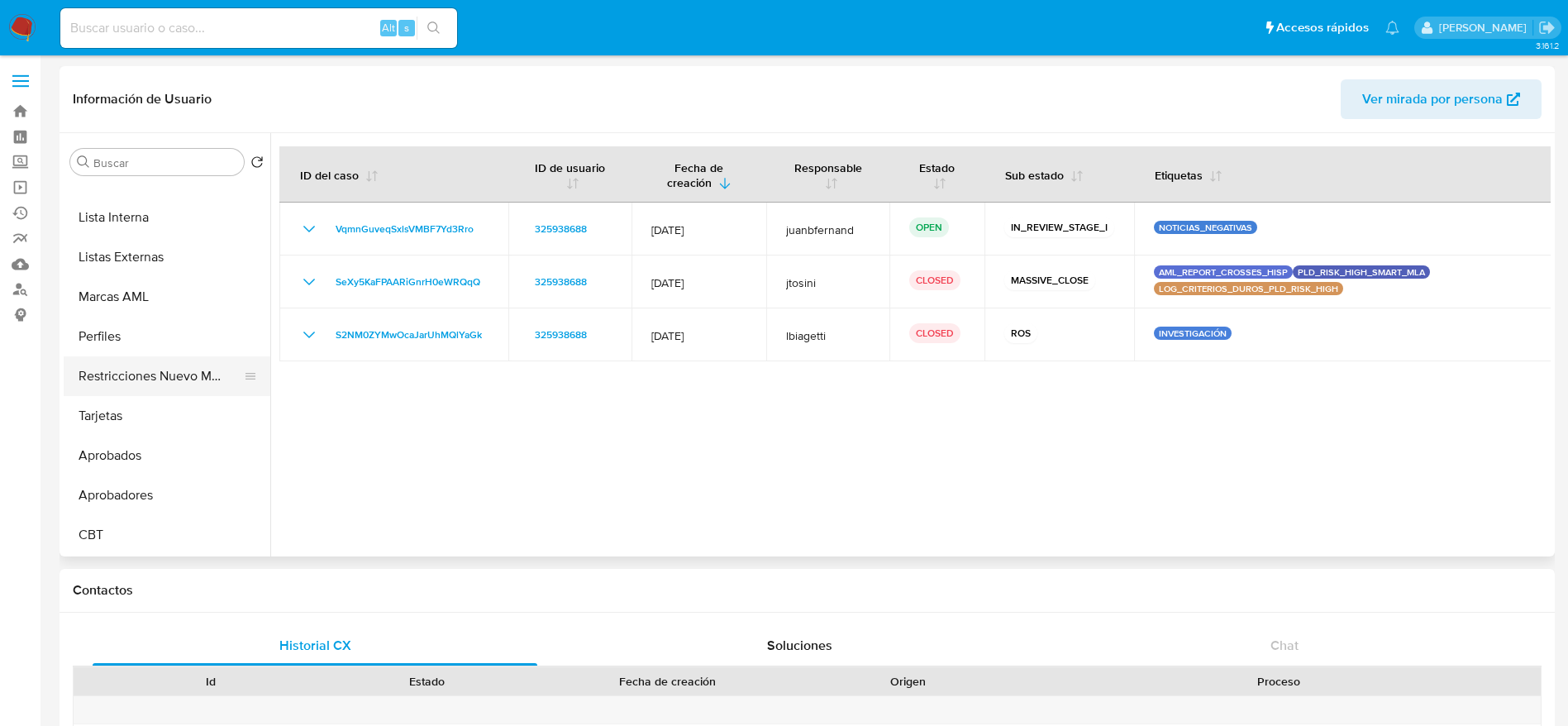
click at [167, 373] on button "Restricciones Nuevo Mundo" at bounding box center [160, 376] width 193 height 39
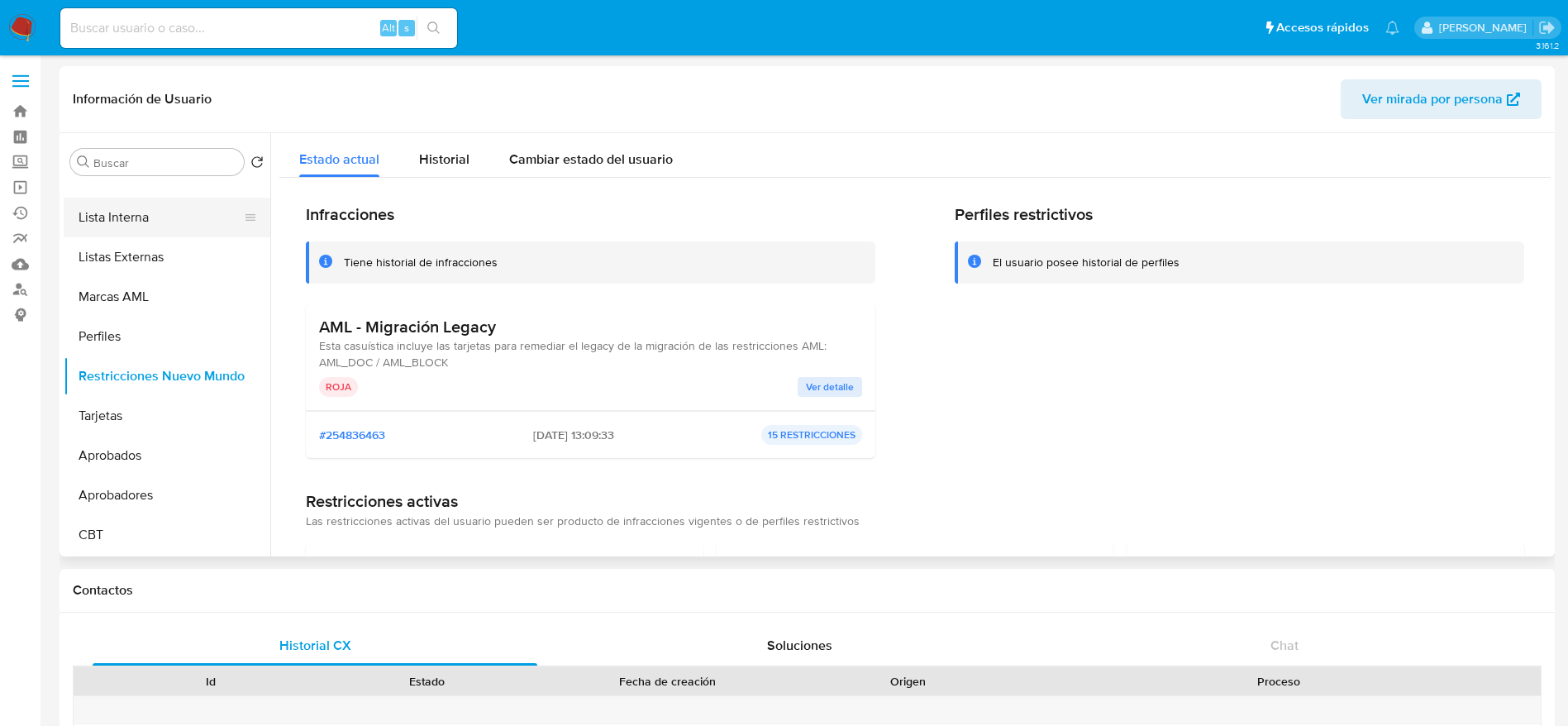
click at [118, 224] on button "Lista Interna" at bounding box center [160, 218] width 193 height 39
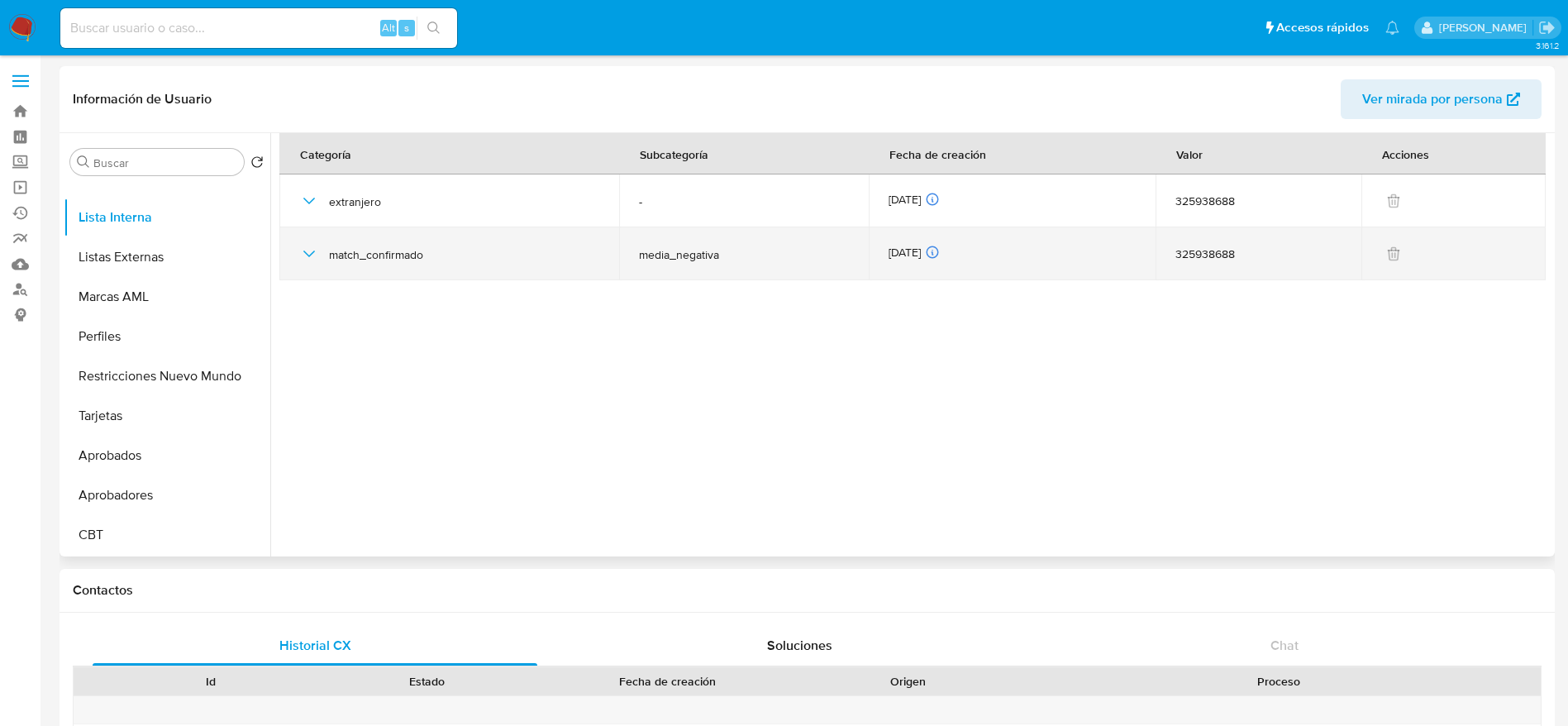
click at [308, 261] on icon "button" at bounding box center [309, 253] width 20 height 20
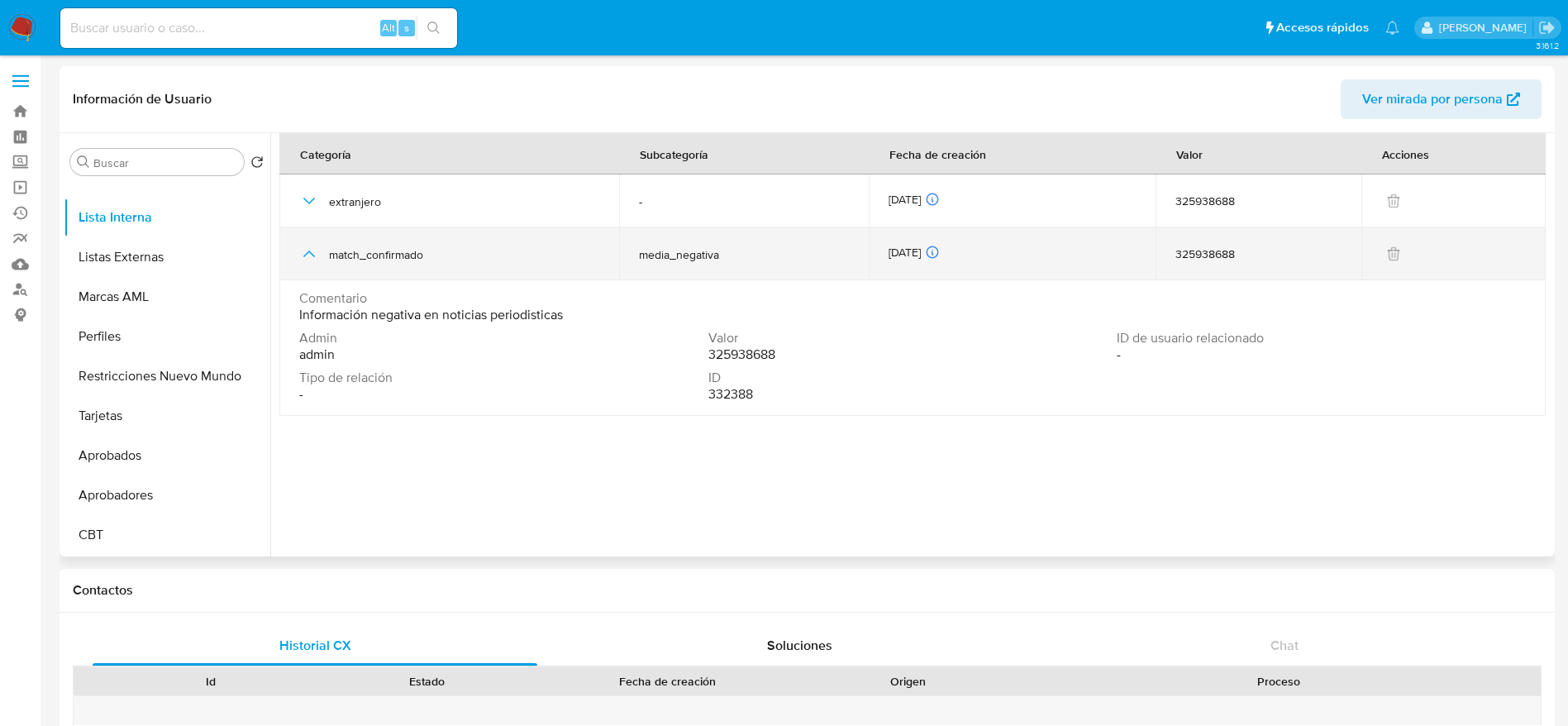
click at [308, 261] on icon "button" at bounding box center [309, 253] width 20 height 20
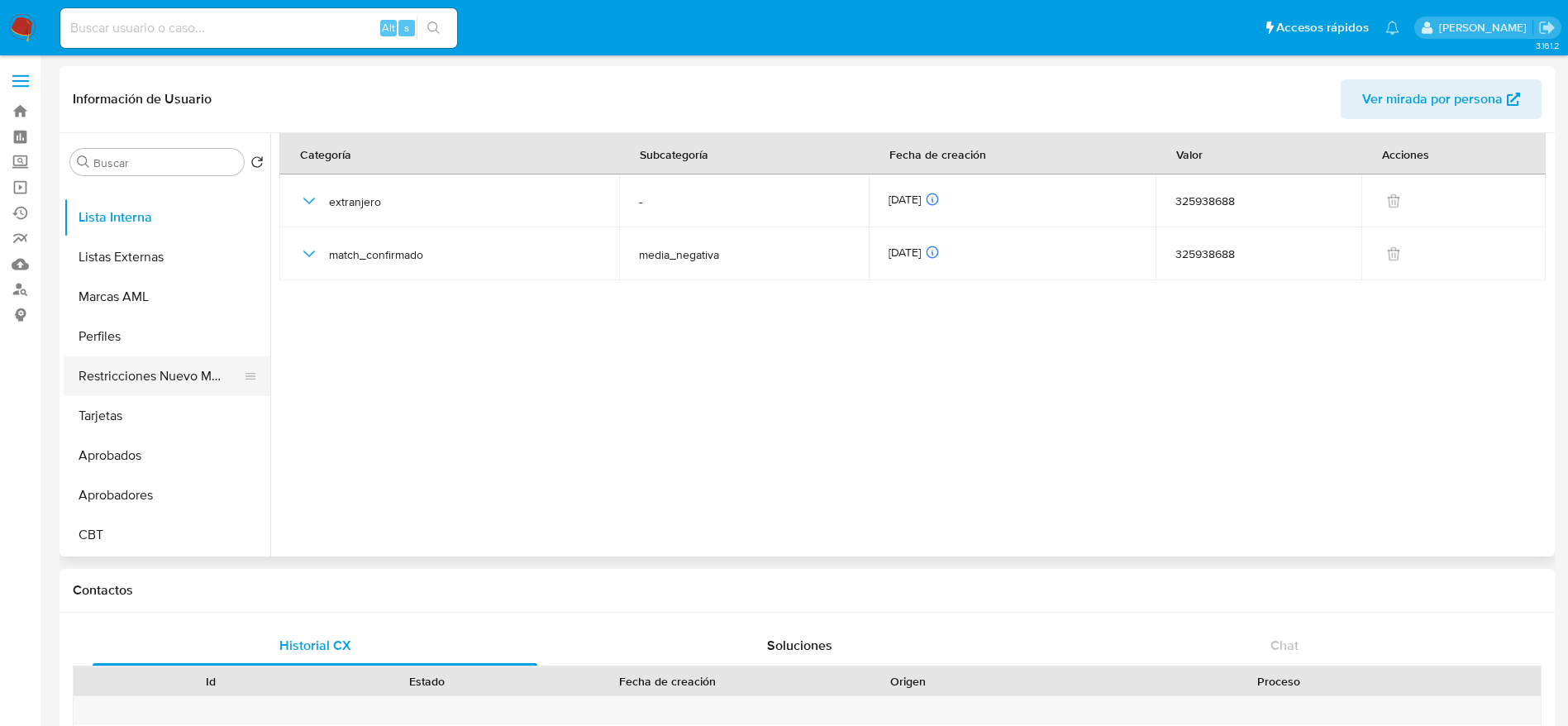
click at [112, 378] on button "Restricciones Nuevo Mundo" at bounding box center [160, 376] width 193 height 39
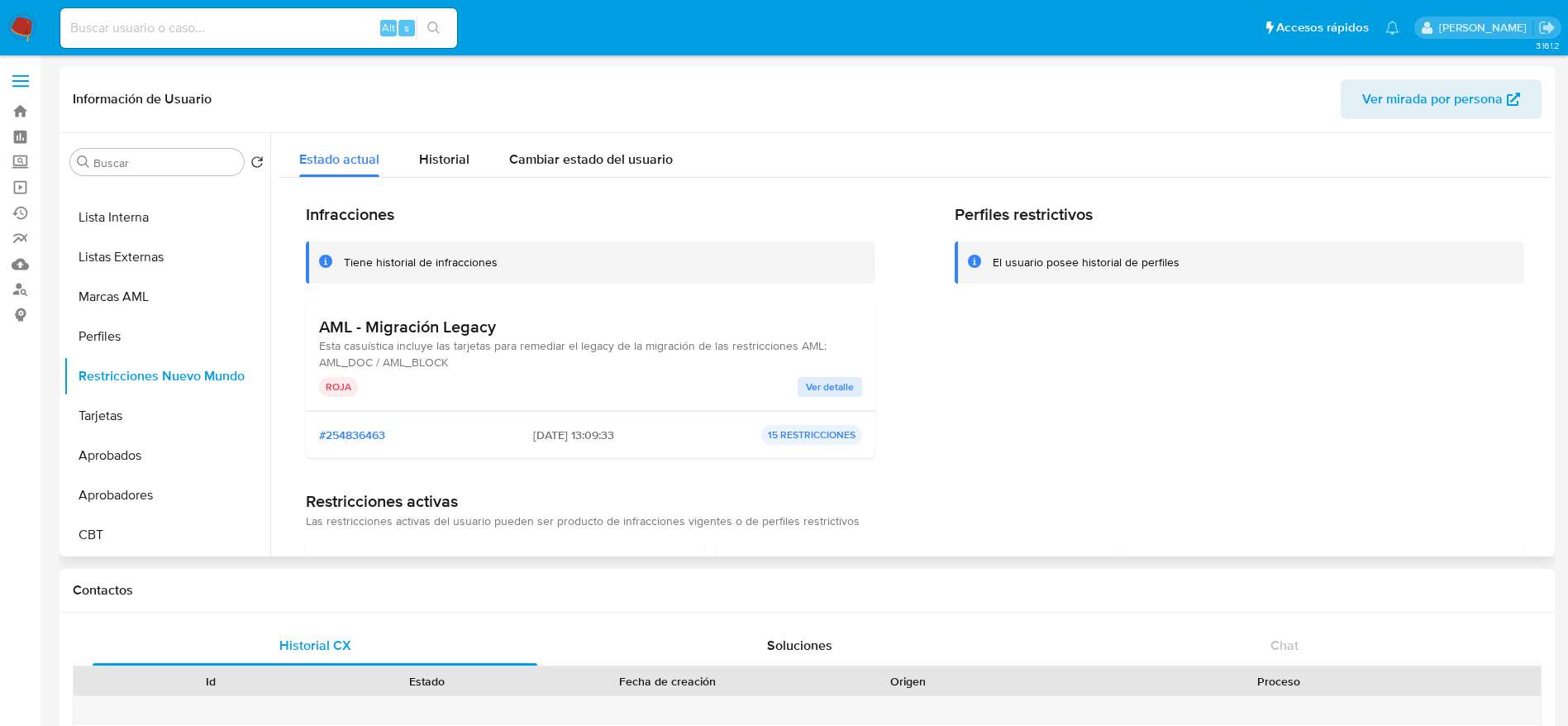
click at [814, 381] on span "Ver detalle" at bounding box center [829, 387] width 48 height 17
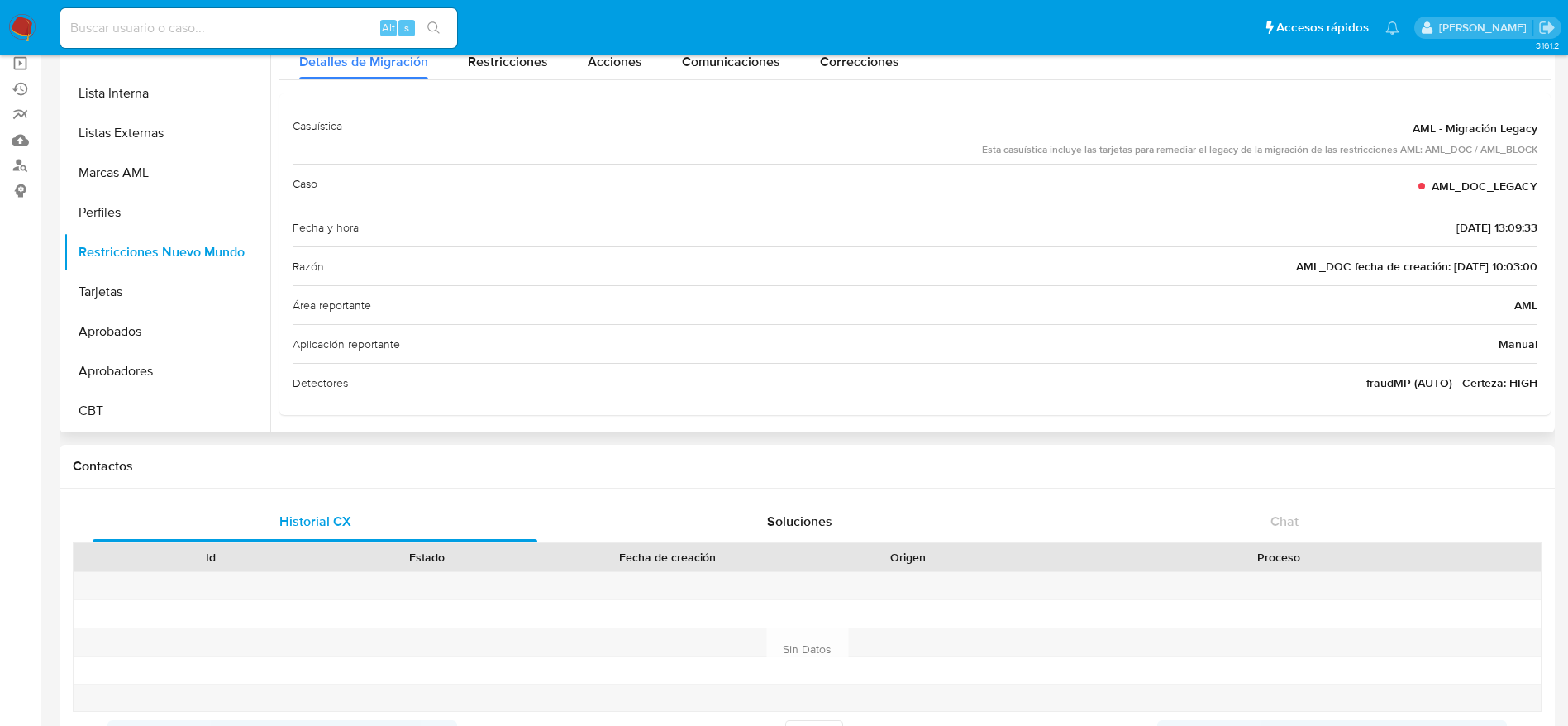
scroll to position [0, 0]
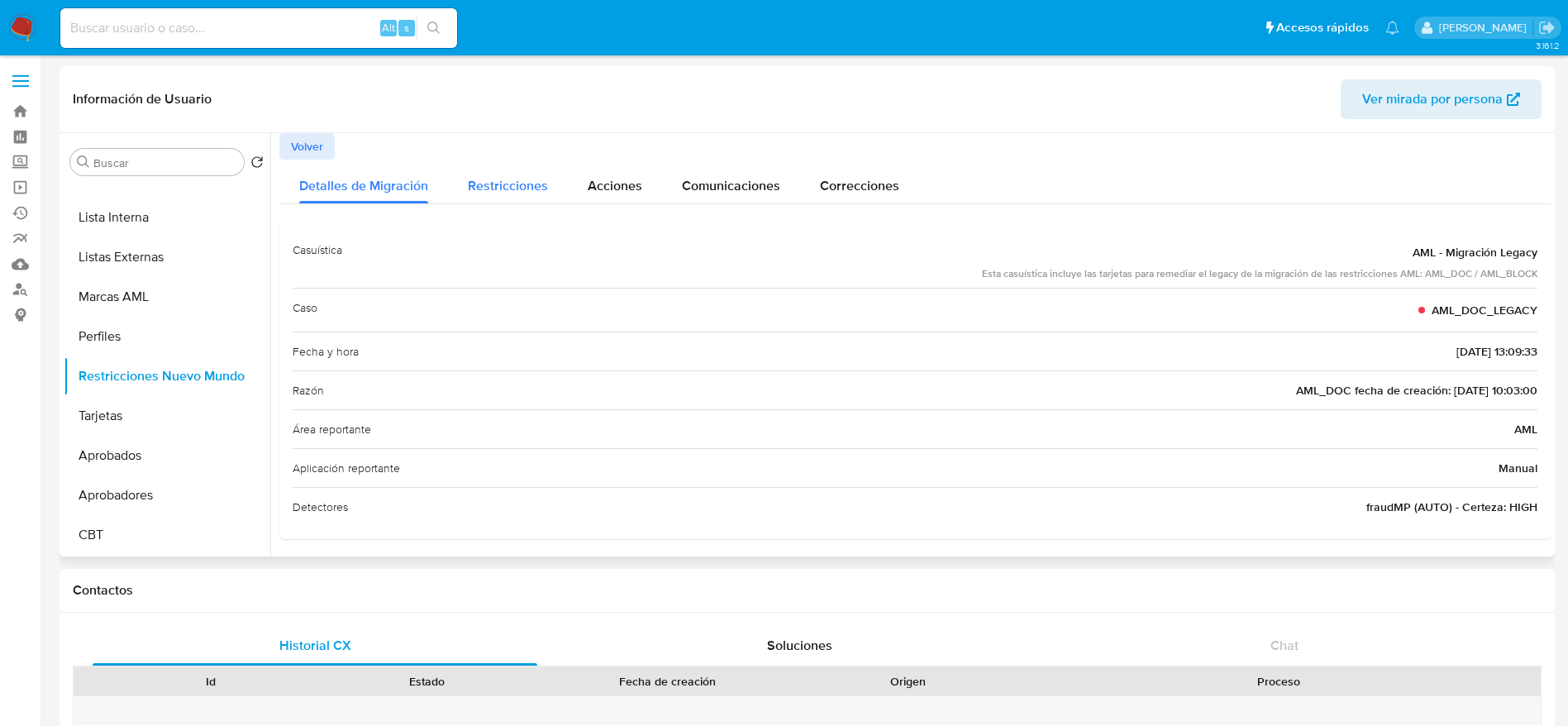
click at [525, 194] on span "Restricciones" at bounding box center [507, 186] width 80 height 19
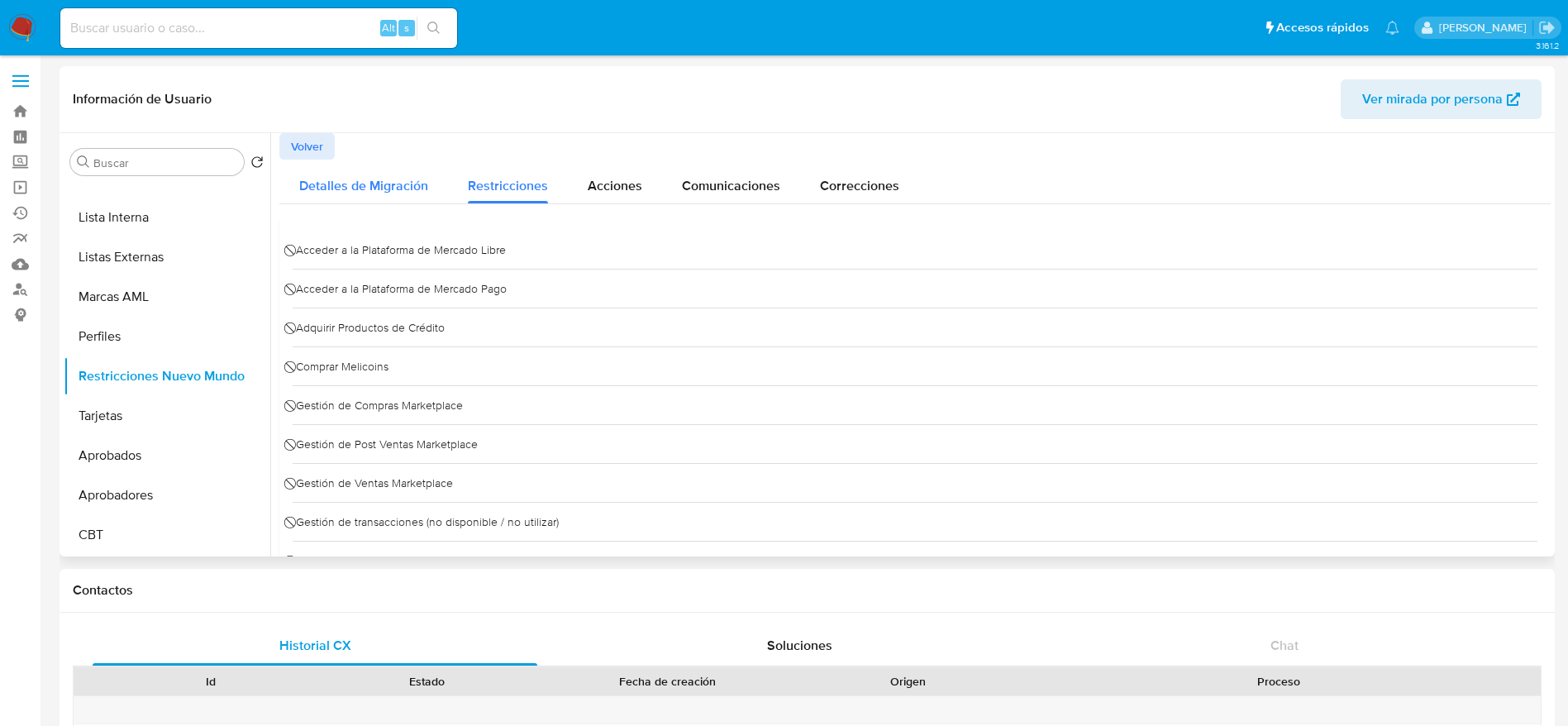
click at [395, 191] on span "Detalles de Migración" at bounding box center [363, 186] width 128 height 19
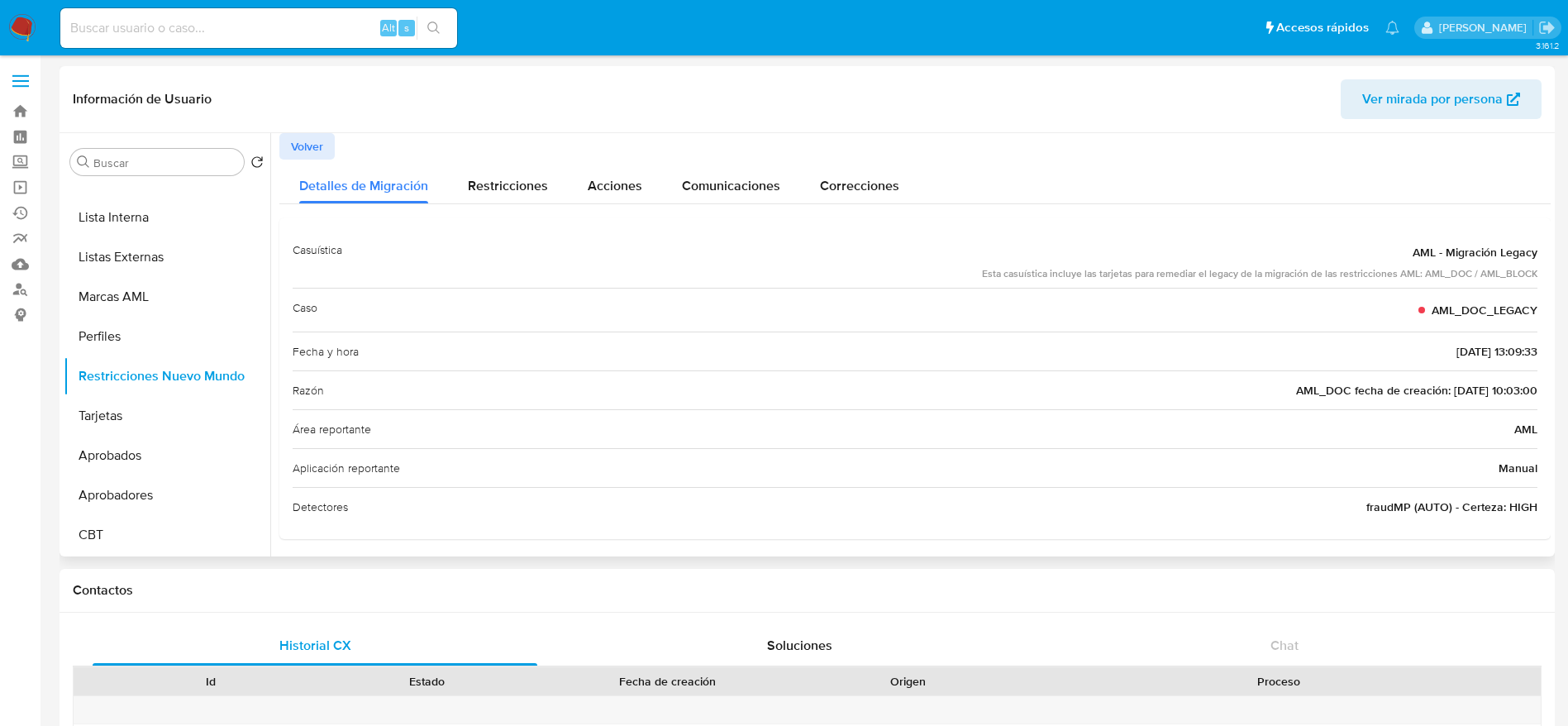
drag, startPoint x: 1423, startPoint y: 389, endPoint x: 1481, endPoint y: 388, distance: 58.0
click at [1481, 388] on span "AML_DOC fecha de creación: [DATE] 10:03:00" at bounding box center [1416, 390] width 241 height 17
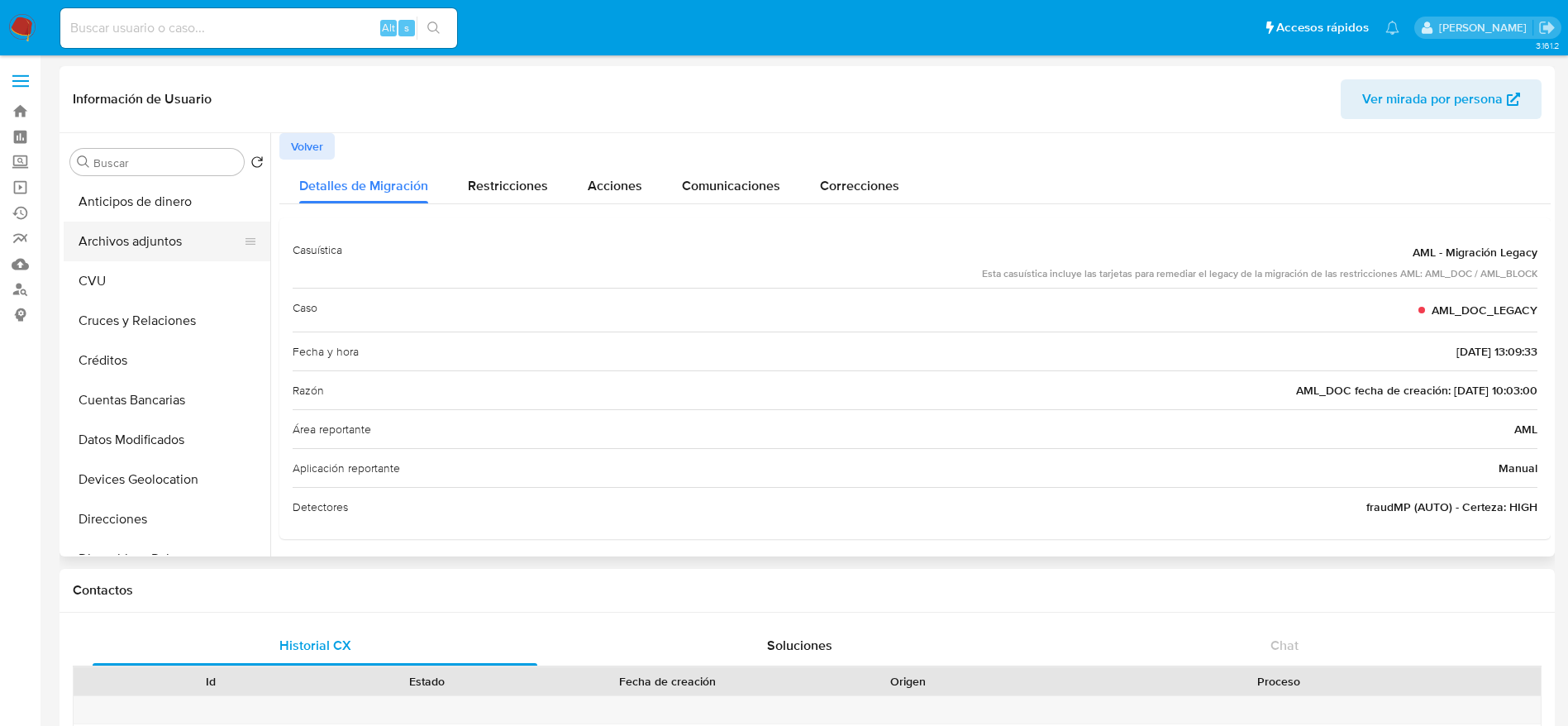
click at [170, 237] on button "Archivos adjuntos" at bounding box center [160, 241] width 193 height 39
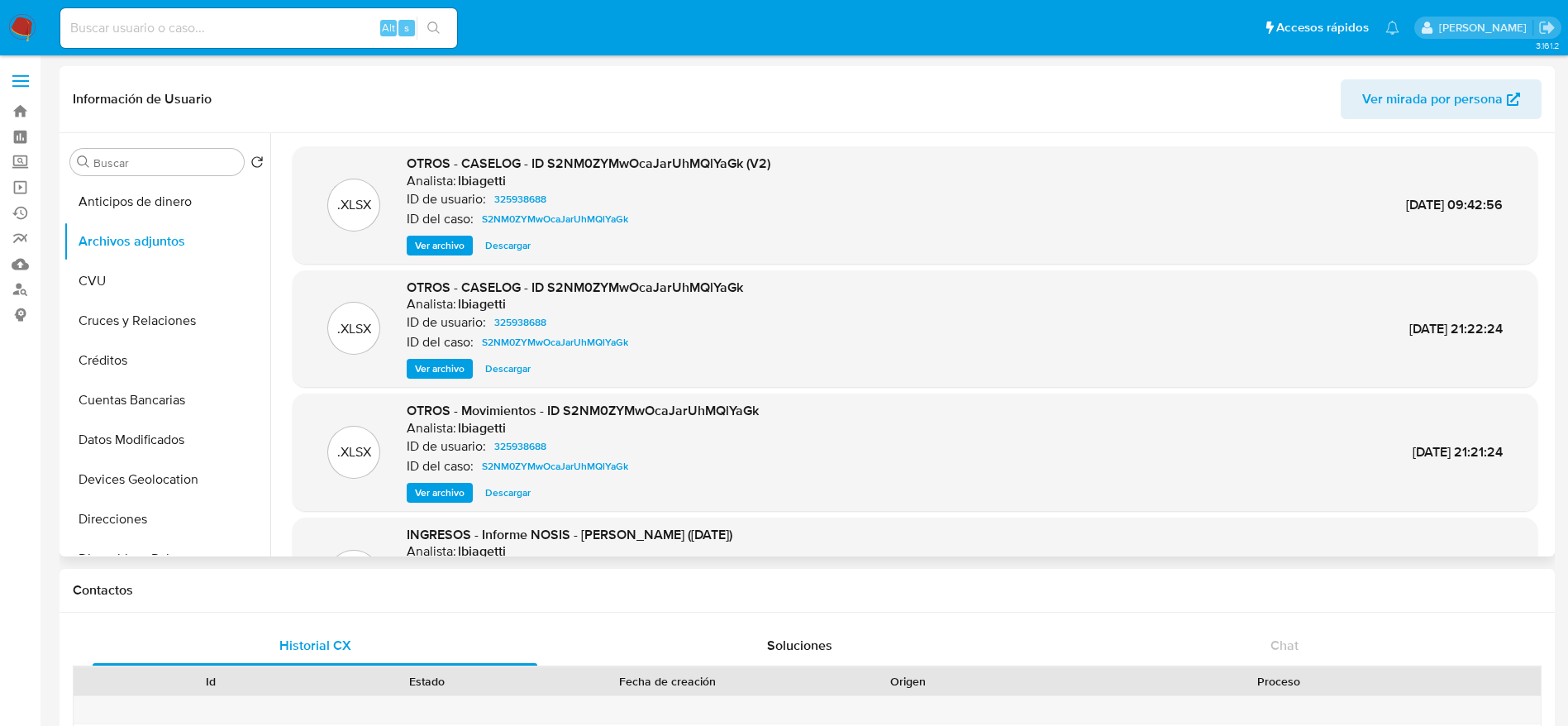
click at [452, 253] on span "Ver archivo" at bounding box center [439, 246] width 50 height 17
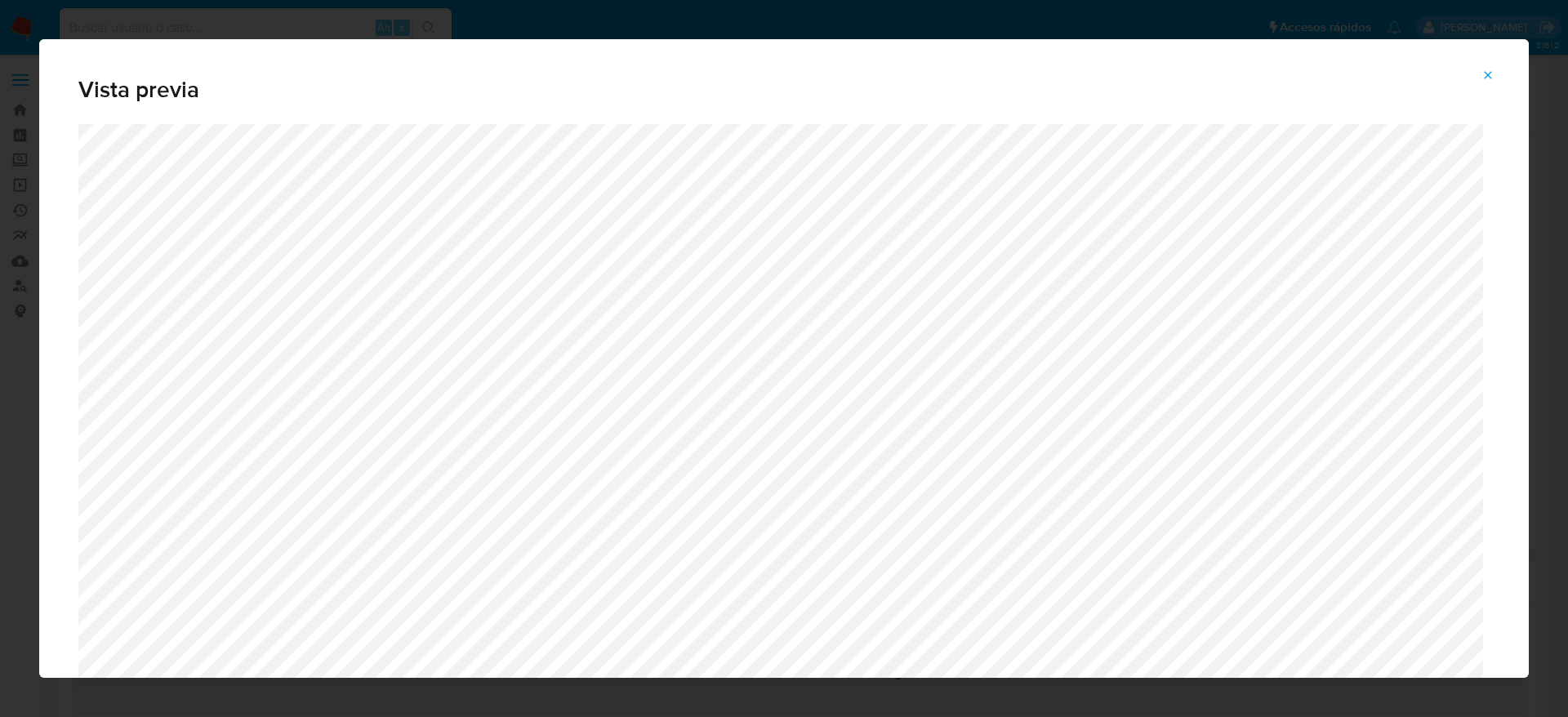
scroll to position [457, 0]
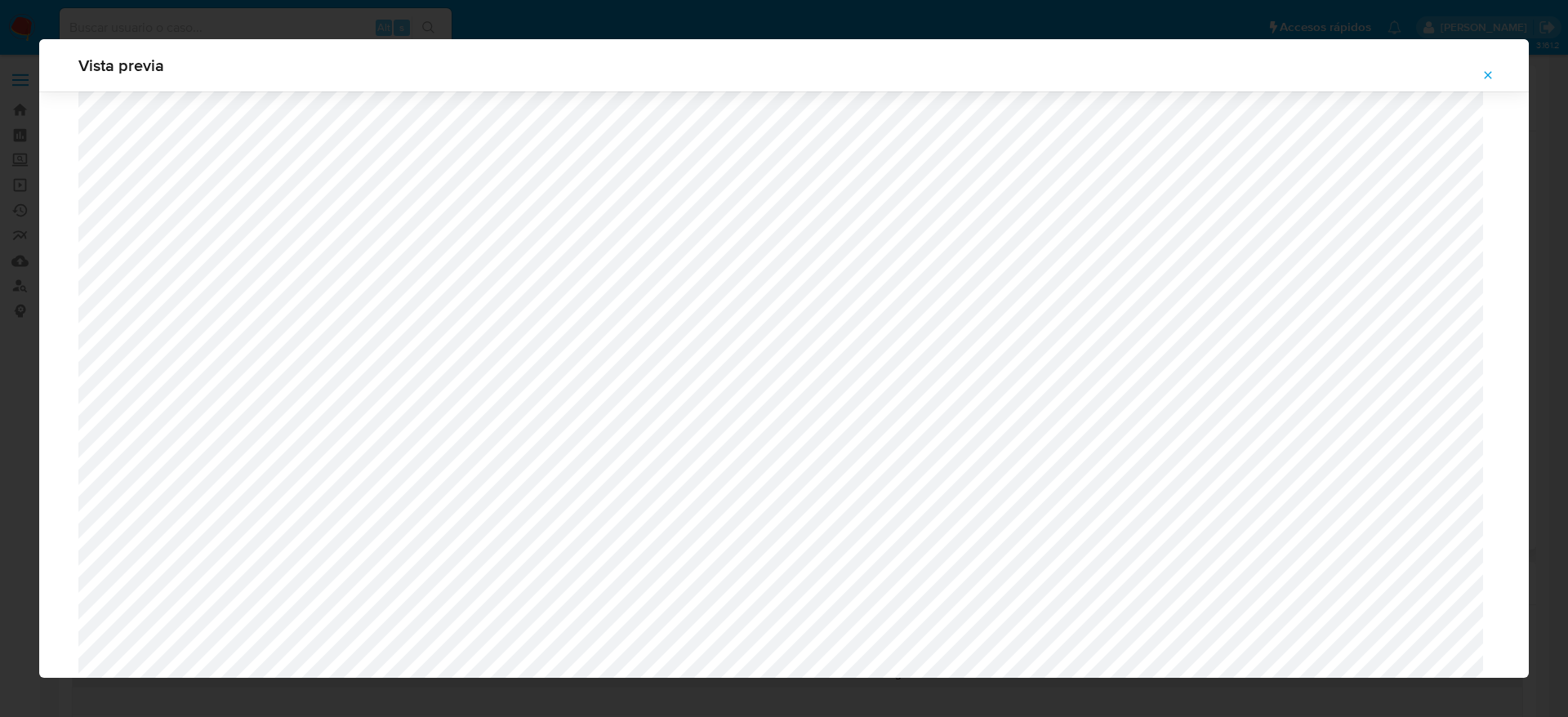
click at [1491, 69] on icon "Attachment preview" at bounding box center [1488, 75] width 13 height 13
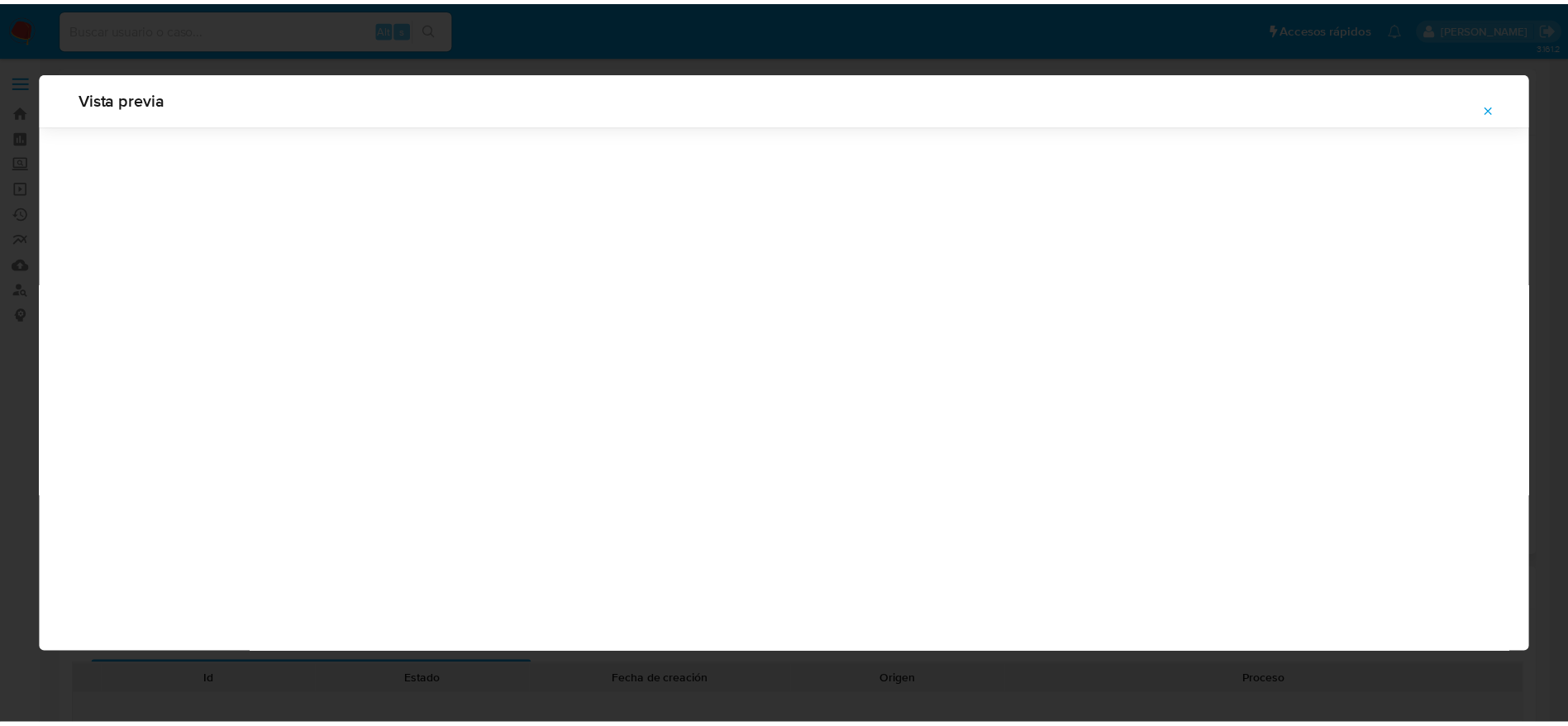
scroll to position [0, 0]
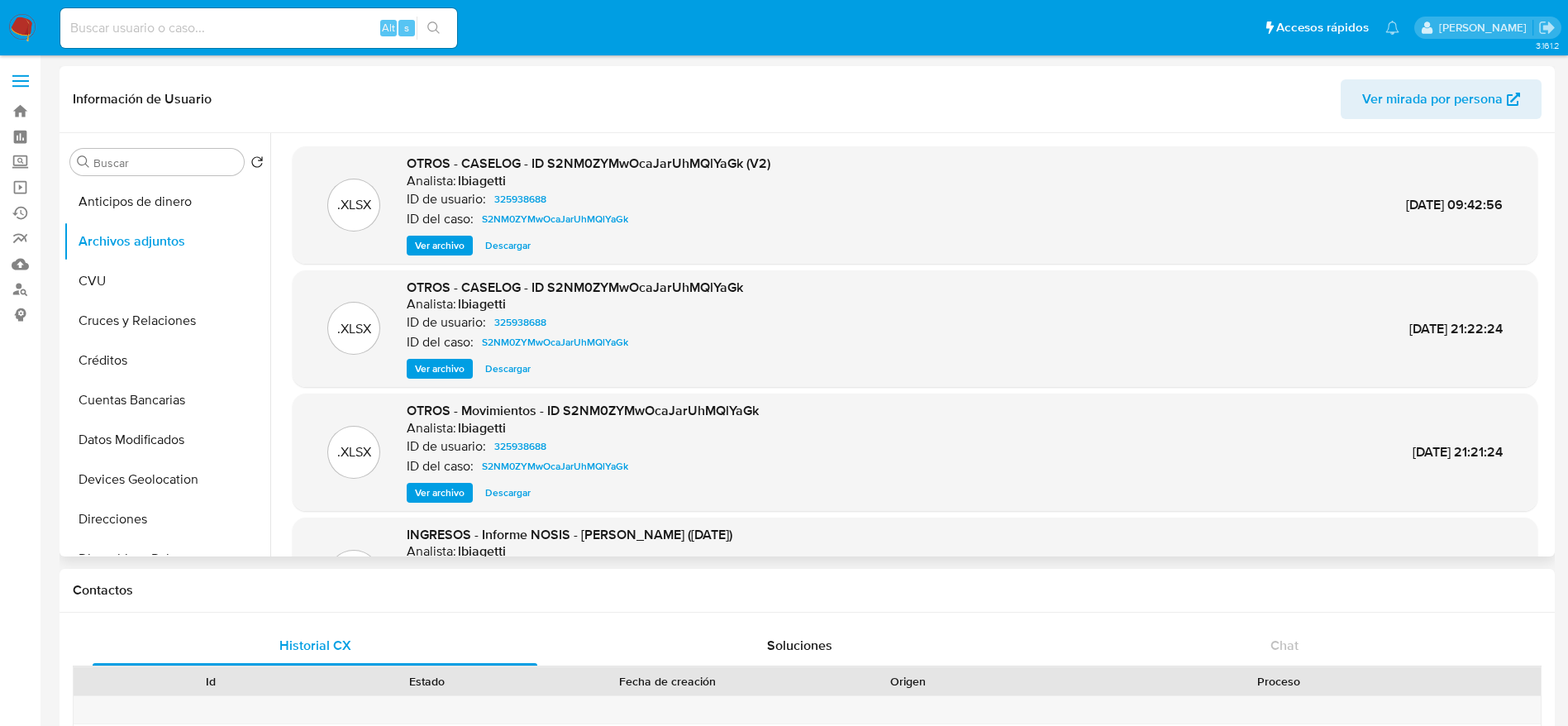
click at [500, 246] on span "Descargar" at bounding box center [507, 246] width 45 height 17
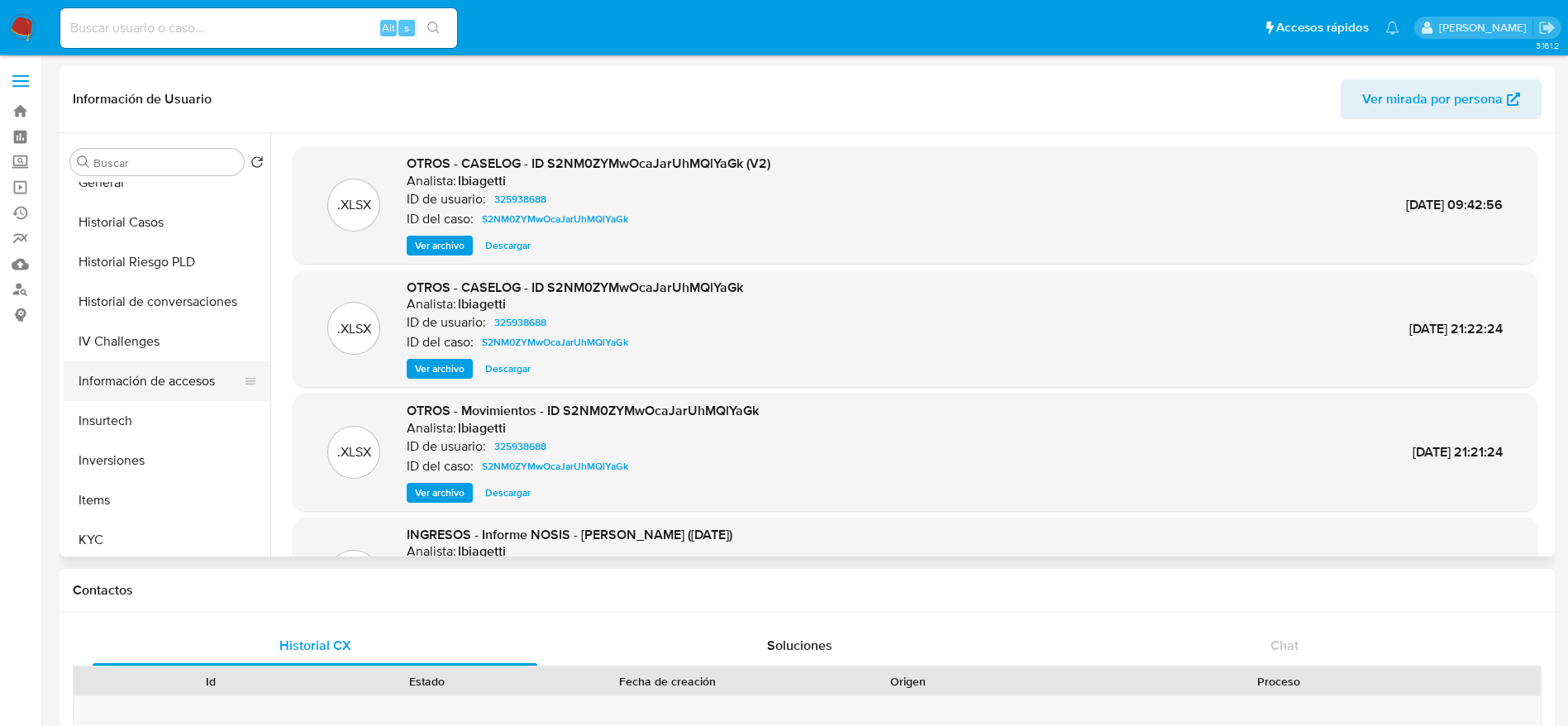
scroll to position [496, 0]
click at [108, 532] on button "KYC" at bounding box center [160, 538] width 193 height 39
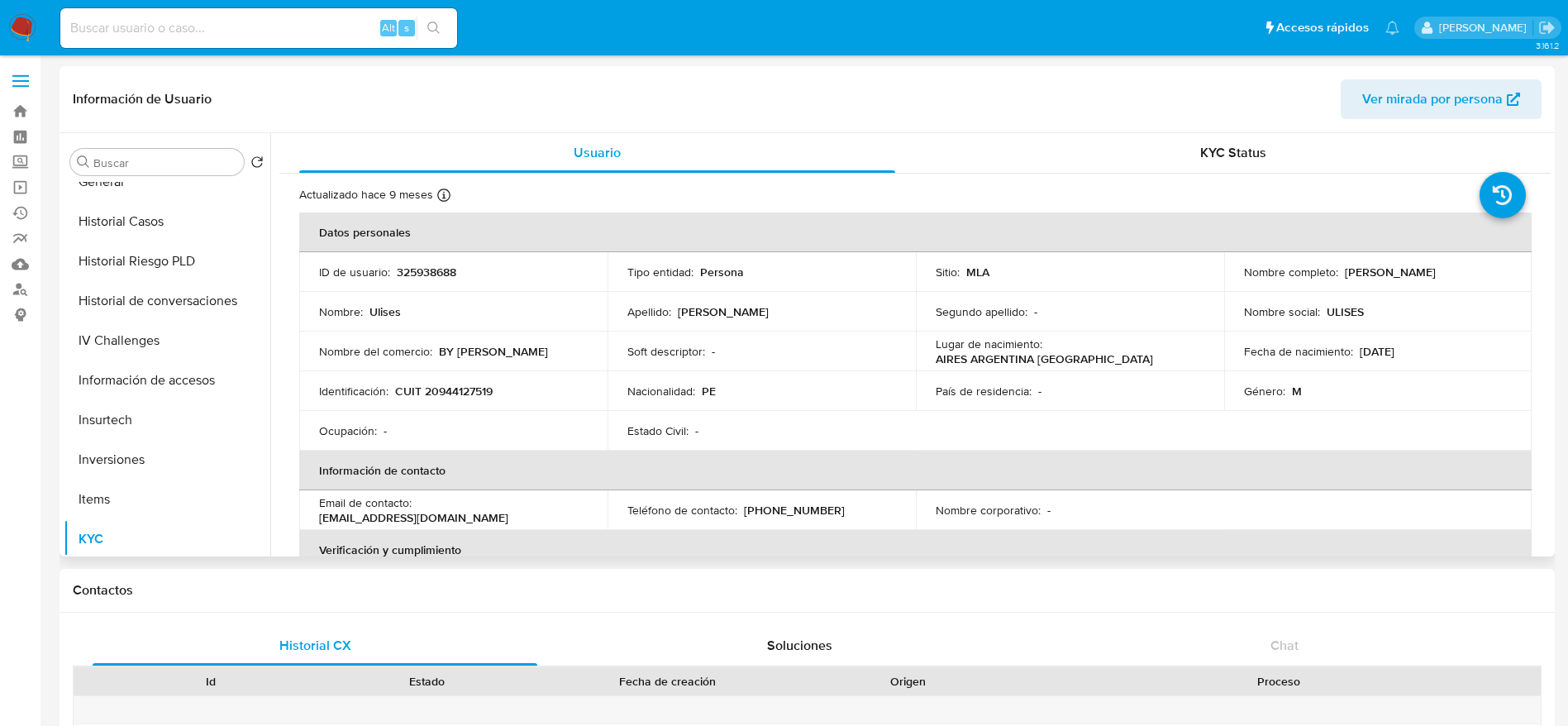
click at [464, 391] on p "CUIT 20944127519" at bounding box center [444, 391] width 98 height 15
copy p "20944127519"
click at [138, 203] on button "Historial Casos" at bounding box center [160, 221] width 193 height 39
